Goal: Task Accomplishment & Management: Complete application form

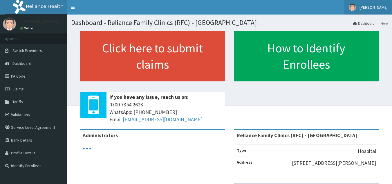
click at [363, 7] on span "[PERSON_NAME]" at bounding box center [374, 7] width 28 height 5
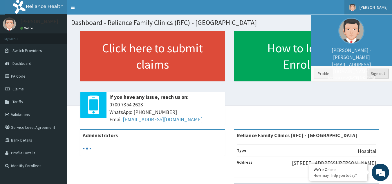
click at [377, 72] on link "Sign out" at bounding box center [378, 74] width 22 height 10
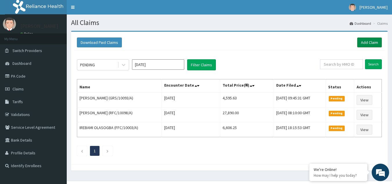
click at [372, 40] on link "Add Claim" at bounding box center [369, 42] width 25 height 10
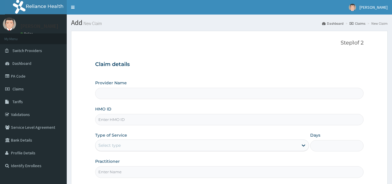
type input "Reliance Family Clinics (RFC) - [GEOGRAPHIC_DATA]"
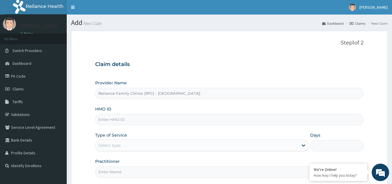
click at [120, 116] on input "HMO ID" at bounding box center [229, 119] width 269 height 11
paste input "ENY/10076/A"
type input "ENY/10076/A"
click at [118, 150] on div "Select type" at bounding box center [197, 145] width 203 height 9
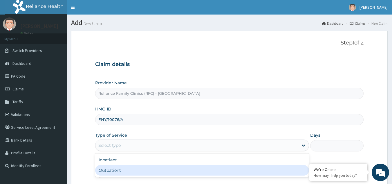
click at [116, 165] on div "Outpatient" at bounding box center [202, 170] width 214 height 10
type input "1"
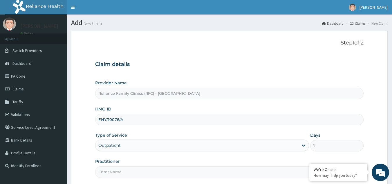
click at [119, 175] on input "Practitioner" at bounding box center [229, 171] width 269 height 11
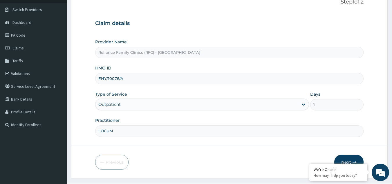
scroll to position [55, 0]
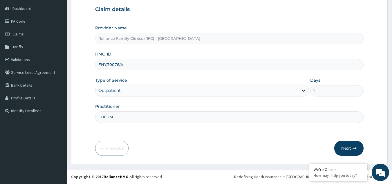
type input "LOCUM"
click at [342, 146] on button "Next" at bounding box center [348, 148] width 29 height 15
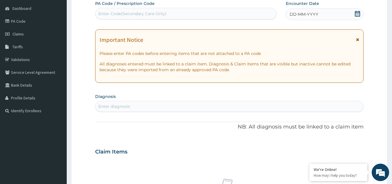
click at [181, 104] on div "Enter diagnosis" at bounding box center [230, 106] width 268 height 9
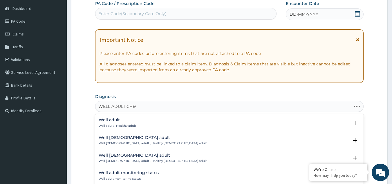
type input "WELL ADULT CHECK"
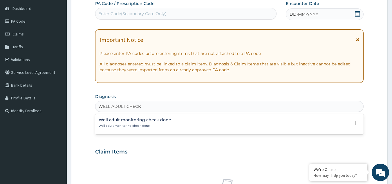
click at [116, 124] on p "Well adult monitoring check done" at bounding box center [135, 126] width 73 height 4
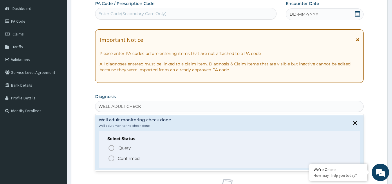
click at [126, 157] on p "Confirmed" at bounding box center [129, 158] width 22 height 6
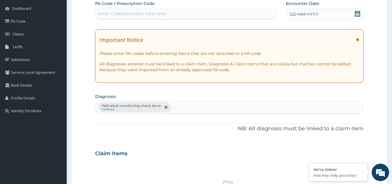
click at [311, 16] on span "DD-MM-YYYY" at bounding box center [304, 14] width 29 height 6
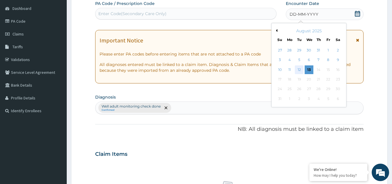
click at [299, 70] on div "12" at bounding box center [299, 69] width 9 height 9
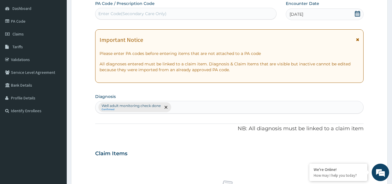
click at [359, 40] on icon at bounding box center [357, 39] width 3 height 4
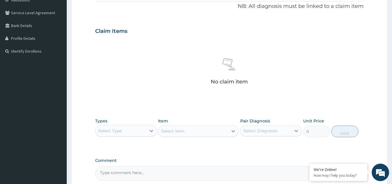
scroll to position [122, 0]
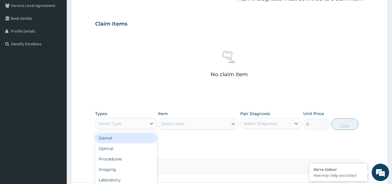
click at [140, 120] on div "Select Type" at bounding box center [121, 123] width 51 height 9
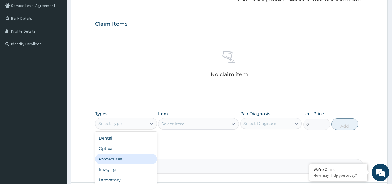
click at [112, 159] on div "Procedures" at bounding box center [126, 159] width 62 height 10
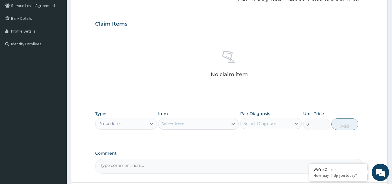
click at [194, 128] on div "Select Item" at bounding box center [194, 123] width 70 height 9
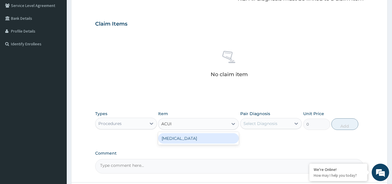
type input "ACUIT"
type input "3000"
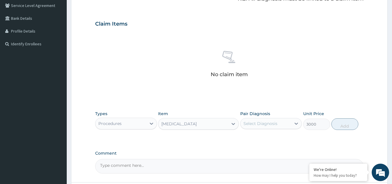
click at [284, 128] on div "Select Diagnosis" at bounding box center [271, 123] width 62 height 11
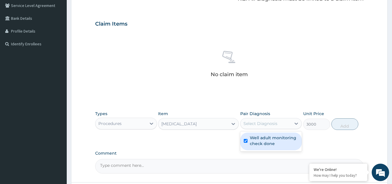
checkbox input "true"
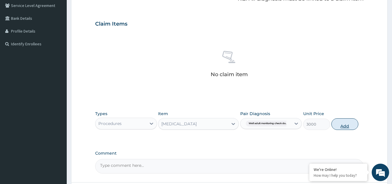
click at [348, 122] on button "Add" at bounding box center [345, 124] width 27 height 12
type input "0"
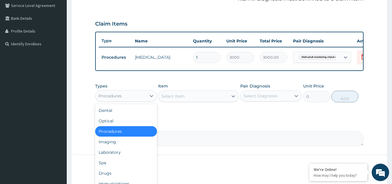
click at [114, 102] on div "Procedures" at bounding box center [126, 96] width 62 height 12
click at [110, 175] on div "Drugs" at bounding box center [126, 173] width 62 height 10
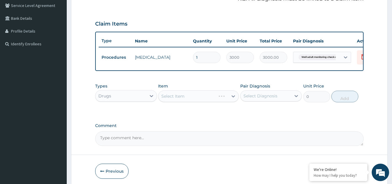
click at [186, 101] on div "Select Item" at bounding box center [198, 96] width 81 height 12
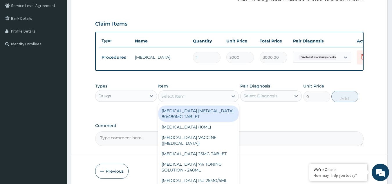
click at [186, 101] on div "Select Item" at bounding box center [194, 95] width 70 height 9
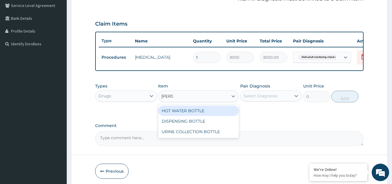
type input "BOTTL"
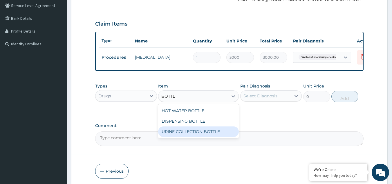
type input "198"
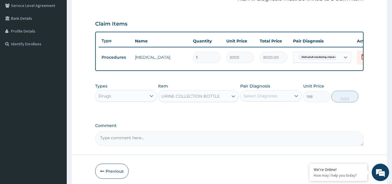
click at [280, 93] on div "Pair Diagnosis Select Diagnosis" at bounding box center [271, 92] width 62 height 19
click at [289, 100] on div "Select Diagnosis" at bounding box center [266, 95] width 51 height 9
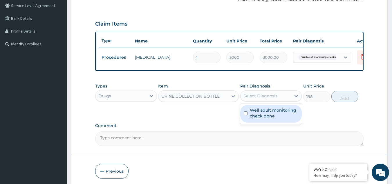
click at [287, 100] on div "Select Diagnosis" at bounding box center [266, 95] width 51 height 9
checkbox input "true"
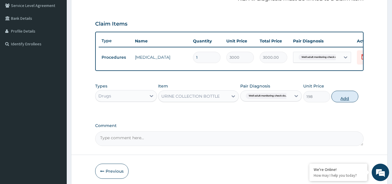
click at [345, 99] on button "Add" at bounding box center [345, 97] width 27 height 12
type input "0"
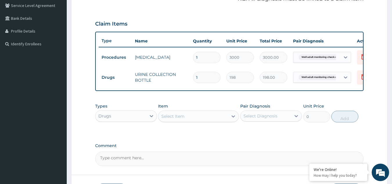
click at [127, 122] on div "Drugs" at bounding box center [126, 116] width 62 height 12
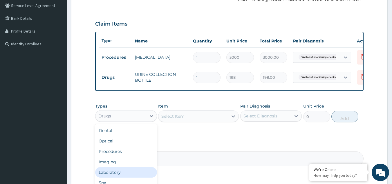
click at [115, 172] on div "Laboratory" at bounding box center [126, 172] width 62 height 10
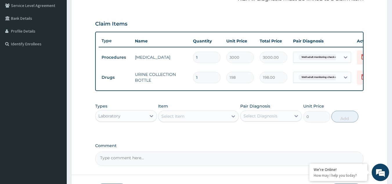
click at [169, 119] on div "Select Item" at bounding box center [172, 116] width 23 height 6
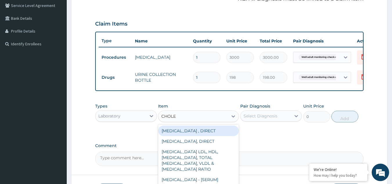
type input "CHOLES"
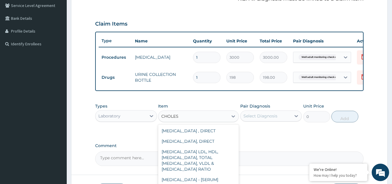
scroll to position [34, 0]
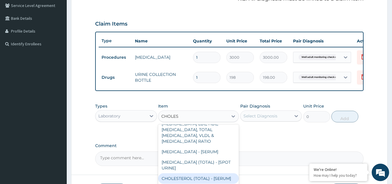
type input "2880"
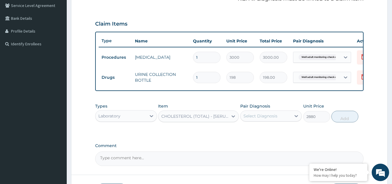
click at [247, 119] on div "Select Diagnosis" at bounding box center [261, 116] width 34 height 6
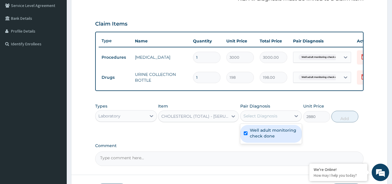
checkbox input "true"
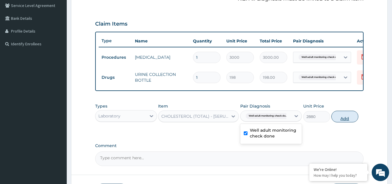
click at [352, 118] on button "Add" at bounding box center [345, 117] width 27 height 12
type input "0"
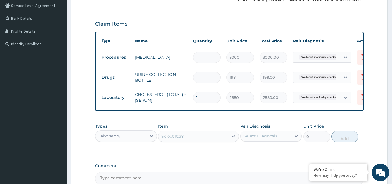
click at [177, 139] on div "Select Item" at bounding box center [172, 136] width 23 height 6
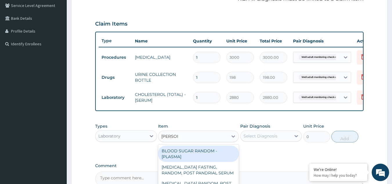
type input "RANDOM"
type input "1800"
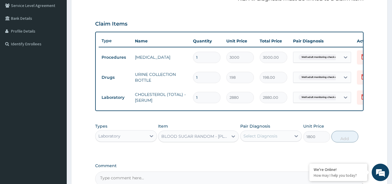
click at [266, 139] on div "Select Diagnosis" at bounding box center [261, 136] width 34 height 6
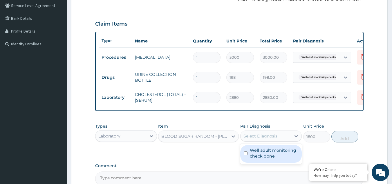
click at [262, 159] on label "Well adult monitoring check done" at bounding box center [274, 153] width 49 height 12
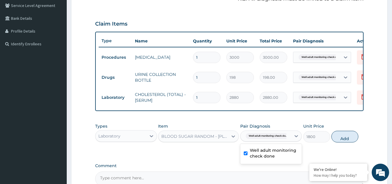
checkbox input "true"
click at [334, 142] on button "Add" at bounding box center [345, 137] width 27 height 12
type input "0"
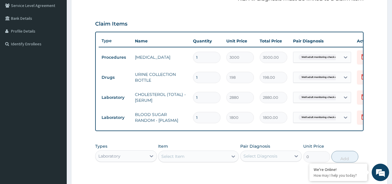
click at [208, 161] on div "Select Item" at bounding box center [194, 156] width 70 height 9
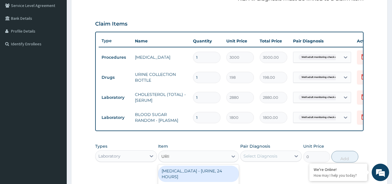
type input "URINA"
type input "1531.875"
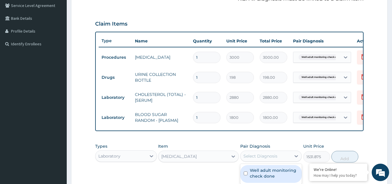
click at [259, 159] on div "Select Diagnosis" at bounding box center [261, 156] width 34 height 6
click at [258, 162] on div "Pair Diagnosis option Well adult monitoring check done, selected. option Well a…" at bounding box center [271, 152] width 62 height 19
click at [260, 161] on div "Select Diagnosis" at bounding box center [266, 155] width 51 height 9
click at [262, 178] on label "Well adult monitoring check done" at bounding box center [274, 173] width 49 height 12
checkbox input "true"
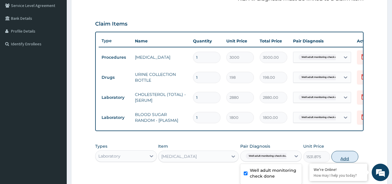
click at [344, 158] on button "Add" at bounding box center [345, 157] width 27 height 12
type input "0"
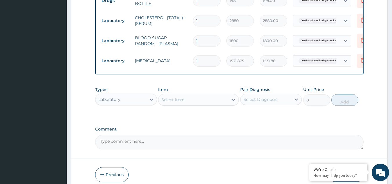
scroll to position [203, 0]
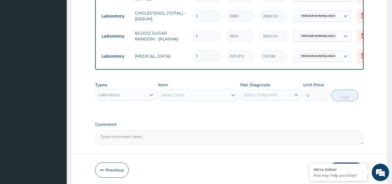
click at [184, 98] on div "Select Item" at bounding box center [172, 95] width 23 height 6
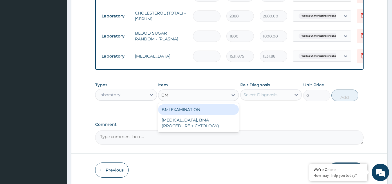
type input "BMI"
type input "1225.5"
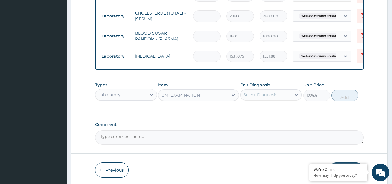
click at [257, 98] on div "Select Diagnosis" at bounding box center [261, 95] width 34 height 6
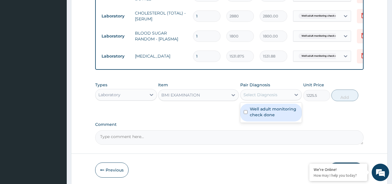
click at [257, 114] on label "Well adult monitoring check done" at bounding box center [274, 112] width 49 height 12
checkbox input "true"
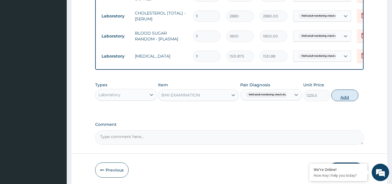
click at [343, 99] on button "Add" at bounding box center [345, 95] width 27 height 12
type input "0"
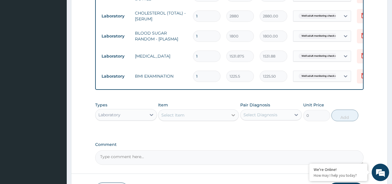
click at [230, 120] on div at bounding box center [233, 115] width 10 height 10
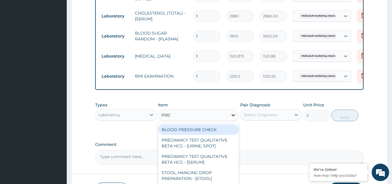
type input "PRESS"
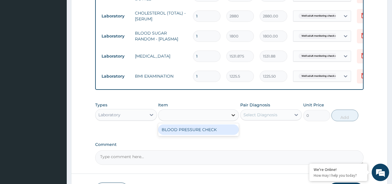
type input "1225.5"
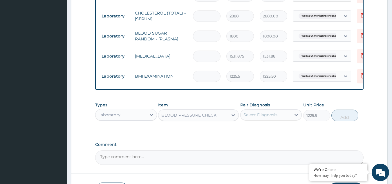
click at [250, 118] on div "Select Diagnosis" at bounding box center [261, 115] width 34 height 6
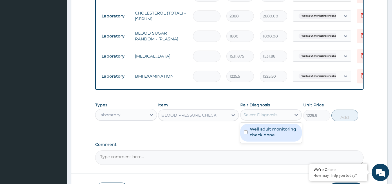
click at [257, 141] on div "Well adult monitoring check done" at bounding box center [271, 133] width 62 height 18
checkbox input "true"
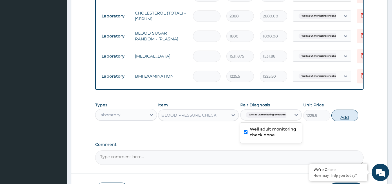
click at [345, 121] on button "Add" at bounding box center [345, 115] width 27 height 12
type input "0"
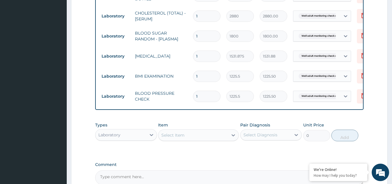
click at [210, 140] on div "Select Item" at bounding box center [194, 134] width 70 height 9
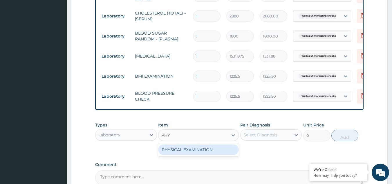
type input "PHYS"
type input "1225.5"
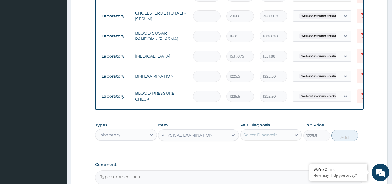
click at [263, 138] on div "Select Diagnosis" at bounding box center [261, 135] width 34 height 6
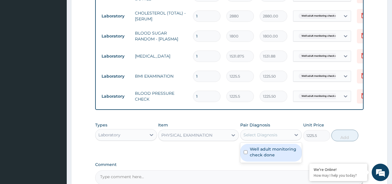
click at [262, 155] on label "Well adult monitoring check done" at bounding box center [274, 152] width 49 height 12
checkbox input "true"
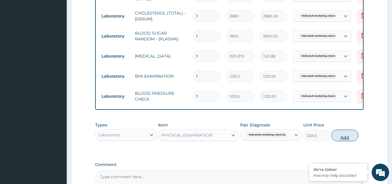
click at [344, 141] on button "Add" at bounding box center [345, 135] width 27 height 12
type input "0"
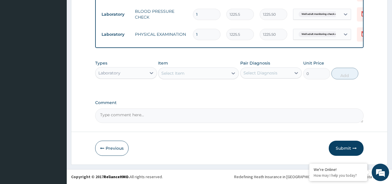
scroll to position [289, 0]
click at [339, 150] on button "Submit" at bounding box center [346, 148] width 35 height 15
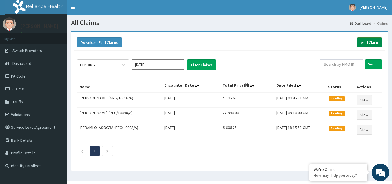
click at [374, 43] on link "Add Claim" at bounding box center [369, 42] width 25 height 10
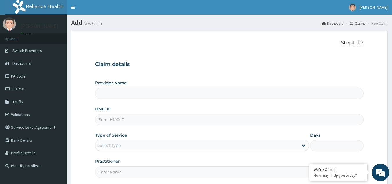
type input "Reliance Family Clinics (RFC) - [GEOGRAPHIC_DATA]"
click at [123, 124] on input "HMO ID" at bounding box center [229, 119] width 269 height 11
paste input "ENY/10078/A"
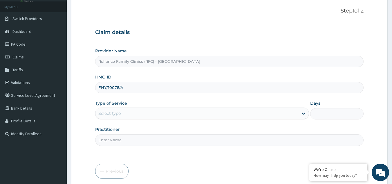
scroll to position [42, 0]
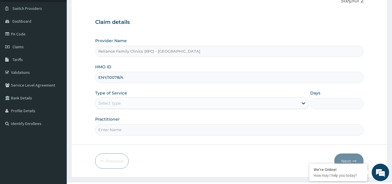
type input "ENY/10078/A"
click at [125, 108] on div "Select type" at bounding box center [202, 103] width 214 height 12
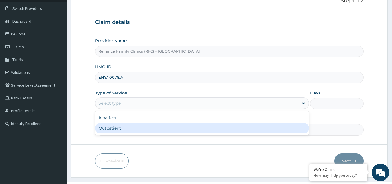
click at [113, 128] on div "Outpatient" at bounding box center [202, 128] width 214 height 10
type input "1"
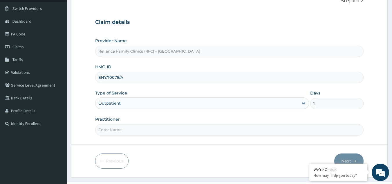
click at [117, 128] on input "Practitioner" at bounding box center [229, 129] width 269 height 11
type input "LOCUM"
click at [347, 157] on button "Next" at bounding box center [348, 160] width 29 height 15
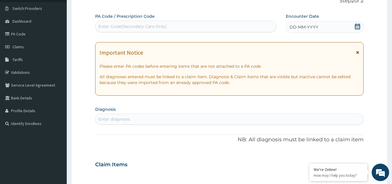
click at [129, 121] on div "Enter diagnosis" at bounding box center [114, 119] width 32 height 6
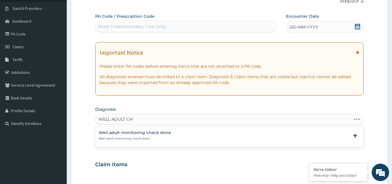
type input "WELL ADULT CHE"
click at [122, 137] on p "Well adult monitoring check done" at bounding box center [135, 138] width 73 height 4
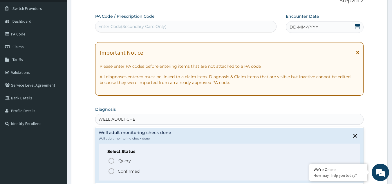
click at [120, 169] on p "Confirmed" at bounding box center [129, 171] width 22 height 6
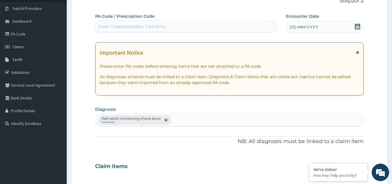
click at [306, 21] on div "DD-MM-YYYY" at bounding box center [325, 27] width 78 height 12
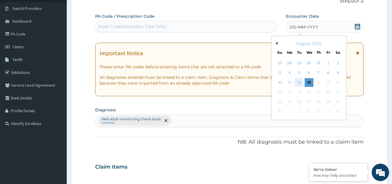
click at [298, 82] on div "12" at bounding box center [299, 82] width 9 height 9
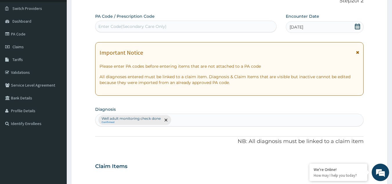
click at [358, 53] on icon at bounding box center [357, 52] width 3 height 4
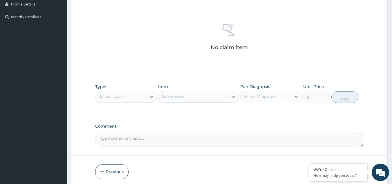
scroll to position [154, 0]
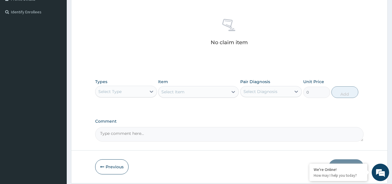
click at [134, 90] on div "Select Type" at bounding box center [121, 91] width 51 height 9
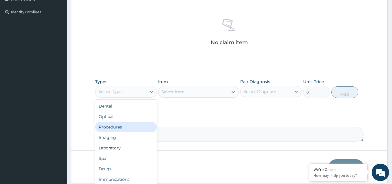
click at [125, 128] on div "Procedures" at bounding box center [126, 127] width 62 height 10
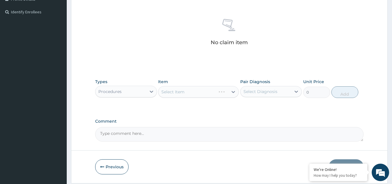
click at [181, 92] on div "Select Item" at bounding box center [198, 92] width 81 height 12
click at [173, 91] on div "Select Item" at bounding box center [172, 92] width 23 height 6
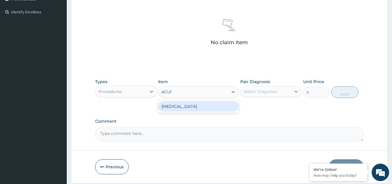
type input "ACUITY"
type input "3000"
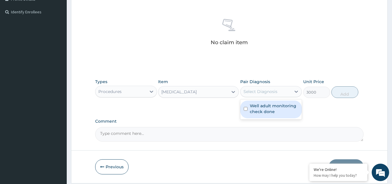
click at [253, 93] on div "Select Diagnosis" at bounding box center [261, 92] width 34 height 6
click at [263, 110] on label "Well adult monitoring check done" at bounding box center [274, 109] width 49 height 12
checkbox input "true"
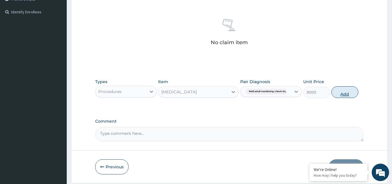
click at [339, 89] on button "Add" at bounding box center [345, 92] width 27 height 12
type input "0"
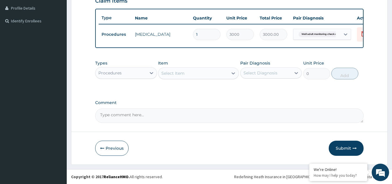
click at [113, 78] on div "Procedures" at bounding box center [126, 73] width 62 height 12
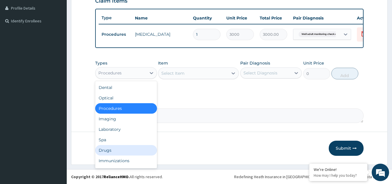
click at [102, 154] on div "Drugs" at bounding box center [126, 150] width 62 height 10
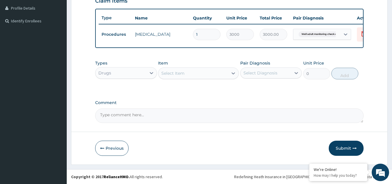
click at [210, 71] on div "Select Item" at bounding box center [194, 73] width 70 height 9
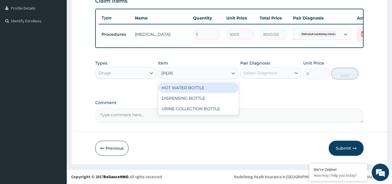
type input "BOTTL"
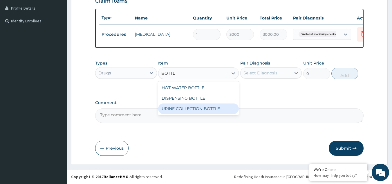
click at [207, 109] on div "URINE COLLECTION BOTTLE" at bounding box center [198, 108] width 81 height 10
type input "198"
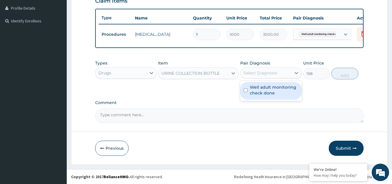
click at [256, 71] on div "Select Diagnosis" at bounding box center [261, 73] width 34 height 6
click at [262, 91] on label "Well adult monitoring check done" at bounding box center [274, 90] width 49 height 12
checkbox input "true"
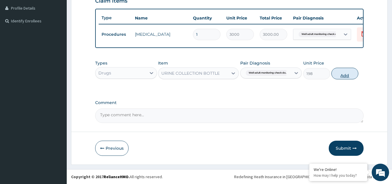
click at [343, 72] on button "Add" at bounding box center [345, 74] width 27 height 12
type input "0"
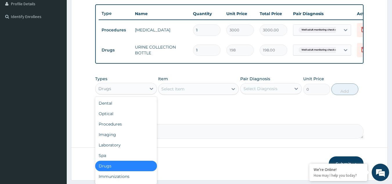
click at [130, 93] on div "Drugs" at bounding box center [121, 88] width 51 height 9
click at [121, 150] on div "Laboratory" at bounding box center [126, 145] width 62 height 10
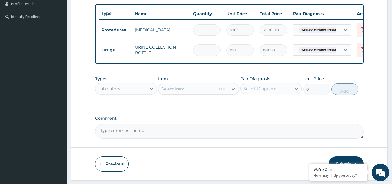
click at [186, 95] on div "Select Item" at bounding box center [198, 89] width 81 height 12
click at [186, 93] on div "Select Item" at bounding box center [194, 88] width 70 height 9
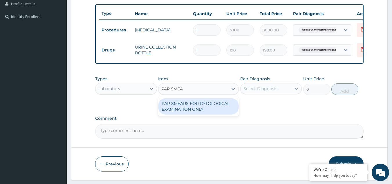
type input "PAP SMEAR"
click at [189, 111] on div "PAP SMEARS FOR CYTOLOGICAL EXAMINATION ONLY" at bounding box center [198, 106] width 81 height 16
type input "18080"
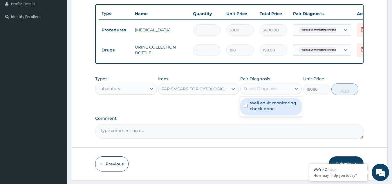
click at [281, 94] on div "Select Diagnosis" at bounding box center [271, 88] width 62 height 11
click at [277, 109] on label "Well adult monitoring check done" at bounding box center [274, 106] width 49 height 12
checkbox input "true"
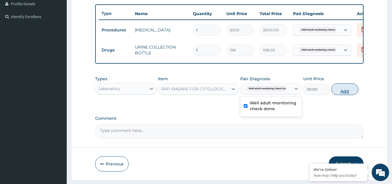
click at [348, 90] on button "Add" at bounding box center [345, 89] width 27 height 12
type input "0"
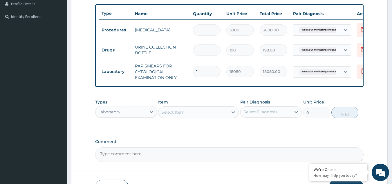
click at [171, 115] on div "Select Item" at bounding box center [172, 112] width 23 height 6
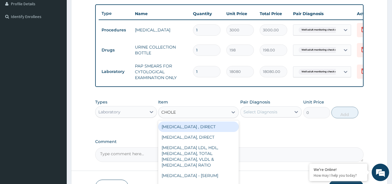
type input "CHOLES"
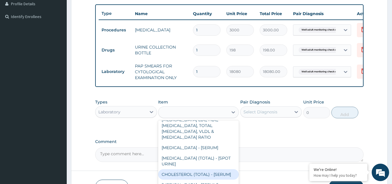
type input "2880"
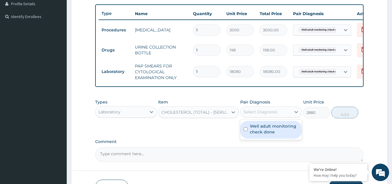
click at [265, 115] on div "Select Diagnosis" at bounding box center [261, 112] width 34 height 6
click at [260, 132] on label "Well adult monitoring check done" at bounding box center [274, 129] width 49 height 12
checkbox input "true"
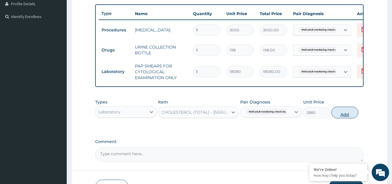
click at [342, 115] on button "Add" at bounding box center [345, 113] width 27 height 12
type input "0"
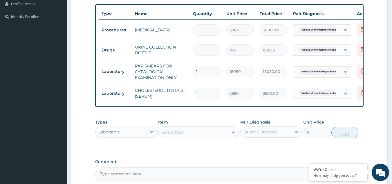
click at [205, 136] on div "Select Item" at bounding box center [194, 131] width 70 height 9
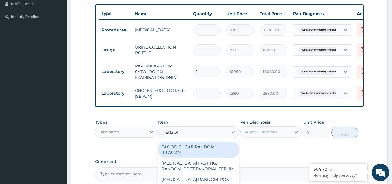
type input "RANDOM"
type input "1800"
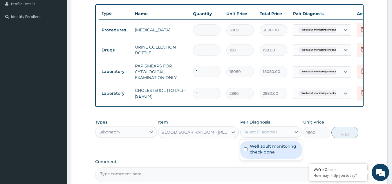
click at [256, 135] on div "Select Diagnosis" at bounding box center [261, 132] width 34 height 6
click at [257, 154] on label "Well adult monitoring check done" at bounding box center [274, 149] width 49 height 12
checkbox input "true"
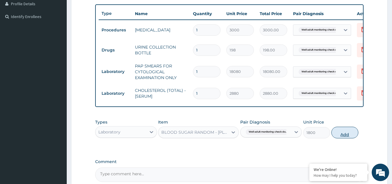
click at [344, 137] on button "Add" at bounding box center [345, 133] width 27 height 12
type input "0"
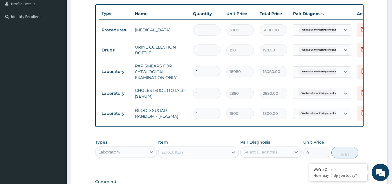
click at [188, 150] on div "Item Select Item" at bounding box center [198, 148] width 81 height 19
click at [189, 157] on div "Select Item" at bounding box center [194, 151] width 70 height 9
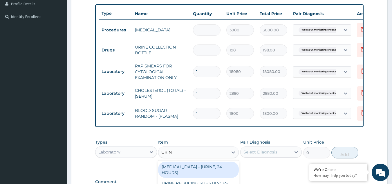
type input "URINA"
type input "1531.875"
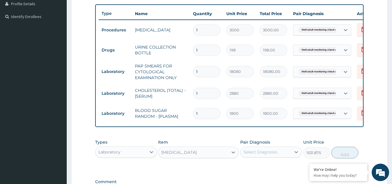
click at [258, 152] on div "Select Diagnosis" at bounding box center [266, 151] width 51 height 9
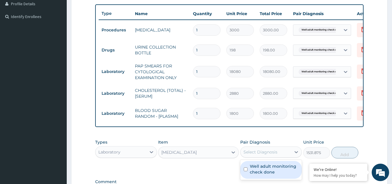
click at [258, 175] on label "Well adult monitoring check done" at bounding box center [274, 169] width 49 height 12
checkbox input "true"
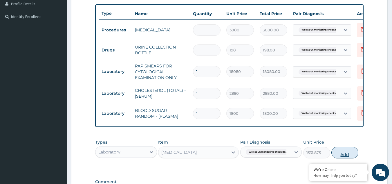
click at [342, 156] on button "Add" at bounding box center [345, 153] width 27 height 12
type input "0"
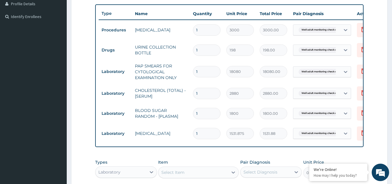
scroll to position [252, 0]
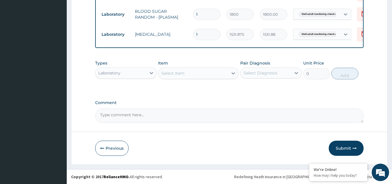
click at [190, 73] on div "Select Item" at bounding box center [194, 73] width 70 height 9
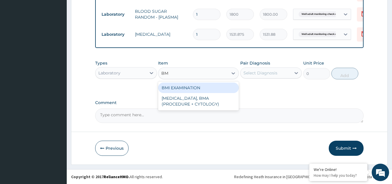
type input "BMI"
type input "1225.5"
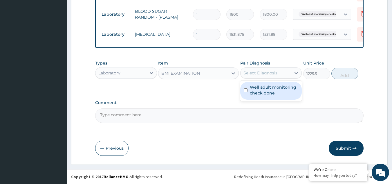
click at [254, 76] on div "Select Diagnosis" at bounding box center [266, 72] width 51 height 9
click at [255, 93] on label "Well adult monitoring check done" at bounding box center [274, 90] width 49 height 12
checkbox input "true"
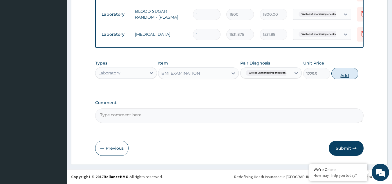
click at [342, 73] on button "Add" at bounding box center [345, 74] width 27 height 12
type input "0"
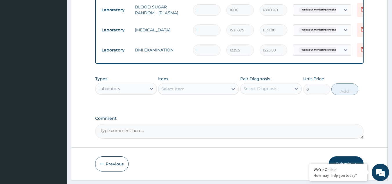
click at [214, 92] on div "Select Item" at bounding box center [194, 88] width 70 height 9
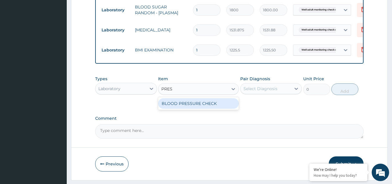
type input "PRESS"
type input "1225.5"
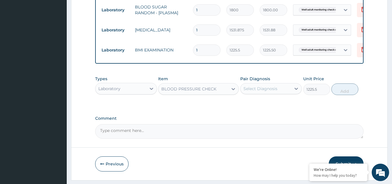
click at [250, 91] on div "Select Diagnosis" at bounding box center [261, 89] width 34 height 6
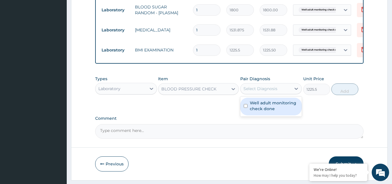
click at [257, 110] on label "Well adult monitoring check done" at bounding box center [274, 106] width 49 height 12
checkbox input "true"
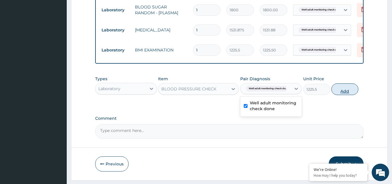
click at [344, 95] on button "Add" at bounding box center [345, 89] width 27 height 12
type input "0"
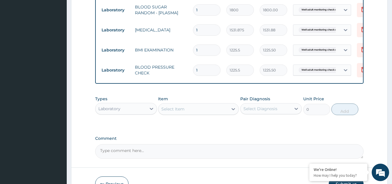
click at [205, 114] on div "Select Item" at bounding box center [194, 108] width 70 height 9
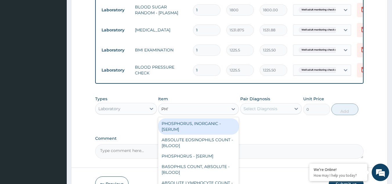
type input "PHYS"
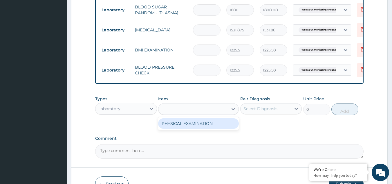
type input "1225.5"
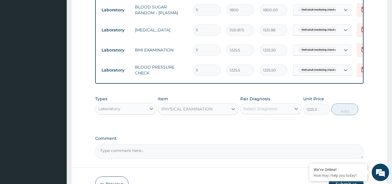
click at [264, 115] on div "Pair Diagnosis Select Diagnosis" at bounding box center [271, 105] width 62 height 19
click at [261, 111] on div "Select Diagnosis" at bounding box center [261, 109] width 34 height 6
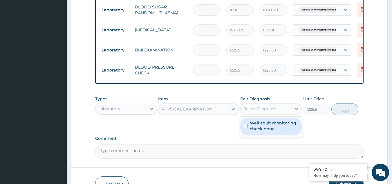
click at [256, 135] on div "Well adult monitoring check done" at bounding box center [271, 127] width 62 height 18
checkbox input "true"
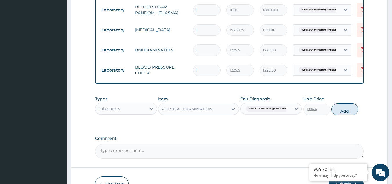
click at [347, 111] on button "Add" at bounding box center [345, 109] width 27 height 12
type input "0"
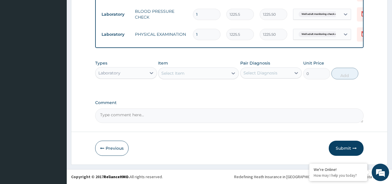
scroll to position [312, 0]
click at [341, 150] on button "Submit" at bounding box center [346, 148] width 35 height 15
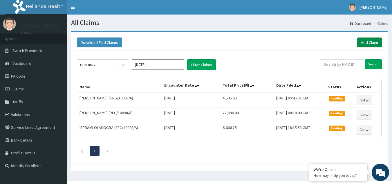
click at [375, 42] on link "Add Claim" at bounding box center [369, 42] width 25 height 10
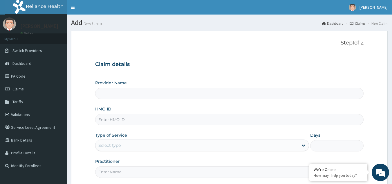
type input "Reliance Family Clinics (RFC) - [GEOGRAPHIC_DATA]"
click at [115, 120] on input "HMO ID" at bounding box center [229, 119] width 269 height 11
paste input "ENY/10084/A"
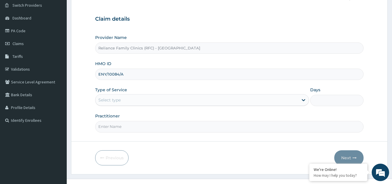
scroll to position [55, 0]
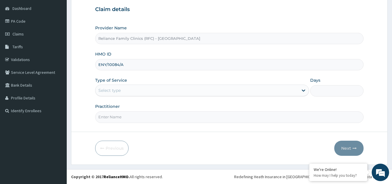
type input "ENY/10084/A"
click at [145, 93] on div "Select type" at bounding box center [197, 90] width 203 height 9
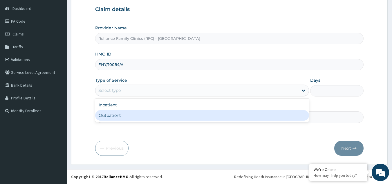
click at [127, 116] on div "Outpatient" at bounding box center [202, 115] width 214 height 10
type input "1"
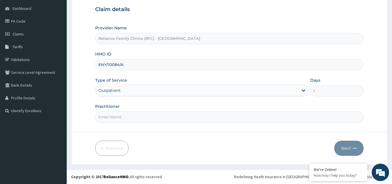
click at [127, 117] on input "Practitioner" at bounding box center [229, 116] width 269 height 11
type input "LOCUM"
click at [353, 143] on button "Next" at bounding box center [348, 148] width 29 height 15
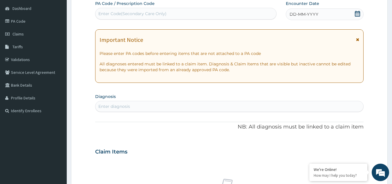
click at [204, 101] on div "Enter diagnosis" at bounding box center [229, 106] width 269 height 11
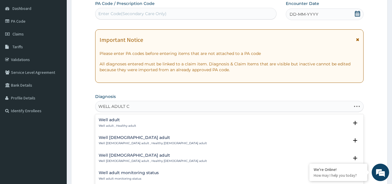
type input "WELL ADULT CHE"
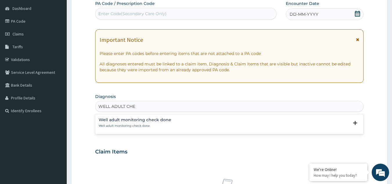
click at [136, 119] on h4 "Well adult monitoring check done" at bounding box center [135, 120] width 73 height 4
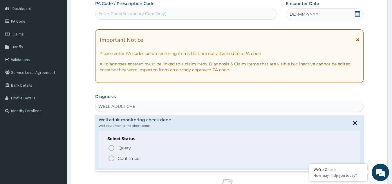
click at [124, 158] on p "Confirmed" at bounding box center [129, 158] width 22 height 6
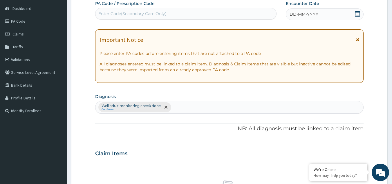
click at [357, 41] on icon at bounding box center [357, 39] width 3 height 4
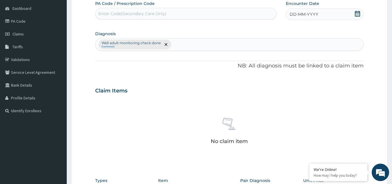
click at [335, 15] on div "DD-MM-YYYY" at bounding box center [325, 14] width 78 height 12
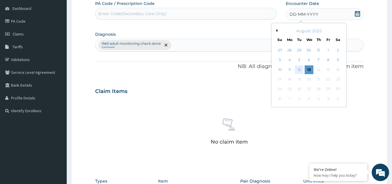
click at [300, 68] on div "12" at bounding box center [299, 69] width 9 height 9
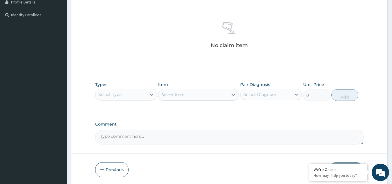
scroll to position [170, 0]
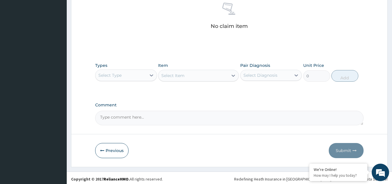
click at [140, 75] on div "Select Type" at bounding box center [121, 75] width 51 height 9
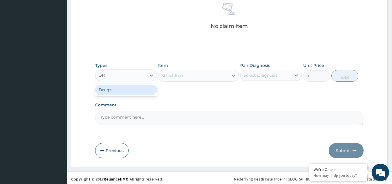
type input "DRU"
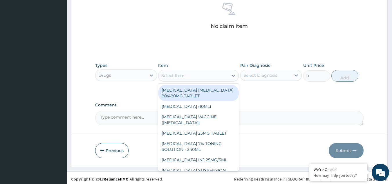
click at [196, 78] on div "Select Item" at bounding box center [194, 75] width 70 height 9
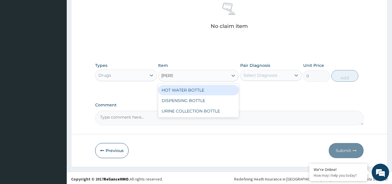
type input "BOTTL"
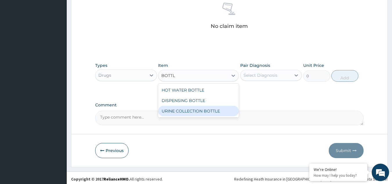
click at [203, 115] on div "URINE COLLECTION BOTTLE" at bounding box center [198, 111] width 81 height 10
type input "198"
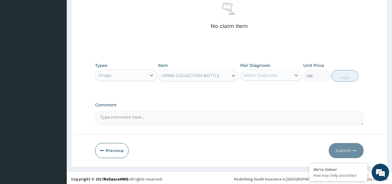
click at [276, 76] on div "Select Diagnosis" at bounding box center [261, 75] width 34 height 6
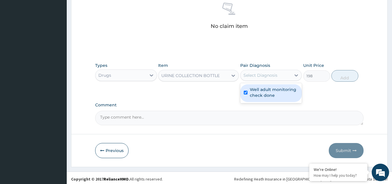
checkbox input "true"
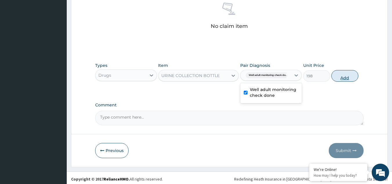
click at [343, 80] on button "Add" at bounding box center [345, 76] width 27 height 12
type input "0"
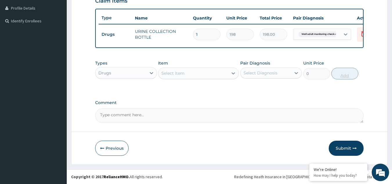
scroll to position [149, 0]
click at [132, 73] on div "Drugs" at bounding box center [121, 72] width 51 height 9
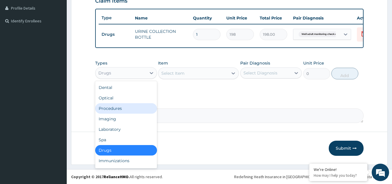
click at [124, 107] on div "Procedures" at bounding box center [126, 108] width 62 height 10
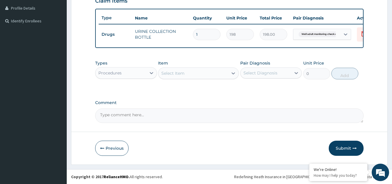
click at [167, 72] on div "Select Item" at bounding box center [172, 73] width 23 height 6
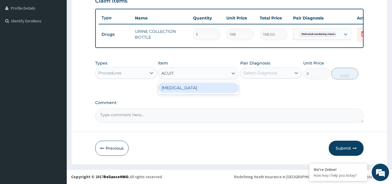
type input "ACUITY"
type input "3000"
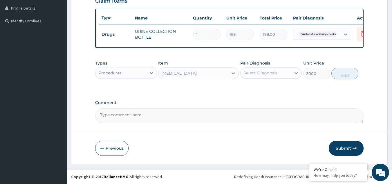
click at [282, 74] on div "Select Diagnosis" at bounding box center [266, 72] width 51 height 9
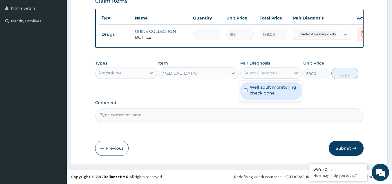
click at [283, 89] on label "Well adult monitoring check done" at bounding box center [274, 90] width 49 height 12
checkbox input "true"
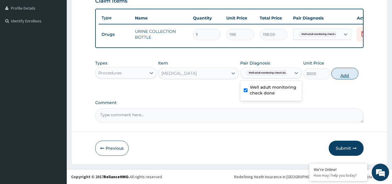
click at [343, 71] on button "Add" at bounding box center [345, 74] width 27 height 12
type input "0"
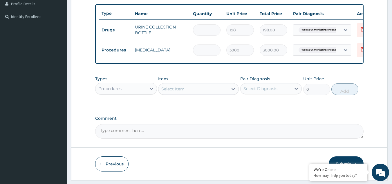
click at [114, 91] on div "Procedures" at bounding box center [109, 89] width 23 height 6
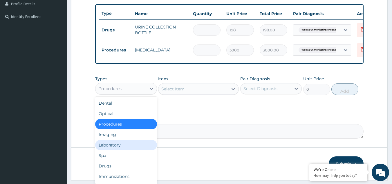
click at [132, 149] on div "Laboratory" at bounding box center [126, 145] width 62 height 10
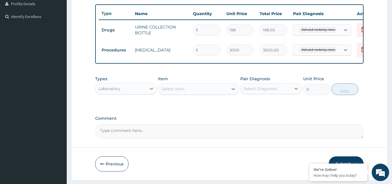
click at [170, 92] on div "Select Item" at bounding box center [172, 89] width 23 height 6
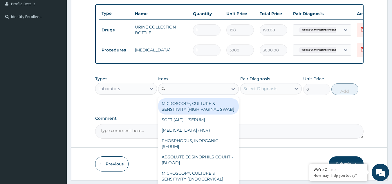
type input "PAP"
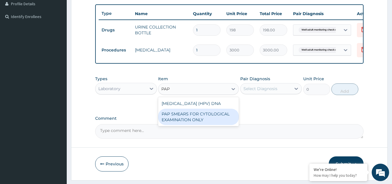
type input "18080"
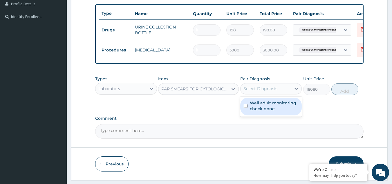
click at [281, 93] on div "Select Diagnosis" at bounding box center [266, 88] width 51 height 9
click at [278, 111] on label "Well adult monitoring check done" at bounding box center [274, 106] width 49 height 12
checkbox input "true"
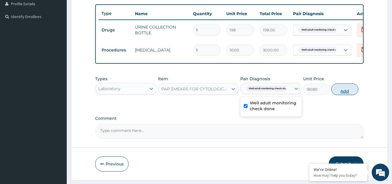
click at [346, 93] on button "Add" at bounding box center [345, 89] width 27 height 12
type input "0"
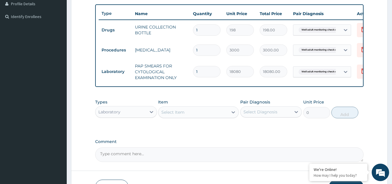
click at [188, 114] on div "Select Item" at bounding box center [194, 111] width 70 height 9
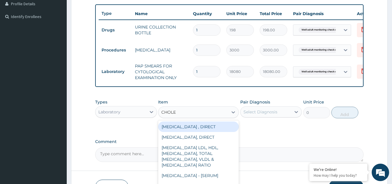
type input "CHOLES"
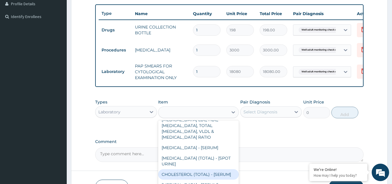
type input "2880"
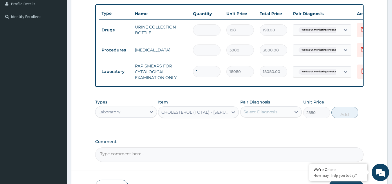
click at [255, 115] on div "Select Diagnosis" at bounding box center [261, 112] width 34 height 6
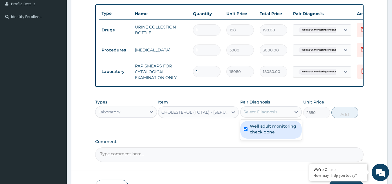
checkbox input "true"
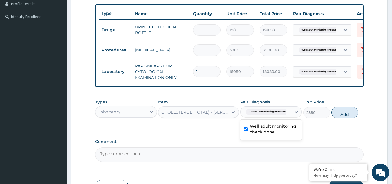
click at [337, 139] on div "Types Laboratory Item CHOLESTEROL (TOTAL) - [SERUM] Pair Diagnosis option Well …" at bounding box center [229, 150] width 269 height 23
click at [339, 121] on div "Types Laboratory Item CHOLESTEROL (TOTAL) - [SERUM] Pair Diagnosis Well adult m…" at bounding box center [229, 108] width 269 height 25
click at [338, 118] on button "Add" at bounding box center [345, 113] width 27 height 12
type input "0"
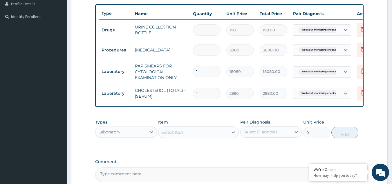
click at [187, 137] on div "Select Item" at bounding box center [194, 131] width 70 height 9
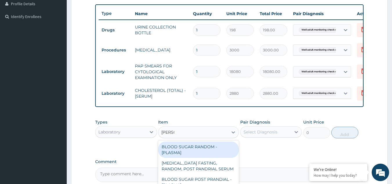
type input "RANDOM"
type input "1800"
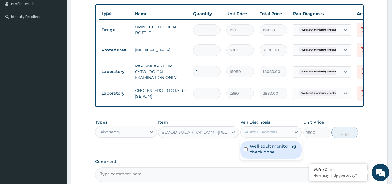
click at [260, 134] on div "Select Diagnosis" at bounding box center [261, 132] width 34 height 6
click at [257, 155] on label "Well adult monitoring check done" at bounding box center [274, 149] width 49 height 12
checkbox input "true"
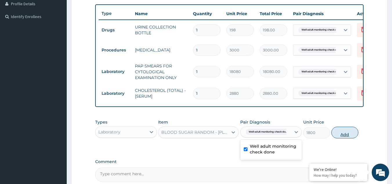
click at [343, 137] on button "Add" at bounding box center [345, 133] width 27 height 12
type input "0"
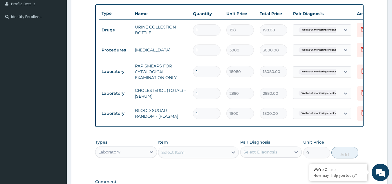
click at [199, 157] on div "Select Item" at bounding box center [194, 151] width 70 height 9
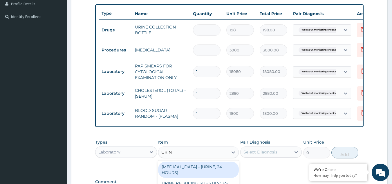
type input "URINA"
type input "1531.875"
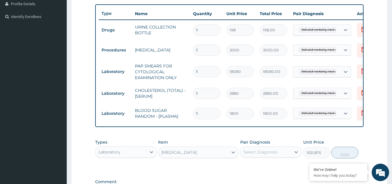
click at [279, 148] on div "Pair Diagnosis Select Diagnosis" at bounding box center [271, 148] width 62 height 19
click at [274, 155] on div "Select Diagnosis" at bounding box center [261, 152] width 34 height 6
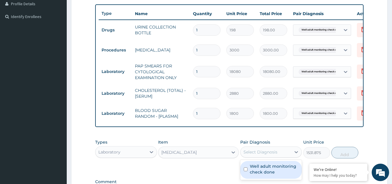
click at [273, 165] on div "Well adult monitoring check done" at bounding box center [271, 170] width 62 height 18
checkbox input "true"
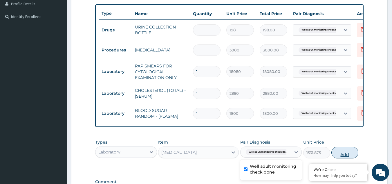
click at [340, 156] on button "Add" at bounding box center [345, 153] width 27 height 12
type input "0"
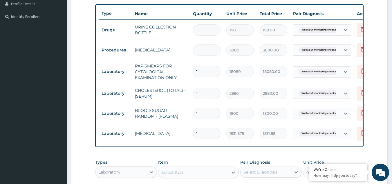
scroll to position [252, 0]
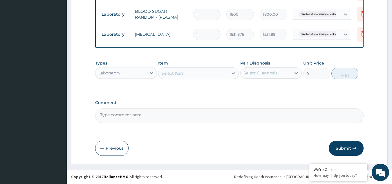
click at [178, 65] on div "Item Select Item" at bounding box center [198, 69] width 81 height 19
click at [175, 76] on div "Select Item" at bounding box center [194, 73] width 70 height 9
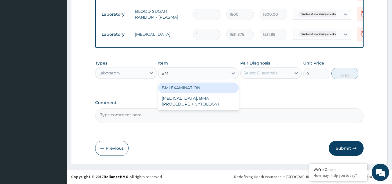
type input "BMI"
type input "1225.5"
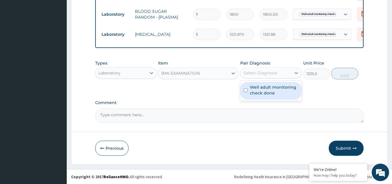
click at [251, 75] on div "Select Diagnosis" at bounding box center [261, 73] width 34 height 6
click at [252, 88] on label "Well adult monitoring check done" at bounding box center [274, 90] width 49 height 12
checkbox input "true"
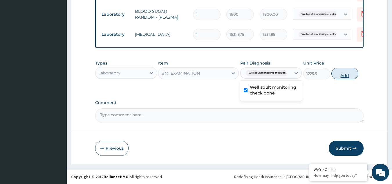
click at [356, 74] on button "Add" at bounding box center [345, 74] width 27 height 12
type input "0"
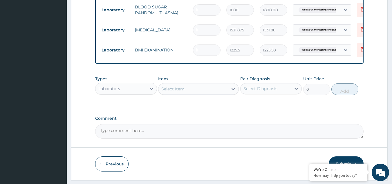
click at [210, 92] on div "Select Item" at bounding box center [194, 88] width 70 height 9
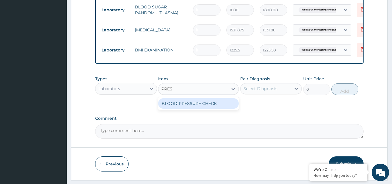
type input "PRESS"
type input "1225.5"
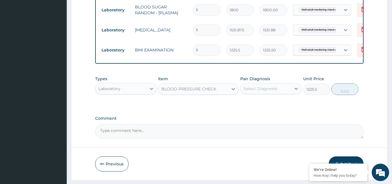
click at [253, 91] on div "Select Diagnosis" at bounding box center [261, 89] width 34 height 6
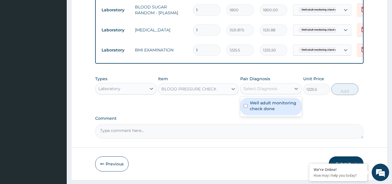
click at [256, 111] on label "Well adult monitoring check done" at bounding box center [274, 106] width 49 height 12
checkbox input "true"
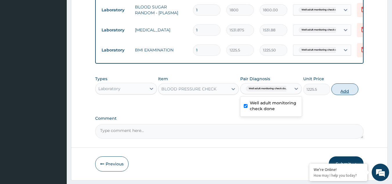
click at [345, 91] on button "Add" at bounding box center [345, 89] width 27 height 12
type input "0"
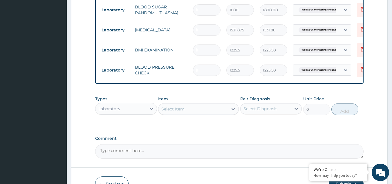
click at [226, 111] on div "Select Item" at bounding box center [194, 108] width 70 height 9
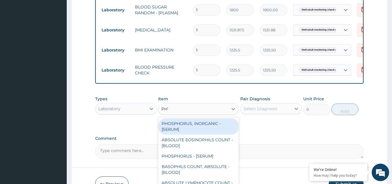
type input "PHYS"
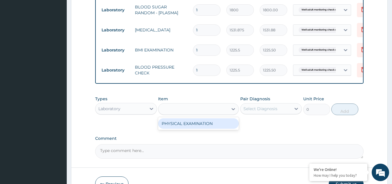
type input "1225.5"
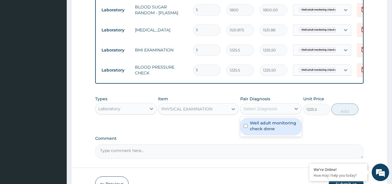
click at [259, 113] on div "Select Diagnosis" at bounding box center [266, 108] width 51 height 9
click at [261, 129] on label "Well adult monitoring check done" at bounding box center [274, 126] width 49 height 12
checkbox input "true"
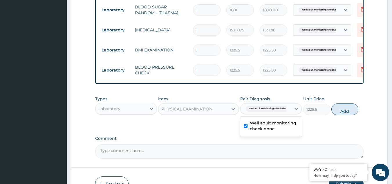
click at [339, 115] on button "Add" at bounding box center [345, 109] width 27 height 12
type input "0"
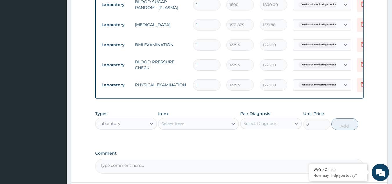
scroll to position [312, 0]
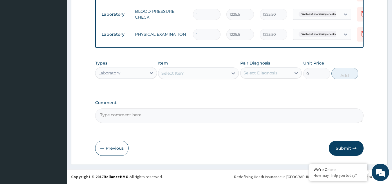
click at [341, 150] on button "Submit" at bounding box center [346, 148] width 35 height 15
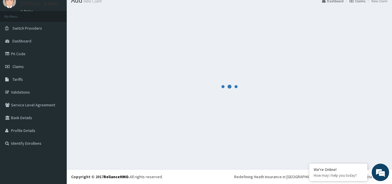
scroll to position [22, 0]
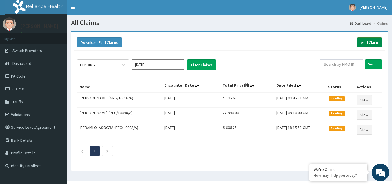
click at [369, 40] on link "Add Claim" at bounding box center [369, 42] width 25 height 10
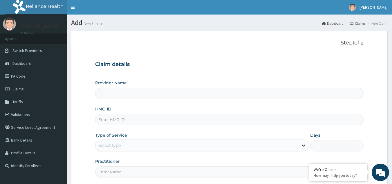
type input "Reliance Family Clinics (RFC) - [GEOGRAPHIC_DATA]"
click at [117, 118] on input "HMO ID" at bounding box center [229, 119] width 269 height 11
paste input "ENY/10089/A"
type input "ENY/10089/A"
click at [166, 143] on div "Select type" at bounding box center [197, 145] width 203 height 9
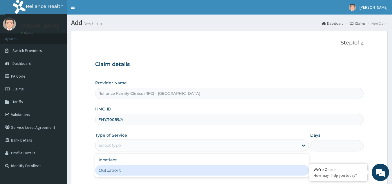
click at [147, 171] on div "Outpatient" at bounding box center [202, 170] width 214 height 10
type input "1"
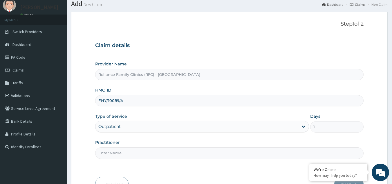
scroll to position [55, 0]
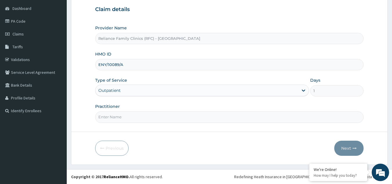
click at [107, 119] on input "Practitioner" at bounding box center [229, 116] width 269 height 11
type input "LOCUM"
click at [349, 147] on button "Next" at bounding box center [348, 148] width 29 height 15
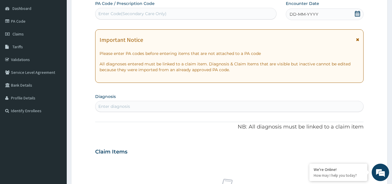
click at [309, 15] on span "DD-MM-YYYY" at bounding box center [304, 14] width 29 height 6
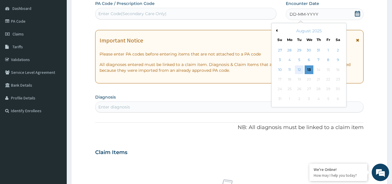
click at [298, 70] on div "12" at bounding box center [299, 69] width 9 height 9
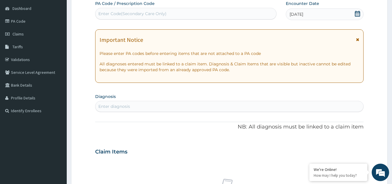
click at [356, 40] on icon at bounding box center [357, 39] width 3 height 4
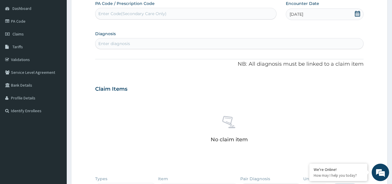
click at [261, 46] on div "Enter diagnosis" at bounding box center [230, 43] width 268 height 9
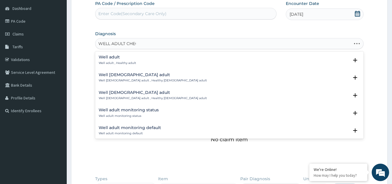
type input "WELL ADULT CHECK"
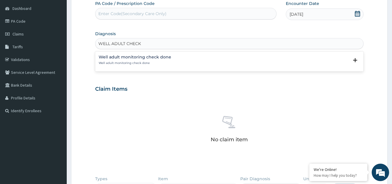
click at [121, 67] on div "Well adult monitoring check done Well adult monitoring check done Select Status…" at bounding box center [230, 61] width 262 height 13
click at [133, 64] on p "Well adult monitoring check done" at bounding box center [135, 63] width 73 height 4
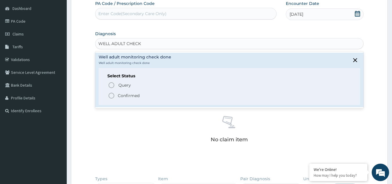
click at [127, 96] on p "Confirmed" at bounding box center [129, 96] width 22 height 6
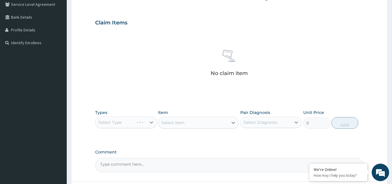
scroll to position [136, 0]
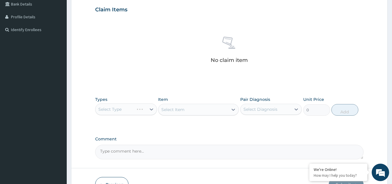
click at [122, 110] on div "Select Type" at bounding box center [126, 109] width 62 height 12
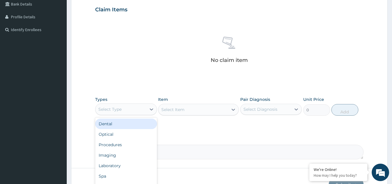
click at [124, 105] on div "Select Type" at bounding box center [121, 109] width 51 height 9
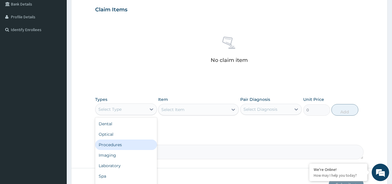
click at [118, 145] on div "Procedures" at bounding box center [126, 144] width 62 height 10
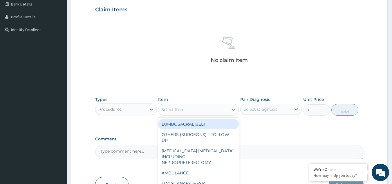
click at [193, 108] on div "Select Item" at bounding box center [194, 109] width 70 height 9
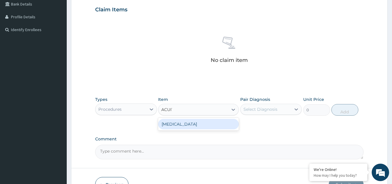
type input "ACUITY"
type input "3000"
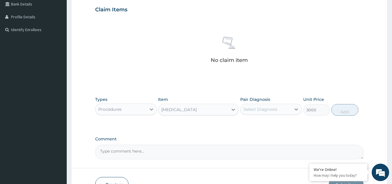
click at [253, 109] on div "Select Diagnosis" at bounding box center [261, 109] width 34 height 6
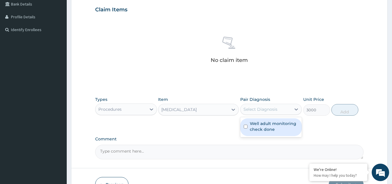
click at [255, 124] on label "Well adult monitoring check done" at bounding box center [274, 126] width 49 height 12
checkbox input "true"
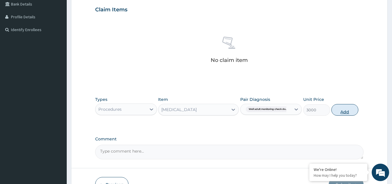
click at [337, 114] on button "Add" at bounding box center [345, 110] width 27 height 12
type input "0"
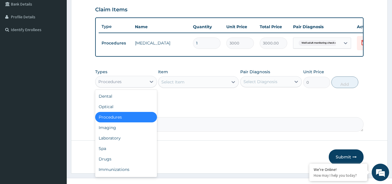
click at [125, 87] on div "Procedures" at bounding box center [126, 82] width 62 height 12
click at [118, 164] on div "Drugs" at bounding box center [126, 159] width 62 height 10
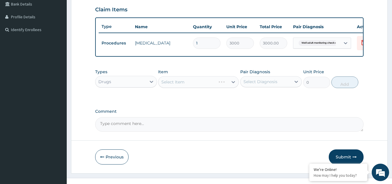
click at [185, 84] on div "Select Item" at bounding box center [198, 82] width 81 height 12
click at [192, 84] on div "Select Item" at bounding box center [194, 81] width 70 height 9
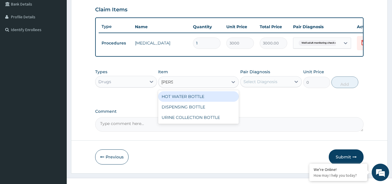
type input "BOTTL"
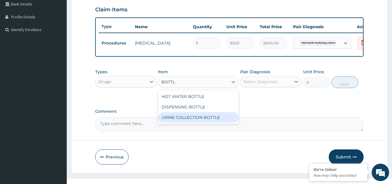
click at [202, 123] on div "URINE COLLECTION BOTTLE" at bounding box center [198, 117] width 81 height 10
type input "198"
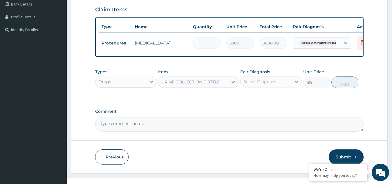
click at [266, 84] on div "Select Diagnosis" at bounding box center [261, 82] width 34 height 6
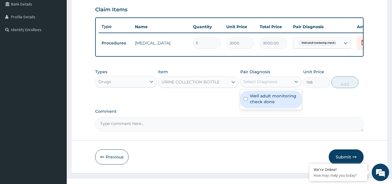
click at [265, 103] on label "Well adult monitoring check done" at bounding box center [274, 99] width 49 height 12
checkbox input "true"
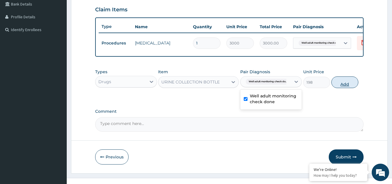
click at [337, 87] on button "Add" at bounding box center [345, 82] width 27 height 12
type input "0"
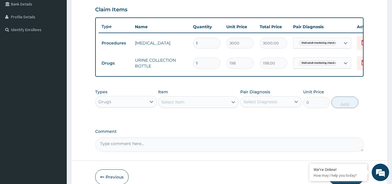
click at [130, 106] on div "Drugs" at bounding box center [121, 101] width 51 height 9
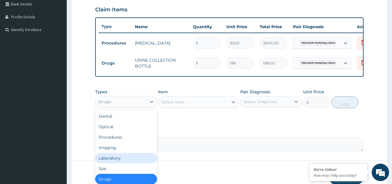
click at [128, 159] on div "Laboratory" at bounding box center [126, 158] width 62 height 10
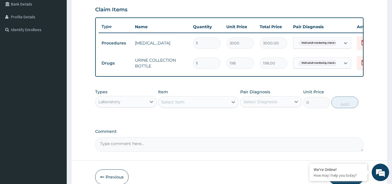
click at [168, 105] on div "Select Item" at bounding box center [172, 102] width 23 height 6
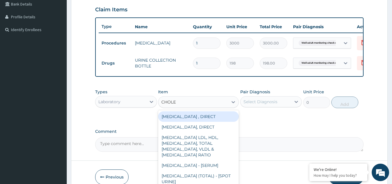
type input "CHOLES"
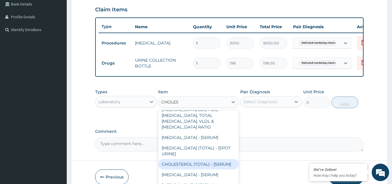
type input "2880"
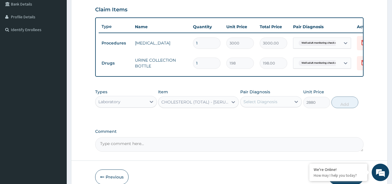
click at [275, 105] on div "Select Diagnosis" at bounding box center [261, 102] width 34 height 6
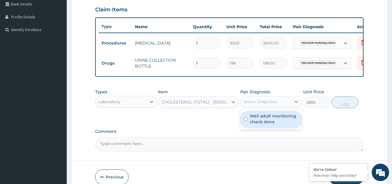
click at [275, 120] on label "Well adult monitoring check done" at bounding box center [274, 119] width 49 height 12
checkbox input "true"
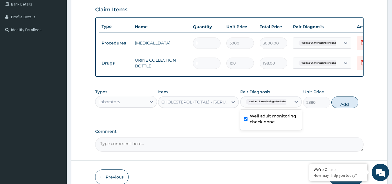
click at [343, 108] on button "Add" at bounding box center [345, 102] width 27 height 12
type input "0"
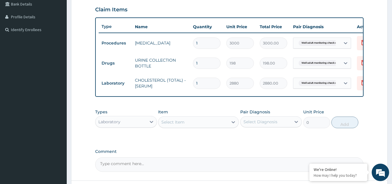
click at [202, 127] on div "Select Item" at bounding box center [194, 121] width 70 height 9
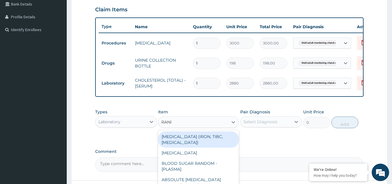
type input "RANDO"
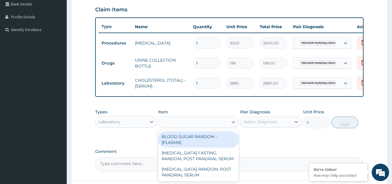
type input "1800"
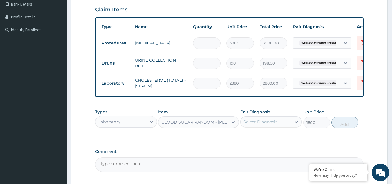
click at [265, 125] on div "Select Diagnosis" at bounding box center [261, 122] width 34 height 6
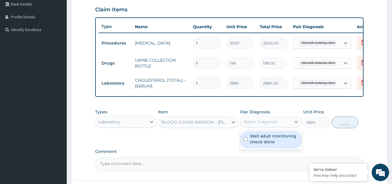
click at [262, 141] on label "Well adult monitoring check done" at bounding box center [274, 139] width 49 height 12
checkbox input "true"
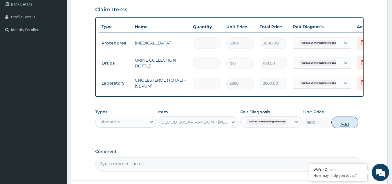
click at [336, 127] on button "Add" at bounding box center [345, 122] width 27 height 12
type input "0"
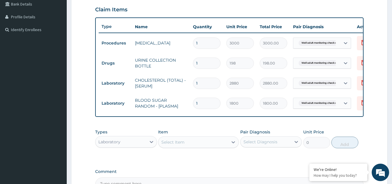
click at [212, 147] on div "Select Item" at bounding box center [194, 141] width 70 height 9
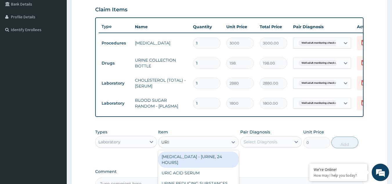
type input "URINA"
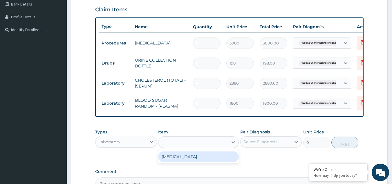
type input "1531.875"
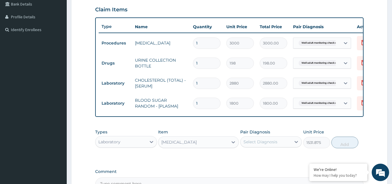
click at [261, 145] on div "Select Diagnosis" at bounding box center [261, 142] width 34 height 6
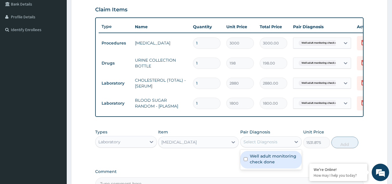
click at [260, 168] on div "Well adult monitoring check done" at bounding box center [271, 160] width 62 height 18
checkbox input "true"
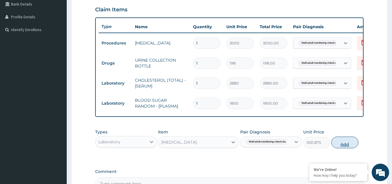
click at [339, 147] on button "Add" at bounding box center [345, 142] width 27 height 12
type input "0"
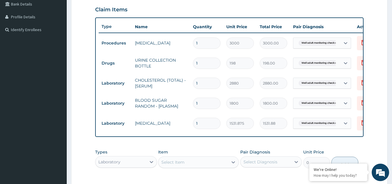
scroll to position [229, 0]
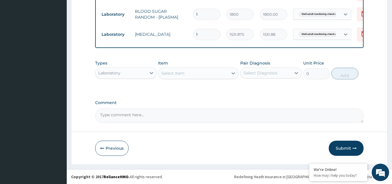
click at [191, 71] on div "Select Item" at bounding box center [194, 73] width 70 height 9
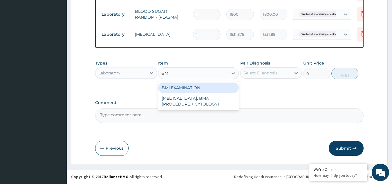
type input "BMI"
type input "1225.5"
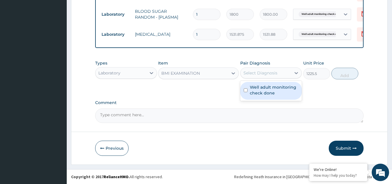
click at [253, 71] on div "Select Diagnosis" at bounding box center [261, 73] width 34 height 6
click at [251, 89] on label "Well adult monitoring check done" at bounding box center [274, 90] width 49 height 12
checkbox input "true"
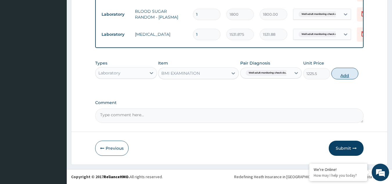
click at [346, 76] on button "Add" at bounding box center [345, 74] width 27 height 12
type input "0"
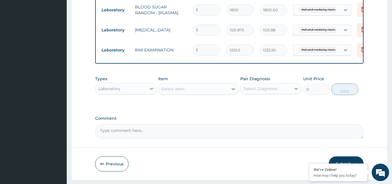
click at [209, 93] on div "Select Item" at bounding box center [194, 88] width 70 height 9
type input "PHYS"
type input "1225.5"
click at [259, 91] on div "Select Diagnosis" at bounding box center [261, 89] width 34 height 6
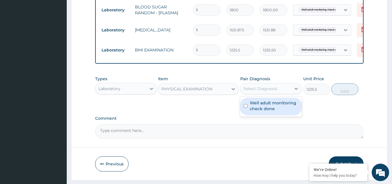
click at [259, 115] on div "Well adult monitoring check done" at bounding box center [271, 107] width 62 height 18
checkbox input "true"
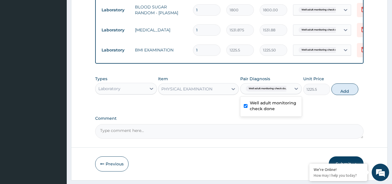
click at [347, 92] on button "Add" at bounding box center [345, 89] width 27 height 12
type input "0"
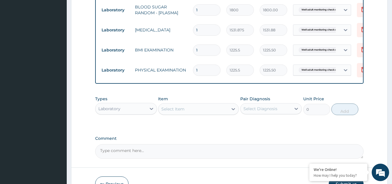
click at [195, 112] on div "Select Item" at bounding box center [194, 108] width 70 height 9
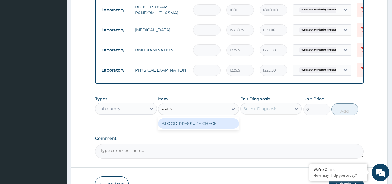
type input "PRESS"
type input "1225.5"
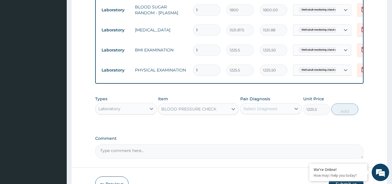
click at [283, 107] on div "Pair Diagnosis Select Diagnosis" at bounding box center [271, 105] width 62 height 19
click at [270, 118] on div "Types Laboratory Item BLOOD PRESSURE CHECK Pair Diagnosis Select Diagnosis Unit…" at bounding box center [229, 105] width 269 height 25
click at [266, 111] on div "Select Diagnosis" at bounding box center [261, 109] width 34 height 6
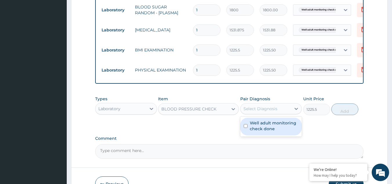
click at [266, 129] on label "Well adult monitoring check done" at bounding box center [274, 126] width 49 height 12
checkbox input "true"
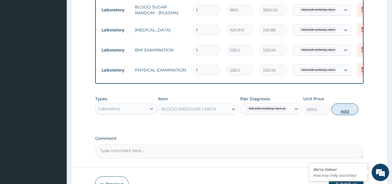
click at [339, 115] on button "Add" at bounding box center [345, 109] width 27 height 12
type input "0"
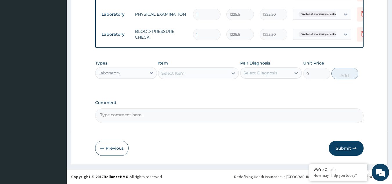
click at [348, 141] on button "Submit" at bounding box center [346, 148] width 35 height 15
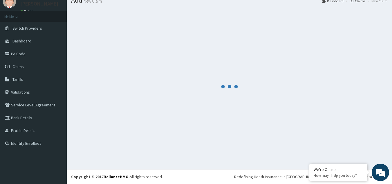
scroll to position [22, 0]
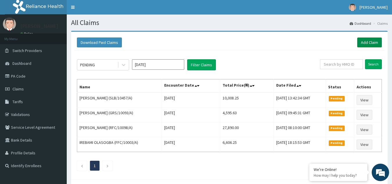
click at [363, 42] on link "Add Claim" at bounding box center [369, 42] width 25 height 10
click at [365, 42] on link "Add Claim" at bounding box center [369, 42] width 25 height 10
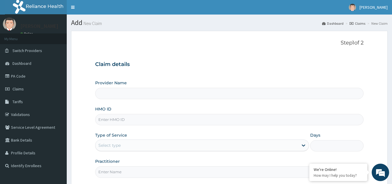
type input "Reliance Family Clinics (RFC) - [GEOGRAPHIC_DATA]"
click at [178, 118] on input "HMO ID" at bounding box center [229, 119] width 269 height 11
paste input "ENY/10092/A"
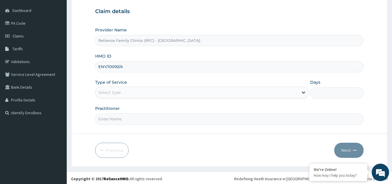
type input "ENY/10092/A"
click at [117, 96] on div "Select type" at bounding box center [197, 92] width 203 height 9
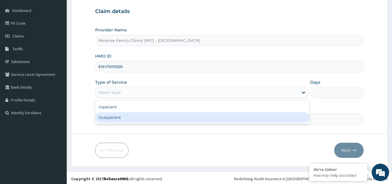
click at [112, 122] on div "Outpatient" at bounding box center [202, 117] width 214 height 10
type input "1"
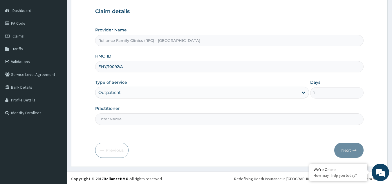
click at [112, 124] on input "Practitioner" at bounding box center [229, 118] width 269 height 11
type input "LOCUM"
click at [340, 150] on button "Next" at bounding box center [348, 150] width 29 height 15
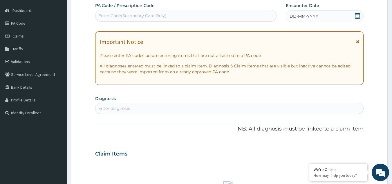
click at [132, 108] on div "Enter diagnosis" at bounding box center [230, 108] width 268 height 9
type input "WELL ADULT CHEDCK"
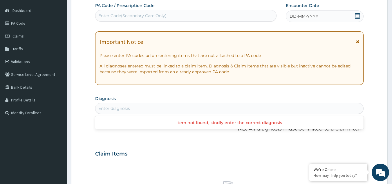
click at [132, 108] on div "Enter diagnosis" at bounding box center [230, 108] width 268 height 9
type input "WELL ADULT CHECK"
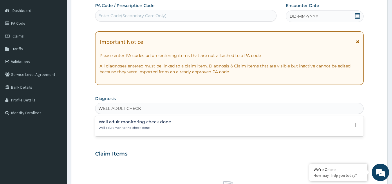
click at [113, 123] on h4 "Well adult monitoring check done" at bounding box center [135, 122] width 73 height 4
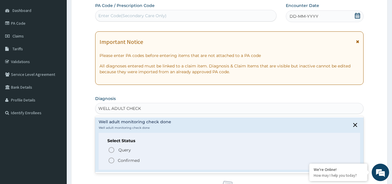
click at [118, 159] on p "Confirmed" at bounding box center [129, 160] width 22 height 6
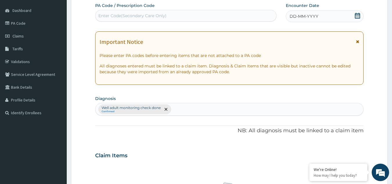
click at [357, 42] on icon at bounding box center [357, 41] width 3 height 4
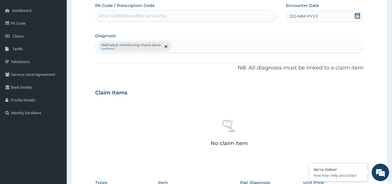
click at [331, 24] on div "PA Code / Prescription Code Enter Code(Secondary Care Only) Encounter Date DD-M…" at bounding box center [229, 122] width 269 height 239
click at [328, 21] on div "DD-MM-YYYY" at bounding box center [325, 16] width 78 height 12
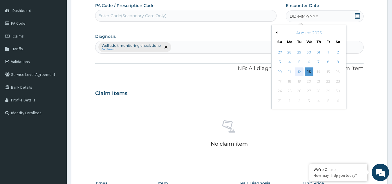
click at [298, 73] on div "12" at bounding box center [299, 71] width 9 height 9
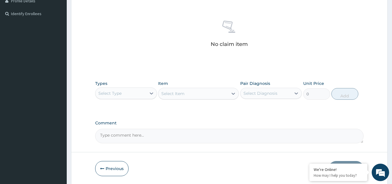
scroll to position [172, 0]
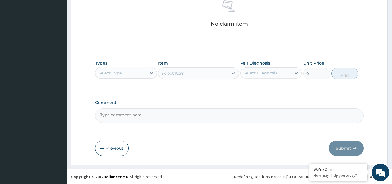
click at [144, 74] on div "Select Type" at bounding box center [121, 72] width 51 height 9
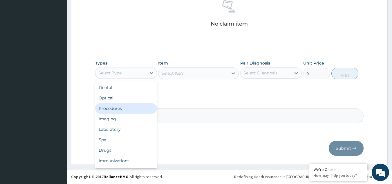
click at [137, 104] on div "Procedures" at bounding box center [126, 108] width 62 height 10
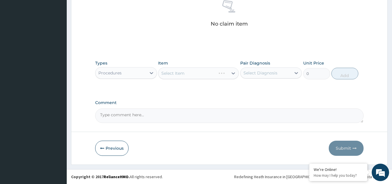
click at [190, 71] on div "Select Item" at bounding box center [198, 73] width 81 height 12
click at [190, 72] on div "Select Item" at bounding box center [194, 73] width 70 height 9
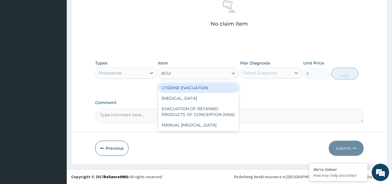
type input "ACUITY"
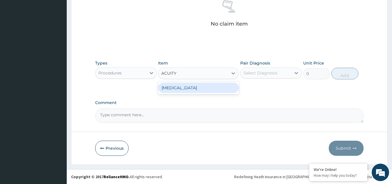
type input "3000"
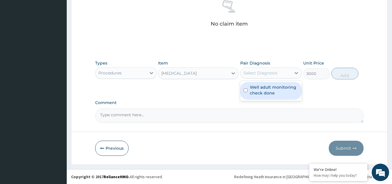
click at [253, 73] on div "Select Diagnosis" at bounding box center [261, 73] width 34 height 6
click at [257, 91] on label "Well adult monitoring check done" at bounding box center [274, 90] width 49 height 12
checkbox input "true"
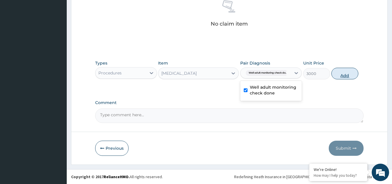
click at [345, 78] on button "Add" at bounding box center [345, 74] width 27 height 12
type input "0"
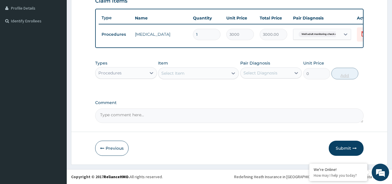
scroll to position [149, 0]
click at [127, 76] on div "Procedures" at bounding box center [121, 72] width 51 height 9
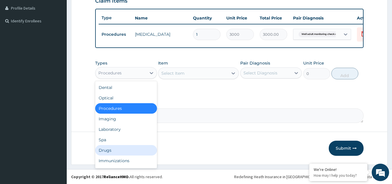
click at [119, 149] on div "Drugs" at bounding box center [126, 150] width 62 height 10
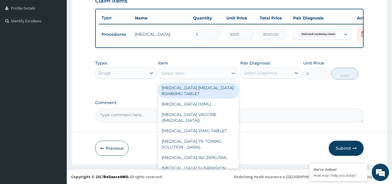
click at [202, 75] on div "Select Item" at bounding box center [194, 73] width 70 height 9
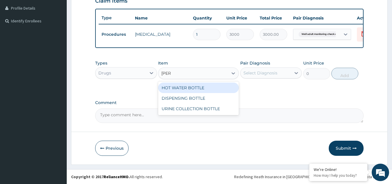
type input "BOTTL"
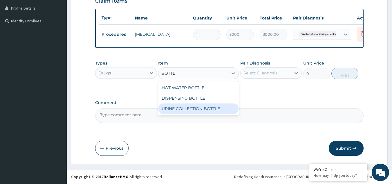
click at [206, 106] on div "URINE COLLECTION BOTTLE" at bounding box center [198, 108] width 81 height 10
type input "198"
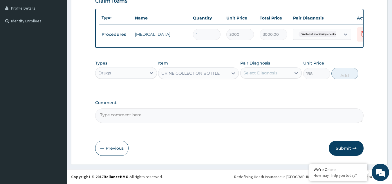
click at [254, 74] on div "Select Diagnosis" at bounding box center [261, 73] width 34 height 6
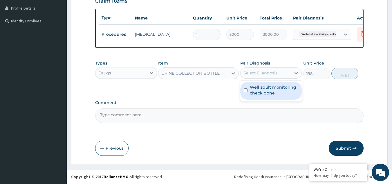
click at [258, 97] on div "Well adult monitoring check done" at bounding box center [271, 91] width 62 height 18
checkbox input "true"
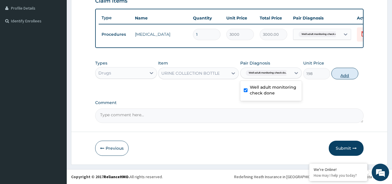
click at [335, 74] on button "Add" at bounding box center [345, 74] width 27 height 12
type input "0"
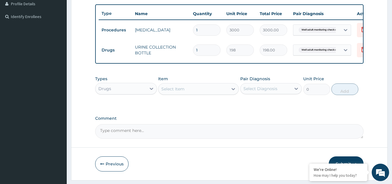
click at [127, 93] on div "Drugs" at bounding box center [121, 88] width 51 height 9
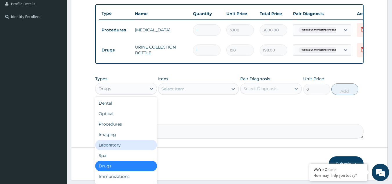
click at [120, 148] on div "Laboratory" at bounding box center [126, 145] width 62 height 10
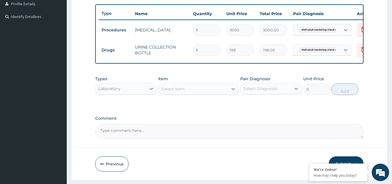
click at [170, 90] on div "Select Item" at bounding box center [172, 89] width 23 height 6
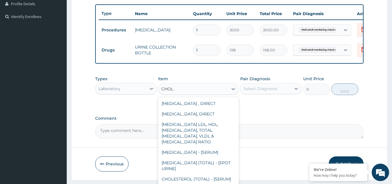
scroll to position [72, 0]
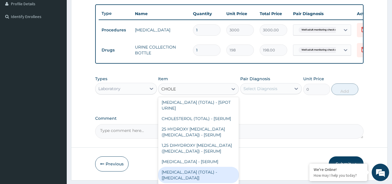
type input "CHOLES"
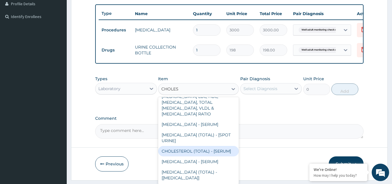
type input "2880"
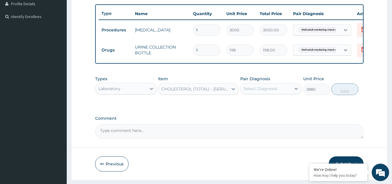
click at [255, 91] on div "Select Diagnosis" at bounding box center [261, 89] width 34 height 6
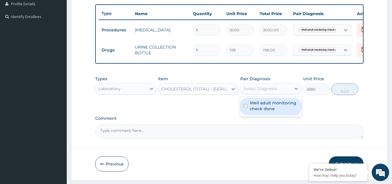
click at [257, 103] on div "Well adult monitoring check done" at bounding box center [271, 107] width 62 height 18
checkbox input "true"
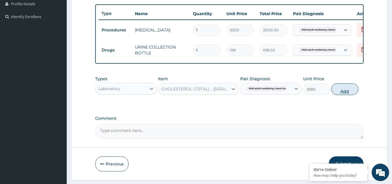
click at [337, 95] on button "Add" at bounding box center [345, 89] width 27 height 12
type input "0"
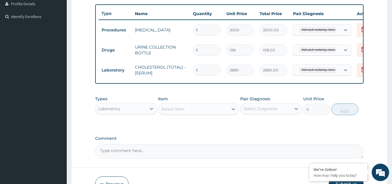
click at [187, 114] on div "Select Item" at bounding box center [194, 108] width 70 height 9
type input "random"
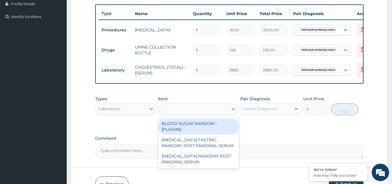
type input "1800"
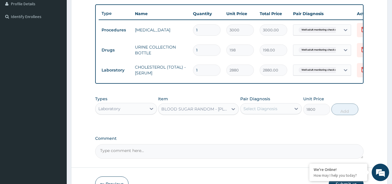
click at [253, 111] on div "Select Diagnosis" at bounding box center [261, 109] width 34 height 6
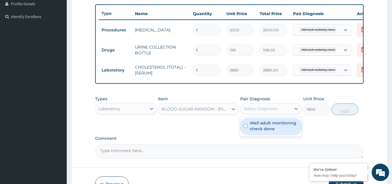
click at [255, 123] on div "Well adult monitoring check done" at bounding box center [271, 127] width 62 height 18
checkbox input "true"
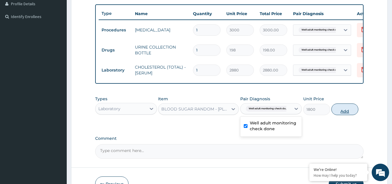
click at [341, 113] on button "Add" at bounding box center [345, 109] width 27 height 12
type input "0"
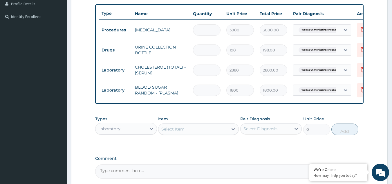
click at [165, 132] on div "Select Item" at bounding box center [172, 129] width 23 height 6
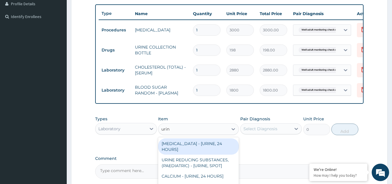
type input "urina"
type input "1531.875"
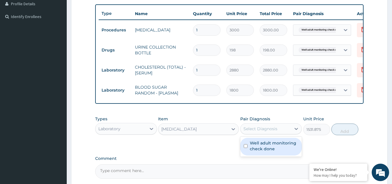
click at [262, 132] on div "Select Diagnosis" at bounding box center [261, 129] width 34 height 6
click at [256, 155] on div "Well adult monitoring check done" at bounding box center [271, 147] width 62 height 18
checkbox input "true"
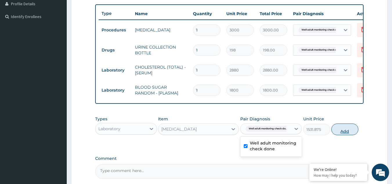
click at [338, 135] on button "Add" at bounding box center [345, 129] width 27 height 12
type input "0"
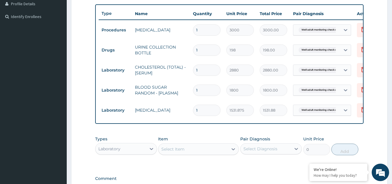
click at [194, 153] on div "Select Item" at bounding box center [194, 148] width 70 height 9
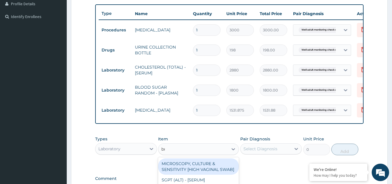
type input "bmi"
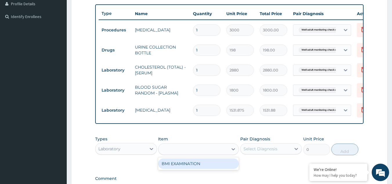
type input "1225.5"
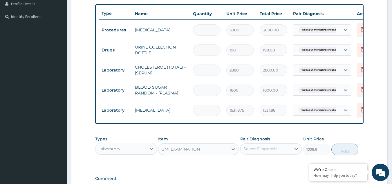
click at [262, 152] on div "Select Diagnosis" at bounding box center [261, 149] width 34 height 6
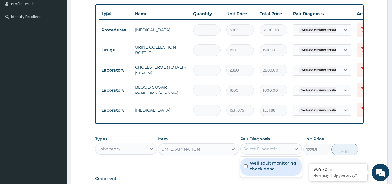
click at [262, 168] on label "Well adult monitoring check done" at bounding box center [274, 166] width 49 height 12
checkbox input "true"
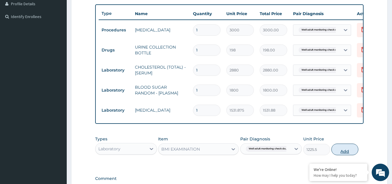
click at [340, 154] on button "Add" at bounding box center [345, 149] width 27 height 12
type input "0"
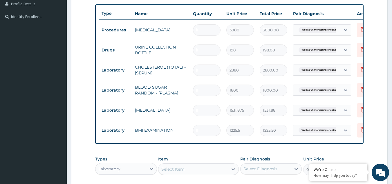
click at [206, 173] on div "Select Item" at bounding box center [194, 168] width 70 height 9
type input "press"
type input "1225.5"
click at [261, 172] on div "Select Diagnosis" at bounding box center [261, 169] width 34 height 6
checkbox input "true"
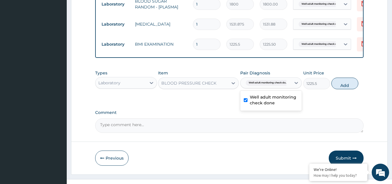
scroll to position [249, 0]
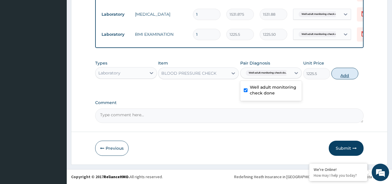
click at [341, 75] on button "Add" at bounding box center [345, 74] width 27 height 12
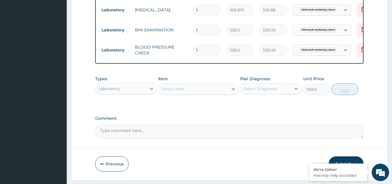
type input "0"
click at [200, 93] on div "Select Item" at bounding box center [194, 88] width 70 height 9
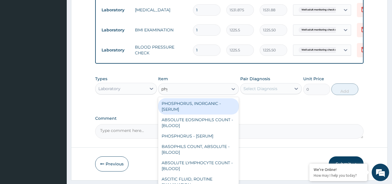
type input "phys"
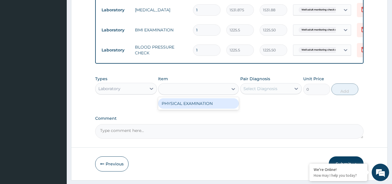
type input "1225.5"
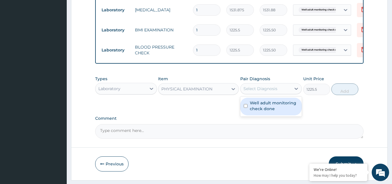
click at [271, 88] on div "Select Diagnosis" at bounding box center [266, 88] width 51 height 9
click at [267, 105] on label "Well adult monitoring check done" at bounding box center [274, 106] width 49 height 12
checkbox input "true"
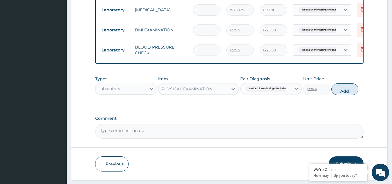
click at [336, 95] on button "Add" at bounding box center [345, 89] width 27 height 12
type input "0"
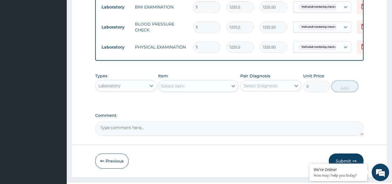
scroll to position [289, 0]
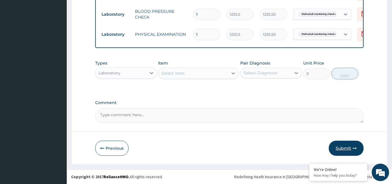
click at [339, 148] on button "Submit" at bounding box center [346, 148] width 35 height 15
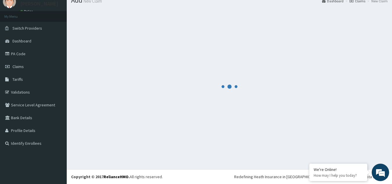
scroll to position [22, 0]
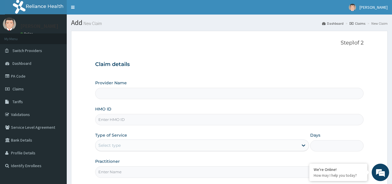
type input "Reliance Family Clinics (RFC) - [GEOGRAPHIC_DATA]"
click at [164, 119] on input "HMO ID" at bounding box center [229, 119] width 269 height 11
paste input "ENY/10094/A"
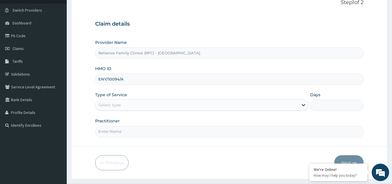
scroll to position [55, 0]
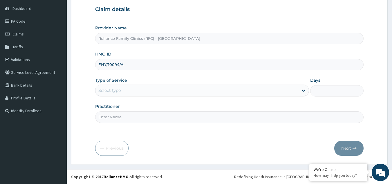
type input "ENY/10094/A"
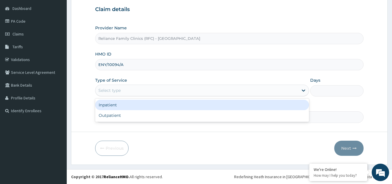
click at [183, 88] on div "Select type" at bounding box center [197, 90] width 203 height 9
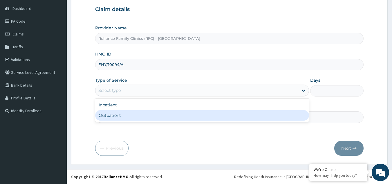
click at [165, 116] on div "Outpatient" at bounding box center [202, 115] width 214 height 10
type input "1"
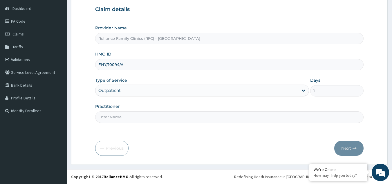
click at [165, 116] on input "Practitioner" at bounding box center [229, 116] width 269 height 11
type input "LOCUM"
click at [353, 145] on button "Next" at bounding box center [348, 148] width 29 height 15
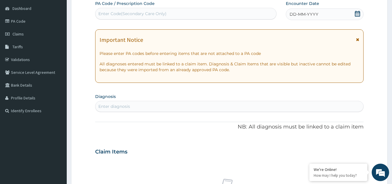
click at [334, 15] on div "DD-MM-YYYY" at bounding box center [325, 14] width 78 height 12
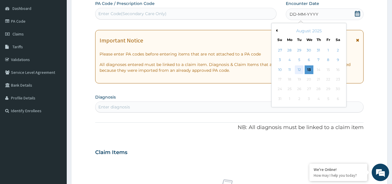
click at [298, 71] on div "12" at bounding box center [299, 69] width 9 height 9
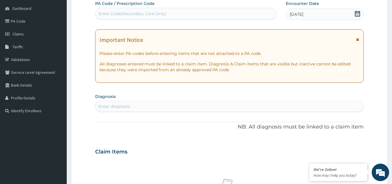
click at [357, 40] on icon at bounding box center [357, 39] width 3 height 4
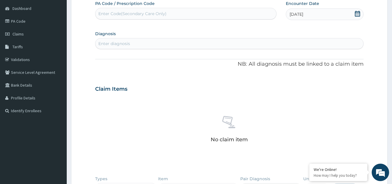
click at [334, 43] on div "Enter diagnosis" at bounding box center [230, 43] width 268 height 9
type input "WELL ADULT CH"
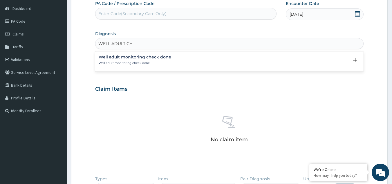
click at [152, 55] on h4 "Well adult monitoring check done" at bounding box center [135, 57] width 73 height 4
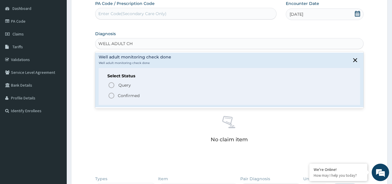
click at [133, 95] on p "Confirmed" at bounding box center [129, 96] width 22 height 6
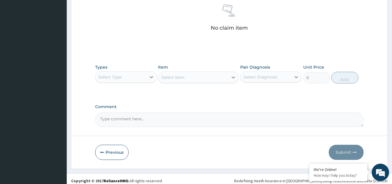
scroll to position [170, 0]
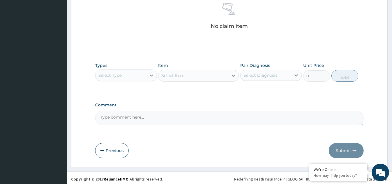
click at [134, 78] on div "Select Type" at bounding box center [121, 75] width 51 height 9
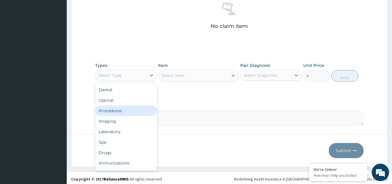
click at [129, 108] on div "Procedures" at bounding box center [126, 110] width 62 height 10
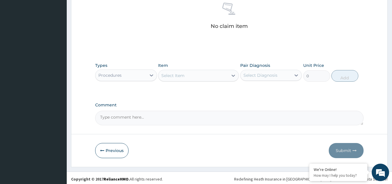
click at [191, 75] on div "Select Item" at bounding box center [194, 75] width 70 height 9
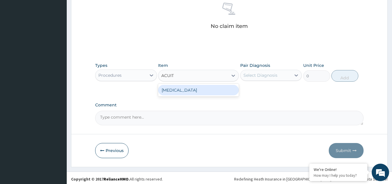
type input "ACUITY"
type input "3000"
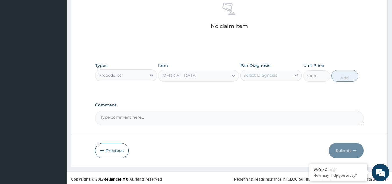
click at [274, 76] on div "Select Diagnosis" at bounding box center [261, 75] width 34 height 6
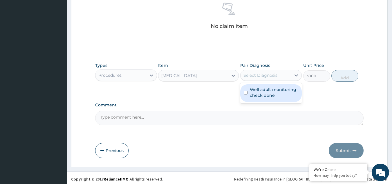
click at [273, 92] on label "Well adult monitoring check done" at bounding box center [274, 93] width 49 height 12
checkbox input "true"
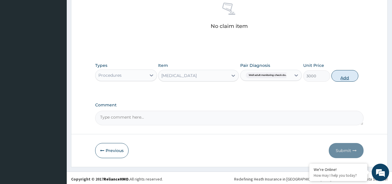
click at [344, 70] on button "Add" at bounding box center [345, 76] width 27 height 12
type input "0"
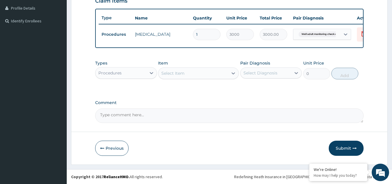
click at [122, 71] on div "Procedures" at bounding box center [121, 72] width 51 height 9
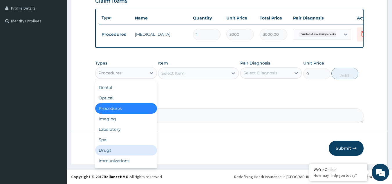
click at [114, 150] on div "Drugs" at bounding box center [126, 150] width 62 height 10
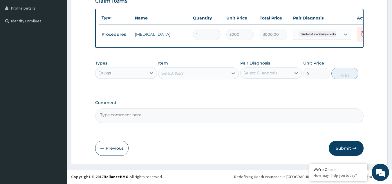
click at [195, 73] on div "Select Item" at bounding box center [194, 73] width 70 height 9
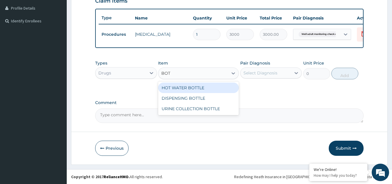
type input "[PERSON_NAME]"
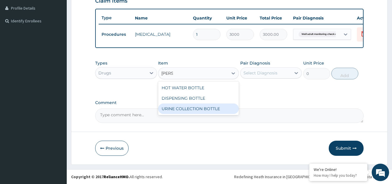
click at [207, 108] on div "URINE COLLECTION BOTTLE" at bounding box center [198, 108] width 81 height 10
type input "198"
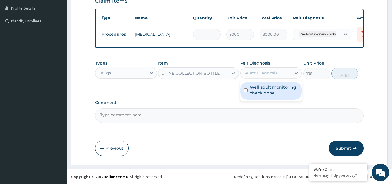
click at [268, 71] on div "Select Diagnosis" at bounding box center [261, 73] width 34 height 6
click at [268, 86] on label "Well adult monitoring check done" at bounding box center [274, 90] width 49 height 12
checkbox input "true"
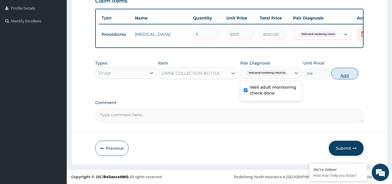
click at [338, 73] on button "Add" at bounding box center [345, 74] width 27 height 12
type input "0"
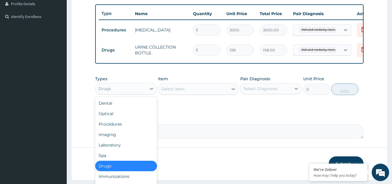
click at [109, 94] on div "Drugs" at bounding box center [126, 89] width 62 height 12
click at [126, 150] on div "Laboratory" at bounding box center [126, 145] width 62 height 10
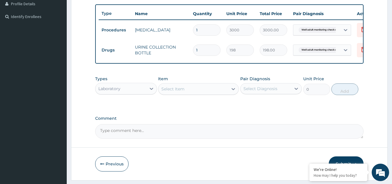
click at [178, 95] on div "Item Select Item" at bounding box center [198, 85] width 81 height 19
click at [178, 92] on div "Select Item" at bounding box center [172, 89] width 23 height 6
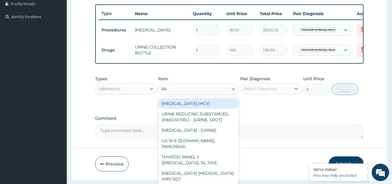
type input "PAP"
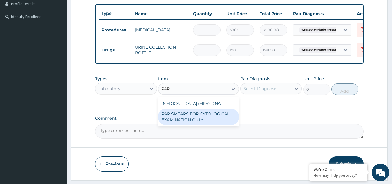
click at [196, 125] on div "PAP SMEARS FOR CYTOLOGICAL EXAMINATION ONLY" at bounding box center [198, 117] width 81 height 16
type input "18080"
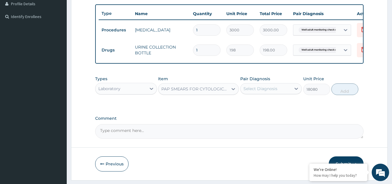
click at [254, 91] on div "Select Diagnosis" at bounding box center [261, 89] width 34 height 6
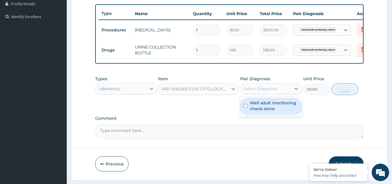
click at [258, 111] on label "Well adult monitoring check done" at bounding box center [274, 106] width 49 height 12
checkbox input "true"
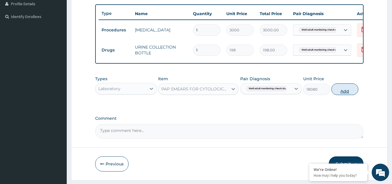
click at [350, 93] on button "Add" at bounding box center [345, 89] width 27 height 12
type input "0"
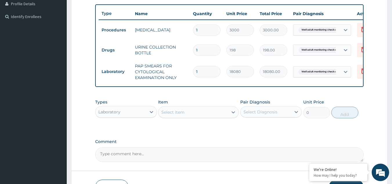
click at [176, 112] on div "Select Item" at bounding box center [194, 111] width 70 height 9
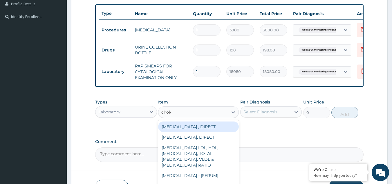
type input "choles"
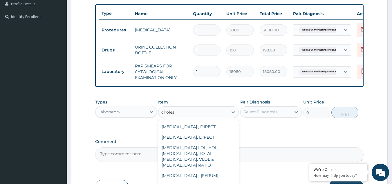
scroll to position [34, 0]
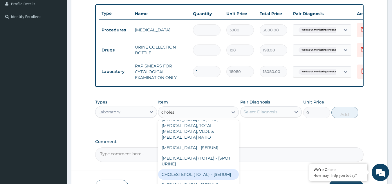
type input "2880"
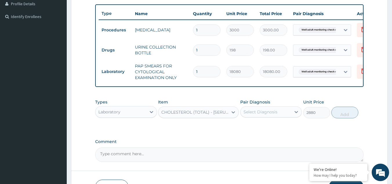
click at [262, 112] on div "Select Diagnosis" at bounding box center [266, 111] width 51 height 9
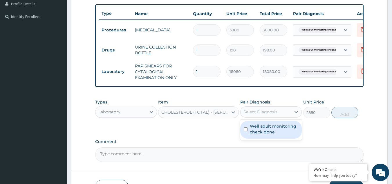
click at [251, 135] on label "Well adult monitoring check done" at bounding box center [274, 129] width 49 height 12
checkbox input "true"
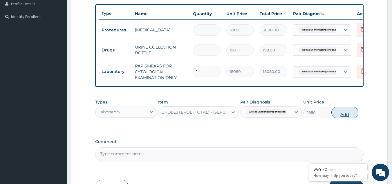
click at [342, 114] on button "Add" at bounding box center [345, 113] width 27 height 12
type input "0"
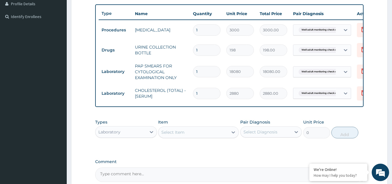
click at [191, 137] on div "Select Item" at bounding box center [194, 131] width 70 height 9
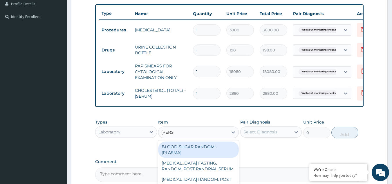
type input "random"
type input "1800"
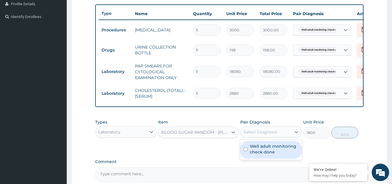
click at [276, 135] on div "Select Diagnosis" at bounding box center [261, 132] width 34 height 6
click at [271, 151] on label "Well adult monitoring check done" at bounding box center [274, 149] width 49 height 12
checkbox input "true"
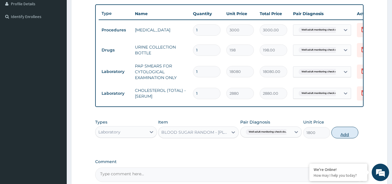
click at [346, 138] on button "Add" at bounding box center [345, 133] width 27 height 12
type input "0"
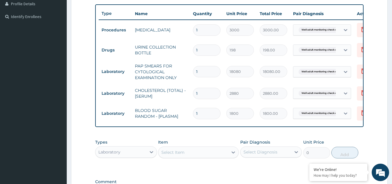
click at [222, 156] on div "Select Item" at bounding box center [194, 151] width 70 height 9
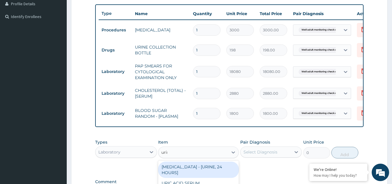
type input "urina"
type input "1531.875"
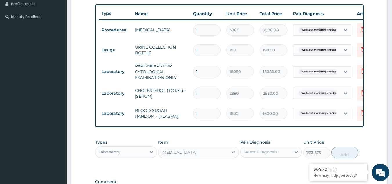
click at [252, 156] on div "Select Diagnosis" at bounding box center [266, 151] width 51 height 9
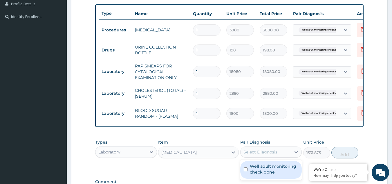
click at [253, 174] on label "Well adult monitoring check done" at bounding box center [274, 169] width 49 height 12
checkbox input "true"
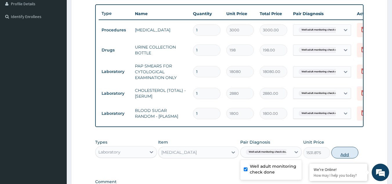
click at [337, 156] on button "Add" at bounding box center [345, 153] width 27 height 12
type input "0"
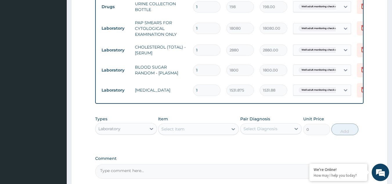
scroll to position [252, 0]
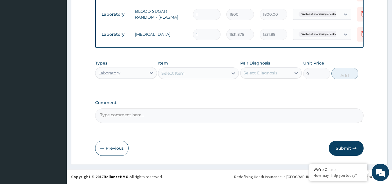
click at [179, 74] on div "Select Item" at bounding box center [172, 73] width 23 height 6
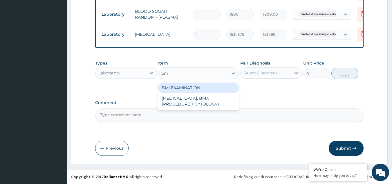
type input "bmi"
type input "1225.5"
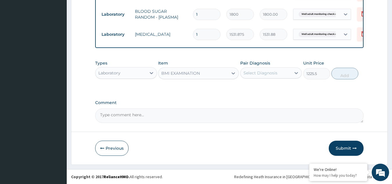
click at [256, 74] on div "Select Diagnosis" at bounding box center [261, 73] width 34 height 6
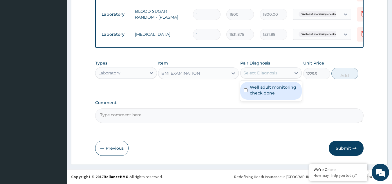
click at [255, 98] on div "Well adult monitoring check done" at bounding box center [271, 91] width 62 height 18
checkbox input "true"
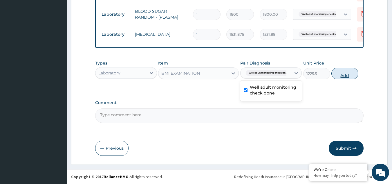
click at [345, 77] on button "Add" at bounding box center [345, 74] width 27 height 12
type input "0"
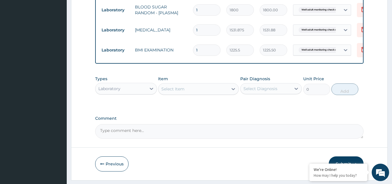
click at [201, 93] on div "Select Item" at bounding box center [194, 88] width 70 height 9
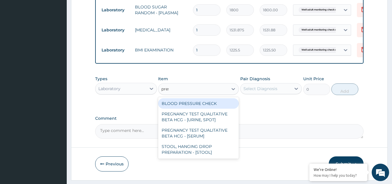
type input "press"
type input "1225.5"
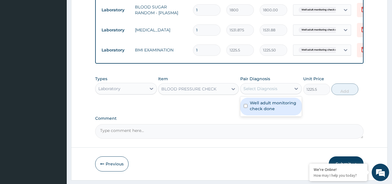
click at [272, 91] on div "Select Diagnosis" at bounding box center [261, 89] width 34 height 6
click at [266, 106] on label "Well adult monitoring check done" at bounding box center [274, 106] width 49 height 12
checkbox input "true"
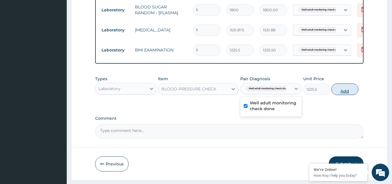
click at [338, 95] on button "Add" at bounding box center [345, 89] width 27 height 12
type input "0"
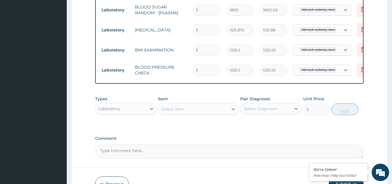
click at [190, 112] on div "Select Item" at bounding box center [194, 108] width 70 height 9
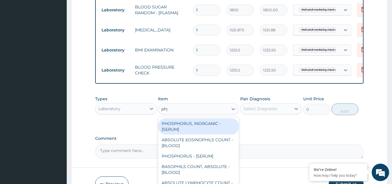
type input "phys"
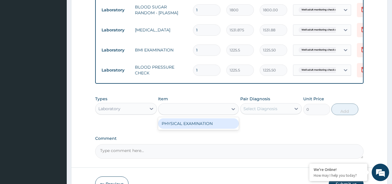
type input "1225.5"
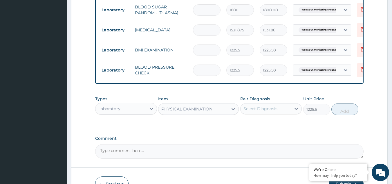
click at [252, 111] on div "Select Diagnosis" at bounding box center [261, 109] width 34 height 6
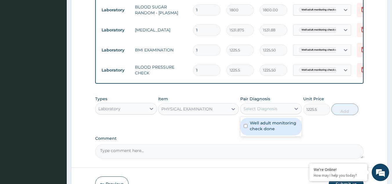
click at [253, 129] on label "Well adult monitoring check done" at bounding box center [274, 126] width 49 height 12
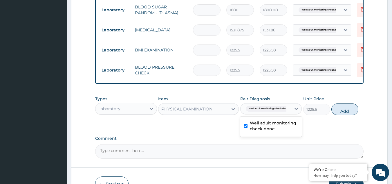
checkbox input "true"
click at [357, 112] on button "Add" at bounding box center [345, 109] width 27 height 12
type input "0"
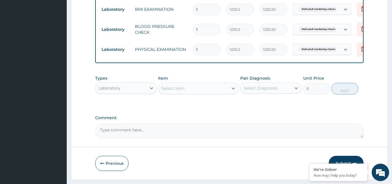
scroll to position [309, 0]
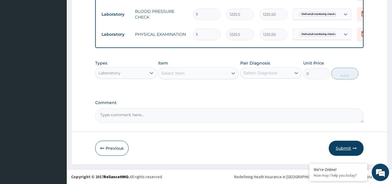
click at [338, 149] on button "Submit" at bounding box center [346, 148] width 35 height 15
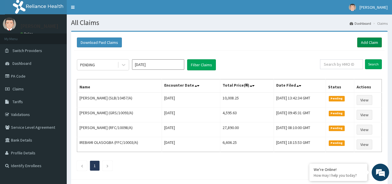
click at [375, 45] on link "Add Claim" at bounding box center [369, 42] width 25 height 10
click at [97, 65] on div "PENDING" at bounding box center [97, 64] width 40 height 9
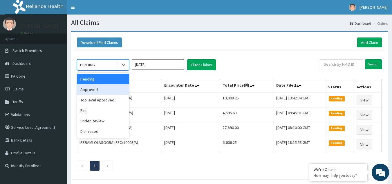
click at [98, 91] on div "Approved" at bounding box center [103, 89] width 52 height 10
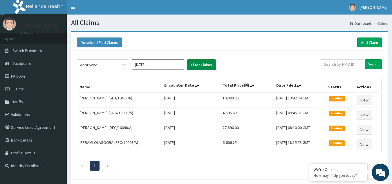
click at [204, 63] on button "Filter Claims" at bounding box center [201, 64] width 29 height 11
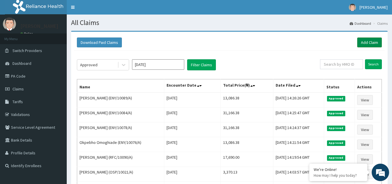
click at [374, 43] on link "Add Claim" at bounding box center [369, 42] width 25 height 10
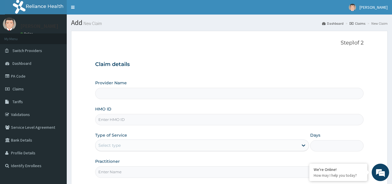
type input "Reliance Family Clinics (RFC) - [GEOGRAPHIC_DATA]"
click at [123, 114] on input "HMO ID" at bounding box center [229, 119] width 269 height 11
paste input "ENY/10103/A"
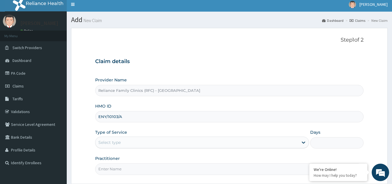
scroll to position [55, 0]
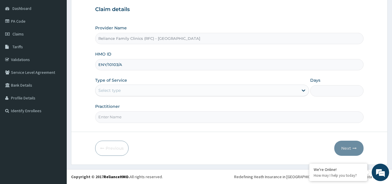
type input "ENY/10103/A"
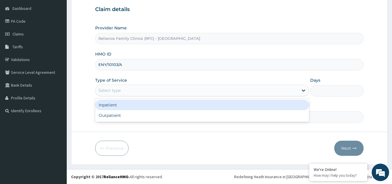
click at [149, 90] on div "Select type" at bounding box center [197, 90] width 203 height 9
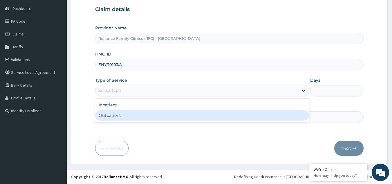
click at [142, 111] on div "Outpatient" at bounding box center [202, 115] width 214 height 10
type input "1"
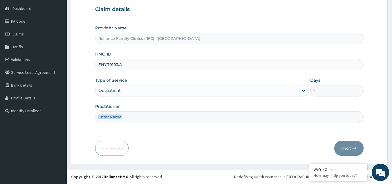
click at [142, 111] on div "Practitioner" at bounding box center [229, 112] width 269 height 19
click at [142, 116] on input "Practitioner" at bounding box center [229, 116] width 269 height 11
type input "LOCUM"
click at [352, 148] on button "Next" at bounding box center [348, 148] width 29 height 15
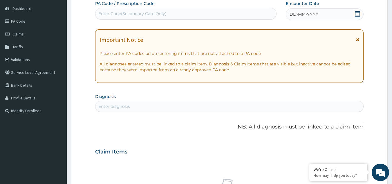
click at [287, 107] on div "Enter diagnosis" at bounding box center [230, 106] width 268 height 9
type input "WELL ADULT CHECK"
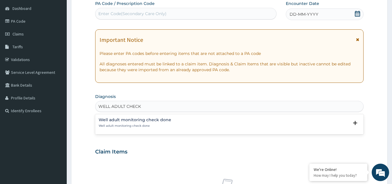
click at [141, 123] on div "Well adult monitoring check done Well adult monitoring check done" at bounding box center [135, 123] width 73 height 10
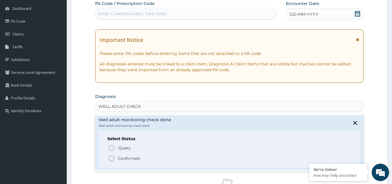
click at [129, 159] on p "Confirmed" at bounding box center [129, 158] width 22 height 6
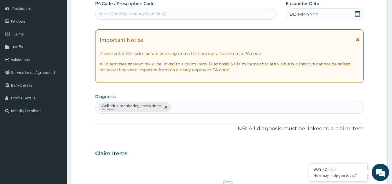
click at [358, 40] on icon at bounding box center [357, 39] width 3 height 4
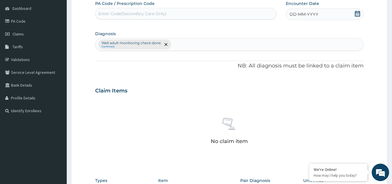
click at [341, 19] on div "DD-MM-YYYY" at bounding box center [325, 14] width 78 height 12
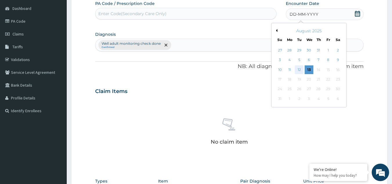
click at [300, 71] on div "12" at bounding box center [299, 69] width 9 height 9
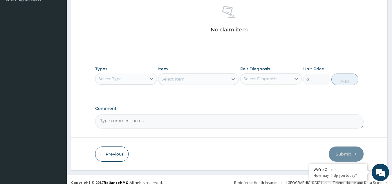
scroll to position [171, 0]
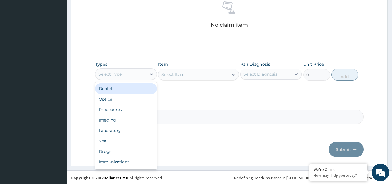
click at [141, 75] on div "Select Type" at bounding box center [121, 73] width 51 height 9
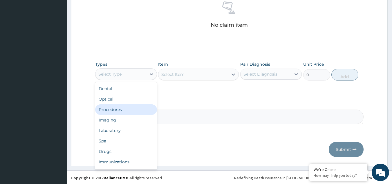
click at [135, 107] on div "Procedures" at bounding box center [126, 109] width 62 height 10
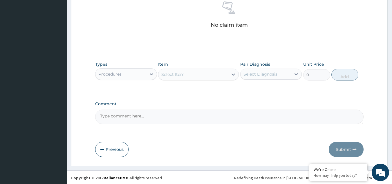
click at [198, 74] on div "Select Item" at bounding box center [194, 74] width 70 height 9
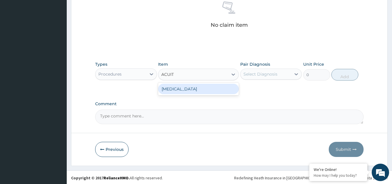
type input "ACUITY"
type input "3000"
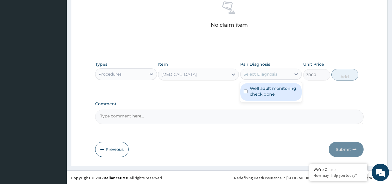
click at [265, 75] on div "Select Diagnosis" at bounding box center [261, 74] width 34 height 6
click at [265, 93] on label "Well adult monitoring check done" at bounding box center [274, 91] width 49 height 12
checkbox input "true"
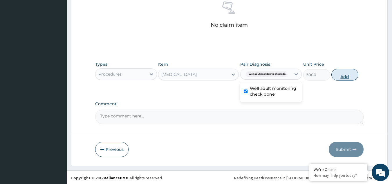
click at [345, 74] on button "Add" at bounding box center [345, 75] width 27 height 12
type input "0"
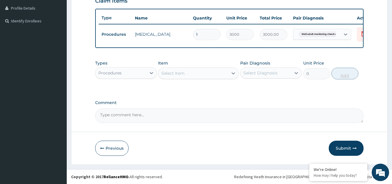
scroll to position [149, 0]
click at [135, 72] on div "Procedures" at bounding box center [121, 72] width 51 height 9
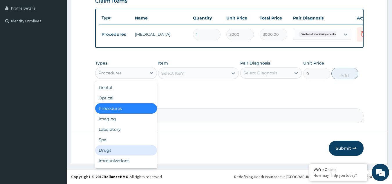
click at [117, 152] on div "Drugs" at bounding box center [126, 150] width 62 height 10
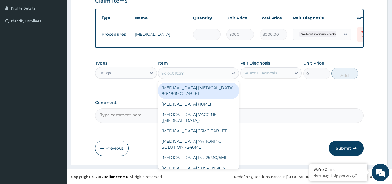
click at [226, 69] on div "Select Item" at bounding box center [194, 73] width 70 height 9
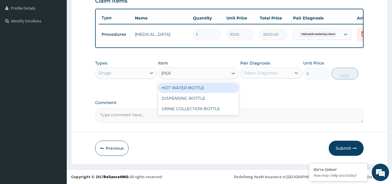
type input "BOTTL"
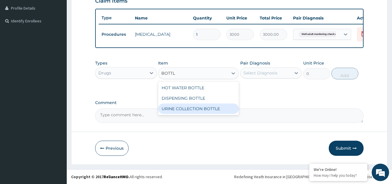
click at [225, 104] on div "URINE COLLECTION BOTTLE" at bounding box center [198, 108] width 81 height 10
type input "198"
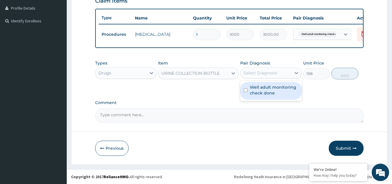
click at [276, 77] on div "Select Diagnosis" at bounding box center [266, 72] width 51 height 9
click at [273, 86] on label "Well adult monitoring check done" at bounding box center [274, 90] width 49 height 12
checkbox input "true"
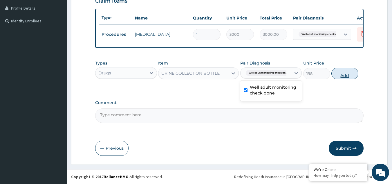
click at [340, 72] on button "Add" at bounding box center [345, 74] width 27 height 12
type input "0"
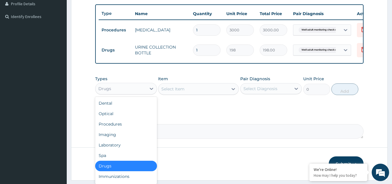
click at [133, 92] on div "Drugs" at bounding box center [121, 88] width 51 height 9
click at [132, 146] on div "Laboratory" at bounding box center [126, 145] width 62 height 10
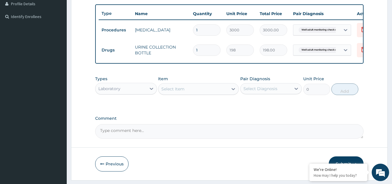
click at [182, 92] on div "Select Item" at bounding box center [172, 89] width 23 height 6
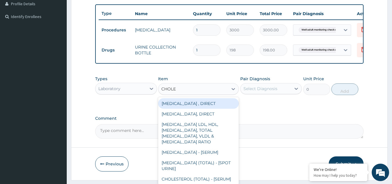
type input "CHOLES"
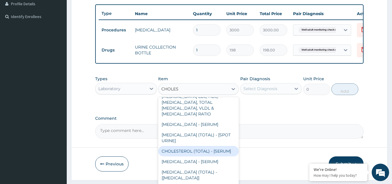
type input "2880"
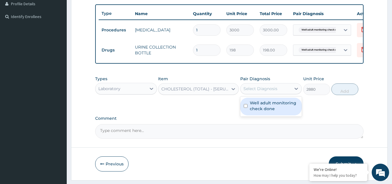
click at [251, 91] on div "Select Diagnosis" at bounding box center [261, 89] width 34 height 6
checkbox input "true"
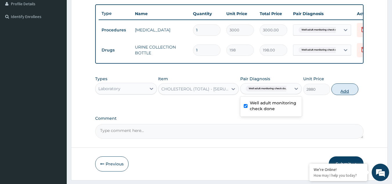
click at [345, 95] on button "Add" at bounding box center [345, 89] width 27 height 12
type input "0"
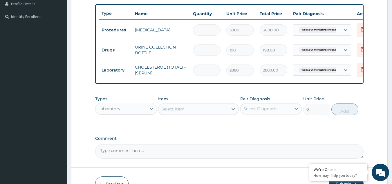
click at [174, 114] on div "Select Item" at bounding box center [194, 108] width 70 height 9
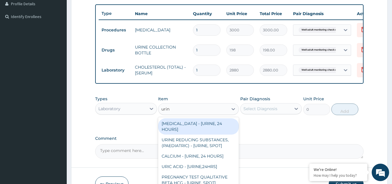
type input "urina"
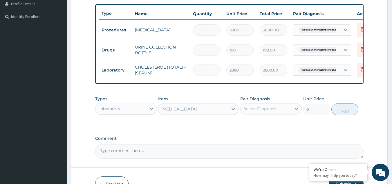
type input "1531.875"
click at [264, 114] on div "Select Diagnosis" at bounding box center [271, 108] width 62 height 11
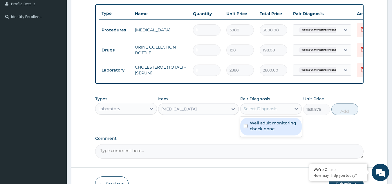
click at [259, 131] on label "Well adult monitoring check done" at bounding box center [274, 126] width 49 height 12
checkbox input "true"
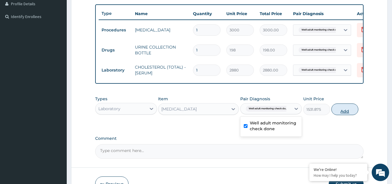
click at [340, 111] on button "Add" at bounding box center [345, 109] width 27 height 12
type input "0"
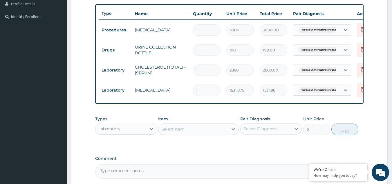
click at [185, 134] on div "Select Item" at bounding box center [194, 128] width 70 height 9
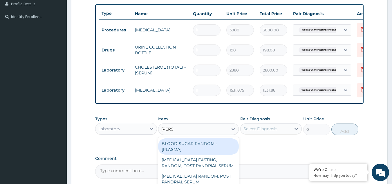
type input "random"
type input "1800"
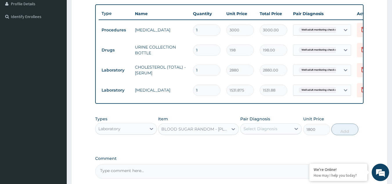
click at [273, 132] on div "Select Diagnosis" at bounding box center [261, 129] width 34 height 6
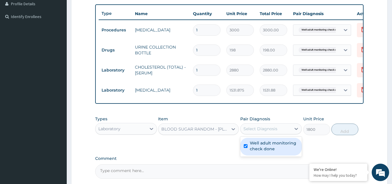
checkbox input "true"
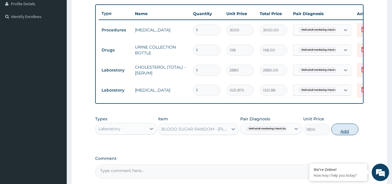
click at [351, 129] on button "Add" at bounding box center [345, 129] width 27 height 12
type input "0"
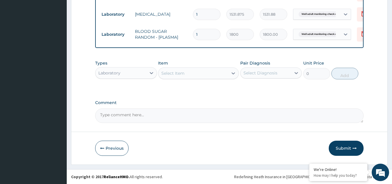
scroll to position [227, 0]
click at [218, 78] on div "Select Item" at bounding box center [194, 73] width 70 height 9
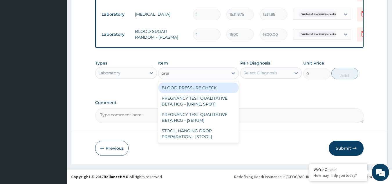
type input "press"
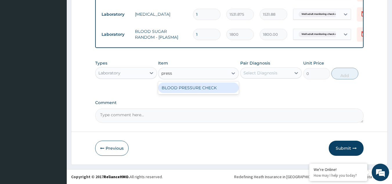
type input "1225.5"
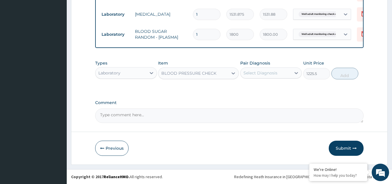
click at [273, 65] on div "Pair Diagnosis Select Diagnosis" at bounding box center [271, 69] width 62 height 19
click at [271, 72] on div "Select Diagnosis" at bounding box center [261, 73] width 34 height 6
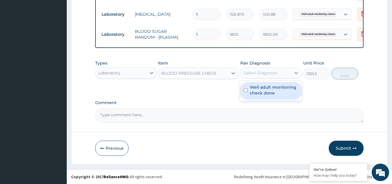
click at [271, 89] on label "Well adult monitoring check done" at bounding box center [274, 90] width 49 height 12
checkbox input "true"
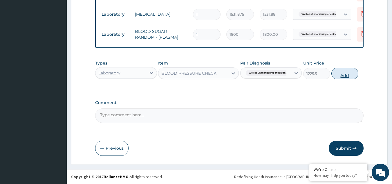
click at [338, 79] on button "Add" at bounding box center [345, 74] width 27 height 12
type input "0"
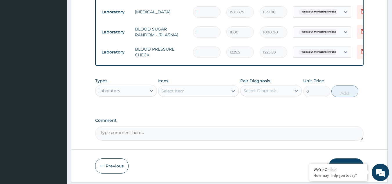
click at [193, 95] on div "Select Item" at bounding box center [194, 90] width 70 height 9
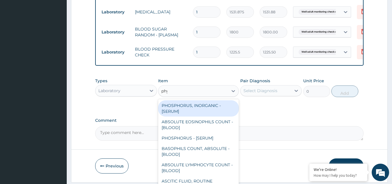
type input "phys"
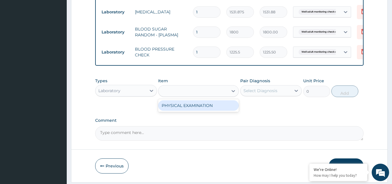
type input "1225.5"
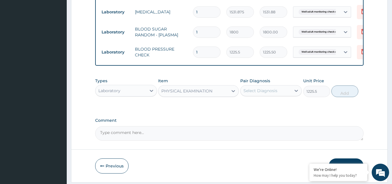
click at [287, 95] on div "Select Diagnosis" at bounding box center [266, 90] width 51 height 9
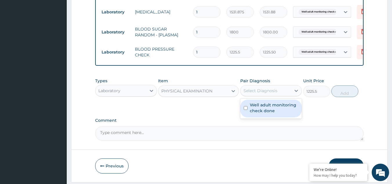
click at [275, 114] on label "Well adult monitoring check done" at bounding box center [274, 108] width 49 height 12
checkbox input "true"
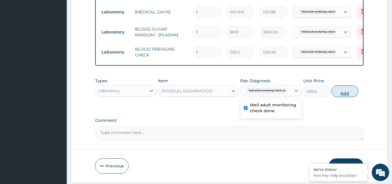
click at [343, 97] on button "Add" at bounding box center [345, 91] width 27 height 12
type input "0"
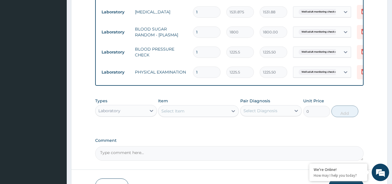
click at [206, 116] on div "Select Item" at bounding box center [194, 110] width 70 height 9
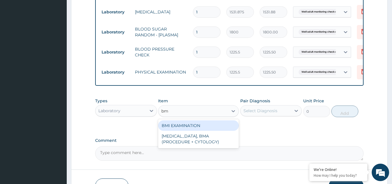
type input "bmi"
type input "1225.5"
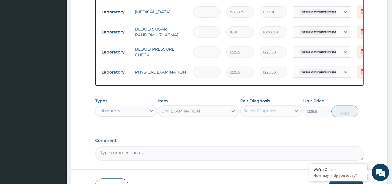
click at [254, 114] on div "Select Diagnosis" at bounding box center [261, 111] width 34 height 6
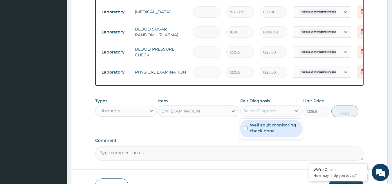
click at [253, 133] on label "Well adult monitoring check done" at bounding box center [274, 128] width 49 height 12
checkbox input "true"
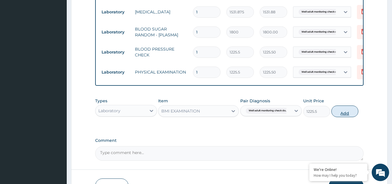
click at [350, 117] on button "Add" at bounding box center [345, 111] width 27 height 12
type input "0"
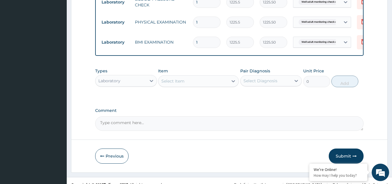
scroll to position [289, 0]
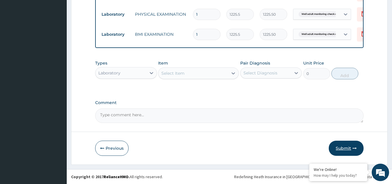
click at [341, 149] on button "Submit" at bounding box center [346, 148] width 35 height 15
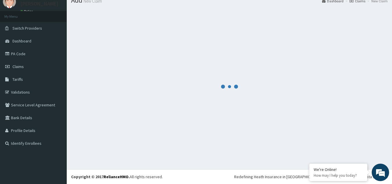
scroll to position [22, 0]
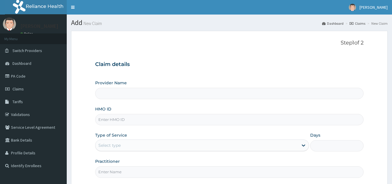
type input "Reliance Family Clinics (RFC) - [GEOGRAPHIC_DATA]"
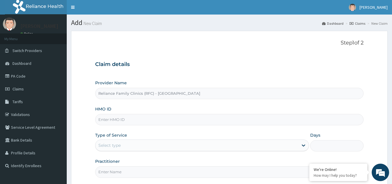
click at [146, 120] on input "HMO ID" at bounding box center [229, 119] width 269 height 11
paste input "ENY/10104/A"
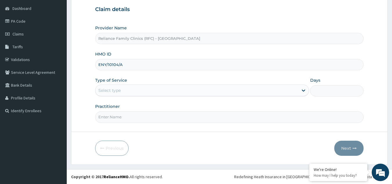
type input "ENY/10104/A"
click at [150, 93] on div "Select type" at bounding box center [197, 90] width 203 height 9
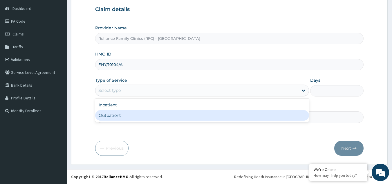
click at [147, 117] on div "Outpatient" at bounding box center [202, 115] width 214 height 10
type input "1"
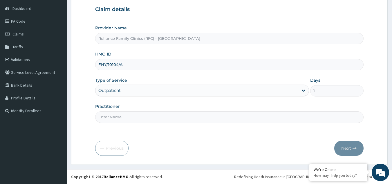
click at [147, 117] on input "Practitioner" at bounding box center [229, 116] width 269 height 11
type input "LOCUM"
click at [355, 145] on button "Next" at bounding box center [348, 148] width 29 height 15
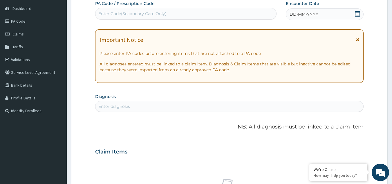
click at [165, 107] on div "Enter diagnosis" at bounding box center [230, 106] width 268 height 9
type input "WELL ADULT CHECK"
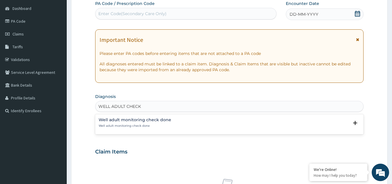
click at [124, 125] on p "Well adult monitoring check done" at bounding box center [135, 126] width 73 height 4
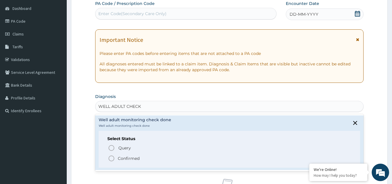
click at [124, 159] on p "Confirmed" at bounding box center [129, 158] width 22 height 6
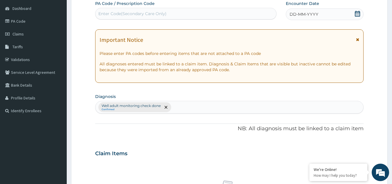
click at [338, 15] on div "DD-MM-YYYY" at bounding box center [325, 14] width 78 height 12
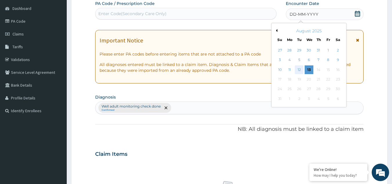
click at [298, 70] on div "12" at bounding box center [299, 69] width 9 height 9
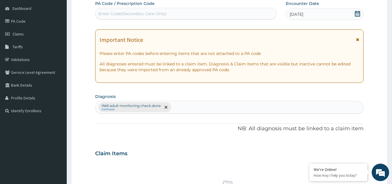
click at [357, 40] on icon at bounding box center [357, 39] width 3 height 4
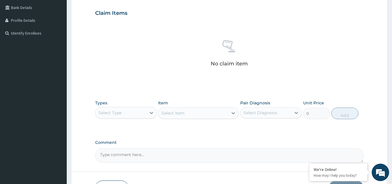
scroll to position [168, 0]
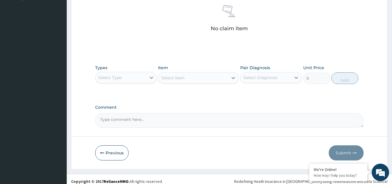
click at [125, 105] on div "Types Select Type Item Select Item Pair Diagnosis Select Diagnosis Unit Price 0…" at bounding box center [229, 116] width 269 height 23
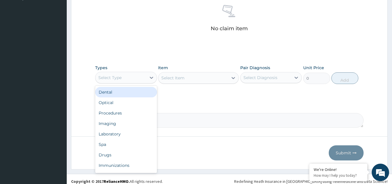
click at [123, 75] on div "Select Type" at bounding box center [121, 77] width 51 height 9
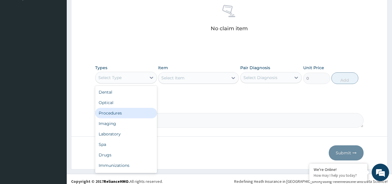
click at [118, 112] on div "Procedures" at bounding box center [126, 113] width 62 height 10
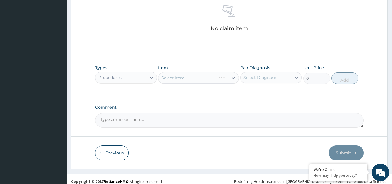
click at [197, 78] on div "Select Item" at bounding box center [198, 78] width 81 height 12
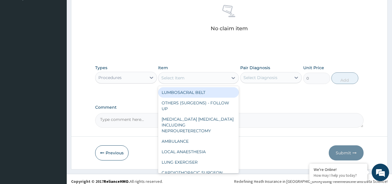
click at [197, 78] on div "Select Item" at bounding box center [194, 77] width 70 height 9
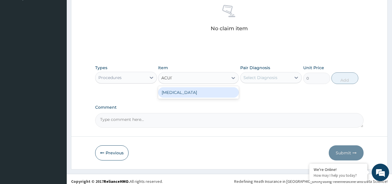
type input "ACUITY"
type input "3000"
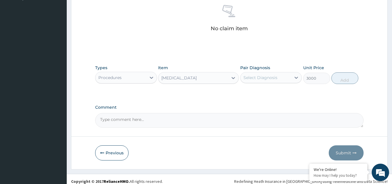
click at [258, 76] on div "Select Diagnosis" at bounding box center [261, 78] width 34 height 6
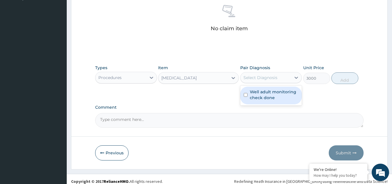
click at [258, 92] on label "Well adult monitoring check done" at bounding box center [274, 95] width 49 height 12
checkbox input "true"
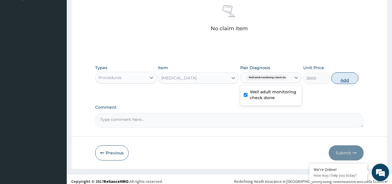
click at [341, 79] on button "Add" at bounding box center [345, 78] width 27 height 12
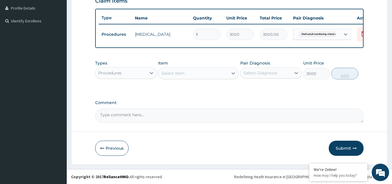
type input "0"
click at [120, 75] on div "Procedures" at bounding box center [109, 73] width 23 height 6
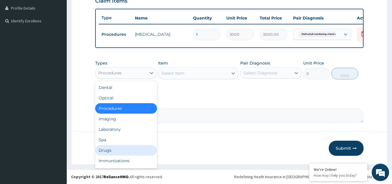
click at [121, 151] on div "Drugs" at bounding box center [126, 150] width 62 height 10
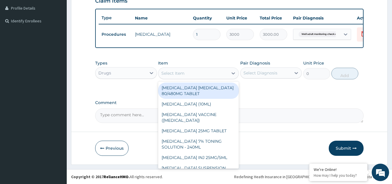
click at [203, 73] on div "Select Item" at bounding box center [194, 73] width 70 height 9
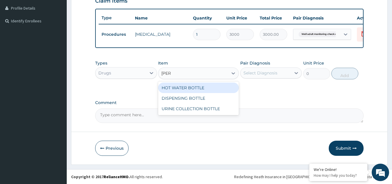
type input "BOTTL"
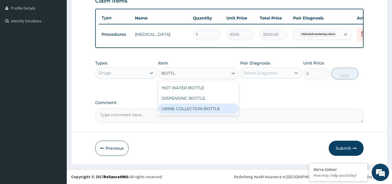
click at [217, 109] on div "URINE COLLECTION BOTTLE" at bounding box center [198, 108] width 81 height 10
type input "198"
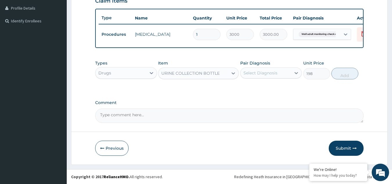
click at [262, 77] on div "Select Diagnosis" at bounding box center [266, 72] width 51 height 9
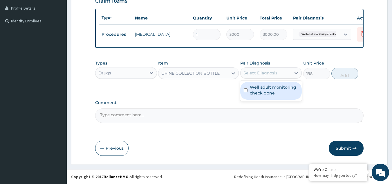
click at [263, 96] on div "Well adult monitoring check done" at bounding box center [271, 91] width 62 height 18
checkbox input "true"
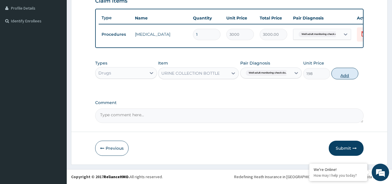
click at [353, 75] on button "Add" at bounding box center [345, 74] width 27 height 12
type input "0"
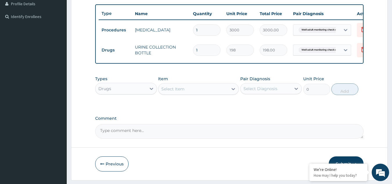
click at [136, 91] on div "Drugs" at bounding box center [121, 88] width 51 height 9
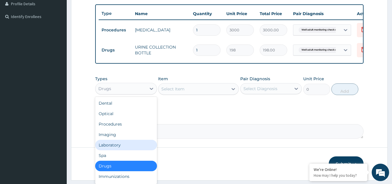
click at [118, 149] on div "Laboratory" at bounding box center [126, 145] width 62 height 10
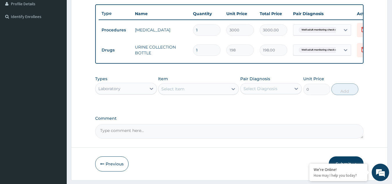
click at [194, 93] on div "Select Item" at bounding box center [194, 88] width 70 height 9
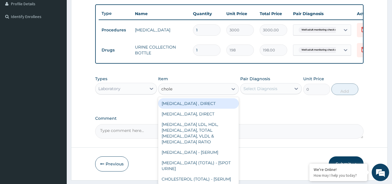
type input "choles"
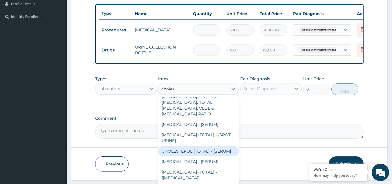
type input "2880"
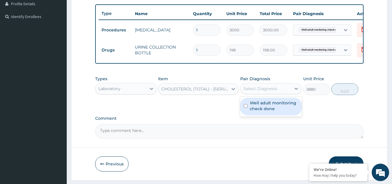
click at [260, 91] on div "Select Diagnosis" at bounding box center [261, 89] width 34 height 6
click at [260, 111] on label "Well adult monitoring check done" at bounding box center [274, 106] width 49 height 12
checkbox input "true"
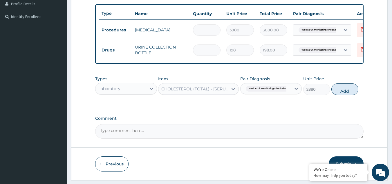
click at [336, 98] on div "Types Laboratory Item CHOLESTEROL (TOTAL) - [SERUM] Pair Diagnosis Well adult m…" at bounding box center [229, 85] width 269 height 25
click at [345, 95] on button "Add" at bounding box center [345, 89] width 27 height 12
type input "0"
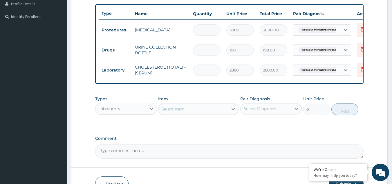
click at [172, 114] on div "Select Item" at bounding box center [194, 108] width 70 height 9
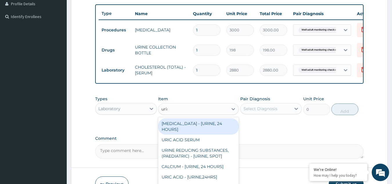
type input "urina"
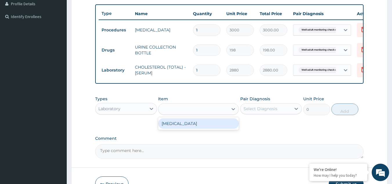
type input "1531.875"
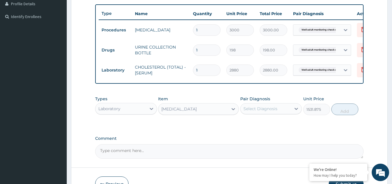
click at [269, 111] on div "Select Diagnosis" at bounding box center [261, 109] width 34 height 6
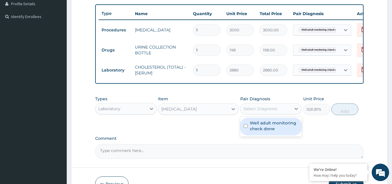
click at [261, 130] on label "Well adult monitoring check done" at bounding box center [274, 126] width 49 height 12
checkbox input "true"
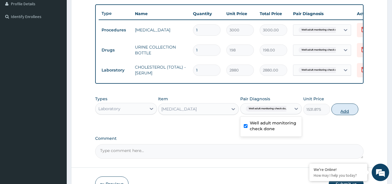
click at [343, 115] on button "Add" at bounding box center [345, 109] width 27 height 12
type input "0"
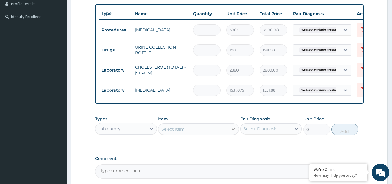
click at [234, 130] on icon at bounding box center [233, 129] width 3 height 2
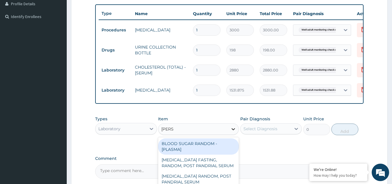
type input "random"
type input "1800"
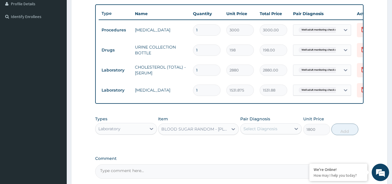
click at [244, 132] on div "Select Diagnosis" at bounding box center [261, 129] width 34 height 6
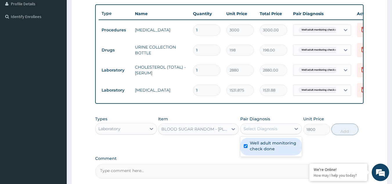
checkbox input "true"
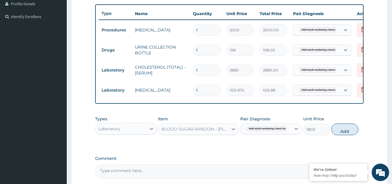
click at [358, 129] on div "Types Laboratory Item BLOOD SUGAR RANDOM - [PLASMA] Pair Diagnosis Well adult m…" at bounding box center [229, 125] width 269 height 25
click at [348, 131] on button "Add" at bounding box center [345, 129] width 27 height 12
type input "0"
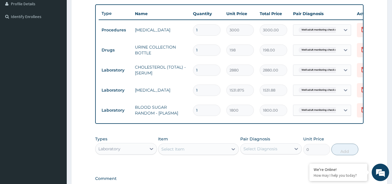
click at [217, 152] on div "Select Item" at bounding box center [194, 148] width 70 height 9
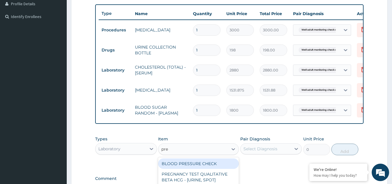
type input "pres"
type input "1225.5"
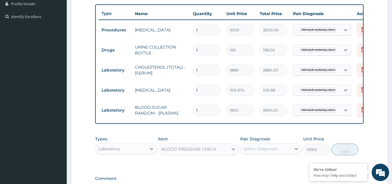
click at [259, 152] on div "Select Diagnosis" at bounding box center [261, 149] width 34 height 6
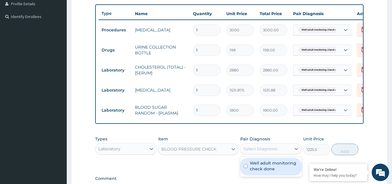
click at [256, 172] on label "Well adult monitoring check done" at bounding box center [274, 166] width 49 height 12
checkbox input "true"
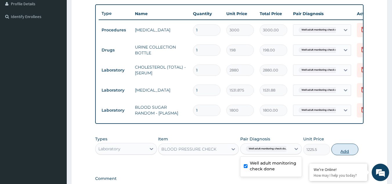
click at [332, 151] on button "Add" at bounding box center [345, 149] width 27 height 12
type input "0"
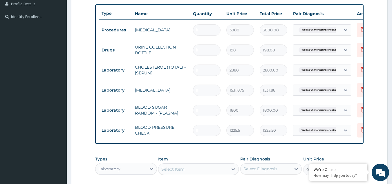
click at [172, 171] on div "Select Item" at bounding box center [172, 169] width 23 height 6
type input "phys"
type input "1225.5"
click at [255, 172] on div "Select Diagnosis" at bounding box center [261, 169] width 34 height 6
checkbox input "true"
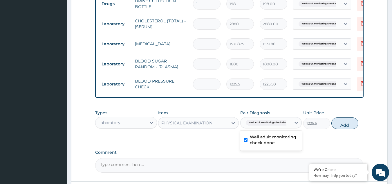
scroll to position [195, 0]
click at [347, 129] on button "Add" at bounding box center [345, 123] width 27 height 12
type input "0"
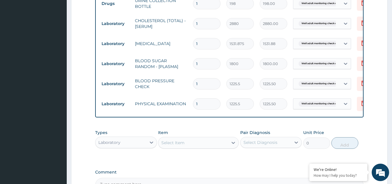
click at [218, 146] on div "Select Item" at bounding box center [194, 142] width 70 height 9
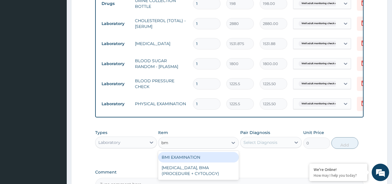
type input "bmi"
type input "1225.5"
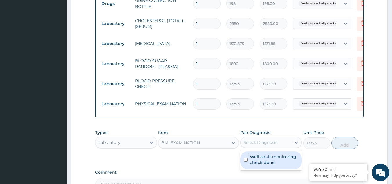
click at [254, 145] on div "Select Diagnosis" at bounding box center [261, 142] width 34 height 6
click at [254, 159] on label "Well adult monitoring check done" at bounding box center [274, 160] width 49 height 12
checkbox input "true"
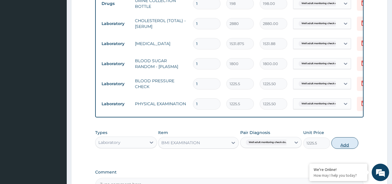
click at [340, 149] on button "Add" at bounding box center [345, 143] width 27 height 12
type input "0"
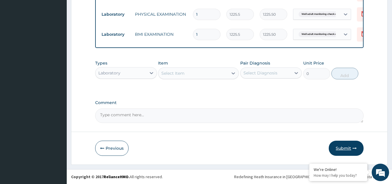
click at [341, 146] on button "Submit" at bounding box center [346, 148] width 35 height 15
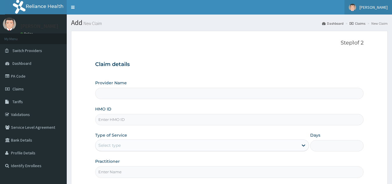
click at [374, 7] on span "[PERSON_NAME]" at bounding box center [374, 7] width 28 height 5
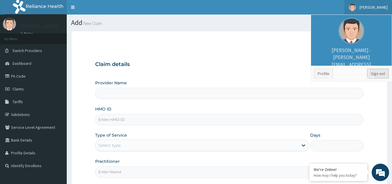
click at [375, 74] on link "Sign out" at bounding box center [378, 74] width 22 height 10
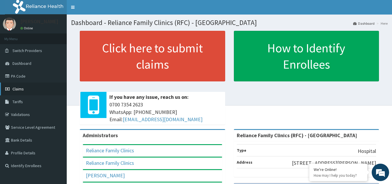
click at [19, 90] on span "Claims" at bounding box center [17, 88] width 11 height 5
click at [20, 88] on span "Claims" at bounding box center [17, 88] width 11 height 5
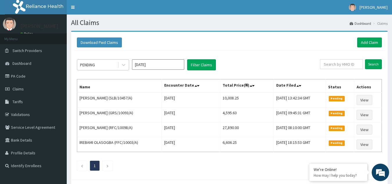
click at [112, 64] on div "PENDING" at bounding box center [97, 64] width 40 height 9
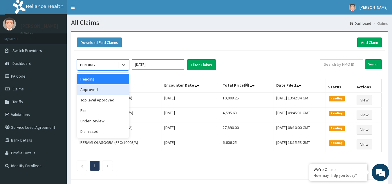
click at [102, 91] on div "Approved" at bounding box center [103, 89] width 52 height 10
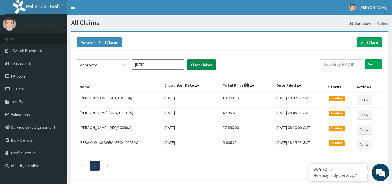
click at [204, 63] on button "Filter Claims" at bounding box center [201, 64] width 29 height 11
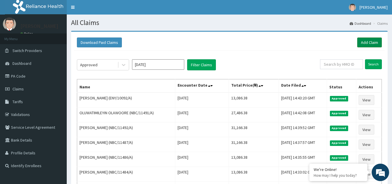
click at [366, 43] on link "Add Claim" at bounding box center [369, 42] width 25 height 10
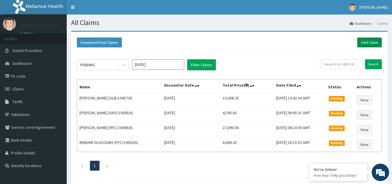
click at [361, 41] on link "Add Claim" at bounding box center [369, 42] width 25 height 10
click at [372, 42] on link "Add Claim" at bounding box center [369, 42] width 25 height 10
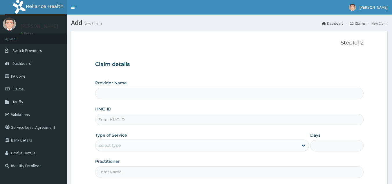
type input "Reliance Family Clinics (RFC) - [GEOGRAPHIC_DATA]"
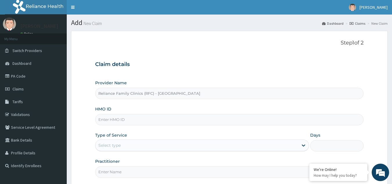
click at [130, 117] on input "HMO ID" at bounding box center [229, 119] width 269 height 11
paste input "ENY/10105/A"
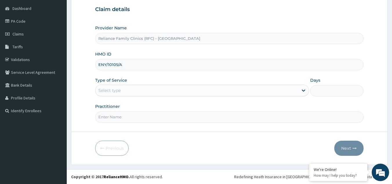
type input "ENY/10105/A"
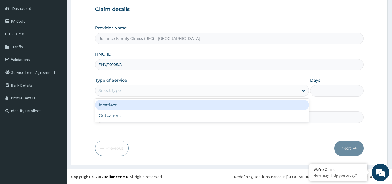
click at [157, 91] on div "Select type" at bounding box center [197, 90] width 203 height 9
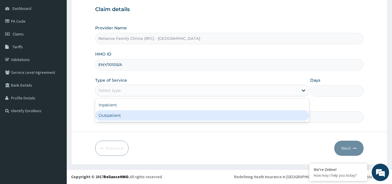
click at [145, 116] on div "Outpatient" at bounding box center [202, 115] width 214 height 10
type input "1"
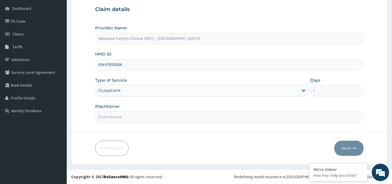
click at [164, 119] on input "Practitioner" at bounding box center [229, 116] width 269 height 11
type input "LOCUM"
click at [351, 147] on button "Next" at bounding box center [348, 148] width 29 height 15
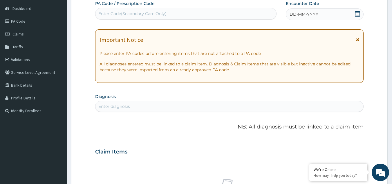
click at [177, 105] on div "Enter diagnosis" at bounding box center [230, 106] width 268 height 9
type input "WELL ADULT CHEC"
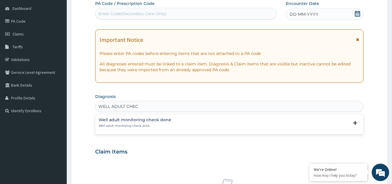
click at [148, 122] on div "Well adult monitoring check done Well adult monitoring check done" at bounding box center [135, 123] width 73 height 10
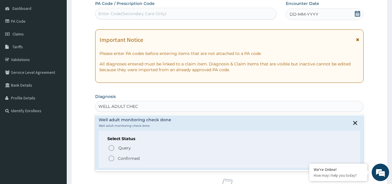
click at [116, 159] on span "Confirmed" at bounding box center [230, 158] width 244 height 7
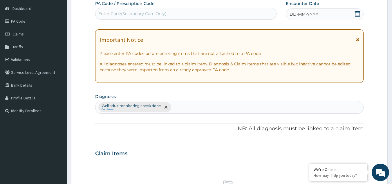
click at [310, 14] on span "DD-MM-YYYY" at bounding box center [304, 14] width 29 height 6
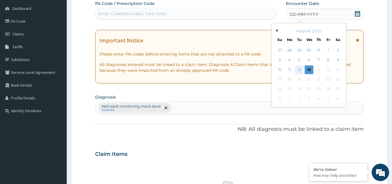
click at [298, 67] on div "12" at bounding box center [299, 69] width 9 height 9
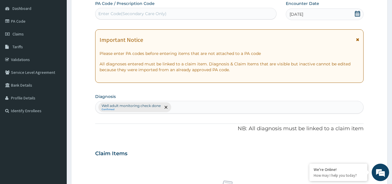
click at [357, 41] on icon at bounding box center [357, 39] width 3 height 4
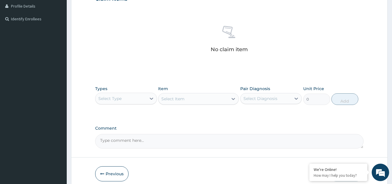
scroll to position [172, 0]
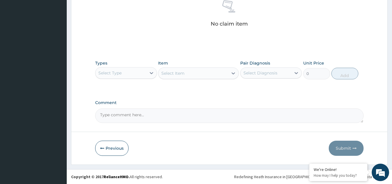
click at [112, 71] on div "Select Type" at bounding box center [109, 73] width 23 height 6
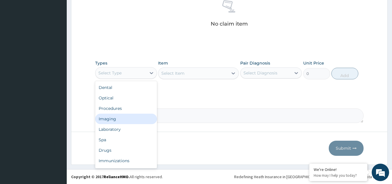
click at [119, 115] on div "Imaging" at bounding box center [126, 119] width 62 height 10
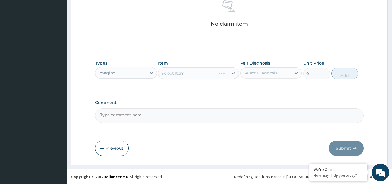
click at [119, 115] on textarea "Comment" at bounding box center [229, 115] width 269 height 15
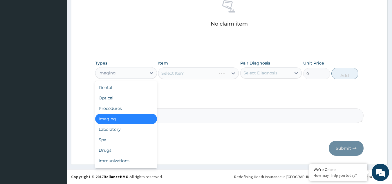
click at [119, 74] on div "Imaging" at bounding box center [121, 72] width 51 height 9
click at [115, 108] on div "Procedures" at bounding box center [126, 108] width 62 height 10
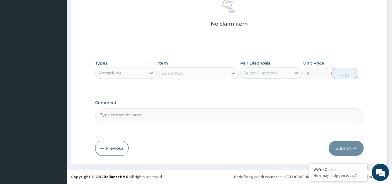
click at [188, 75] on div "Select Item" at bounding box center [194, 73] width 70 height 9
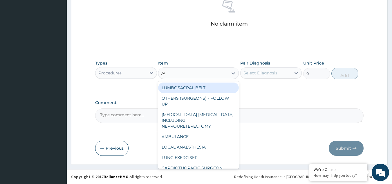
type input "ACUI"
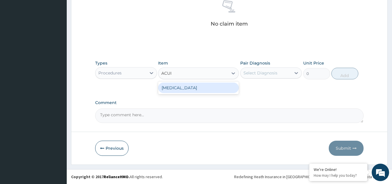
type input "3000"
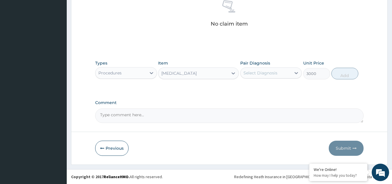
click at [267, 74] on div "Select Diagnosis" at bounding box center [261, 73] width 34 height 6
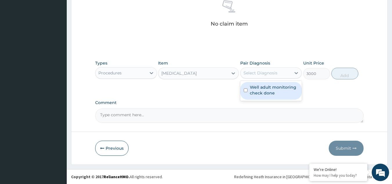
click at [267, 93] on label "Well adult monitoring check done" at bounding box center [274, 90] width 49 height 12
checkbox input "true"
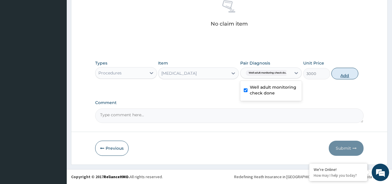
click at [351, 76] on button "Add" at bounding box center [345, 74] width 27 height 12
type input "0"
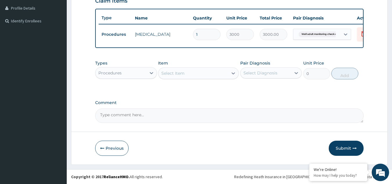
scroll to position [149, 0]
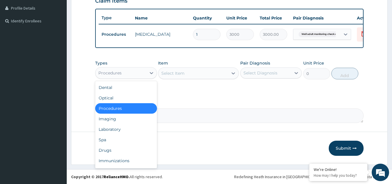
click at [124, 73] on div "Procedures" at bounding box center [121, 72] width 51 height 9
click at [123, 148] on div "Drugs" at bounding box center [126, 150] width 62 height 10
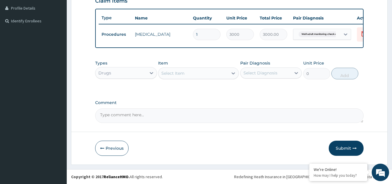
click at [209, 74] on div "Select Item" at bounding box center [194, 73] width 70 height 9
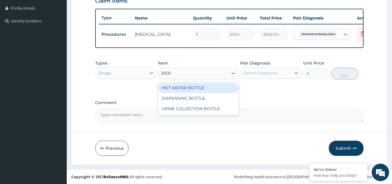
type input "BOTTL"
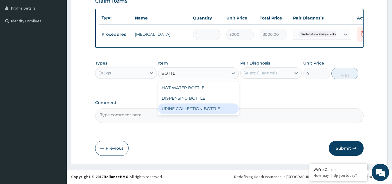
click at [211, 105] on div "URINE COLLECTION BOTTLE" at bounding box center [198, 108] width 81 height 10
type input "198"
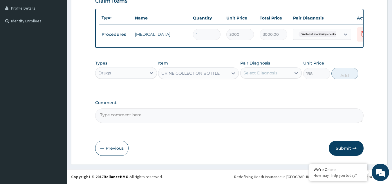
click at [253, 74] on div "Select Diagnosis" at bounding box center [261, 73] width 34 height 6
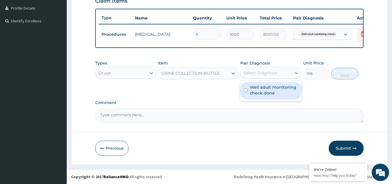
click at [253, 95] on label "Well adult monitoring check done" at bounding box center [274, 90] width 49 height 12
checkbox input "true"
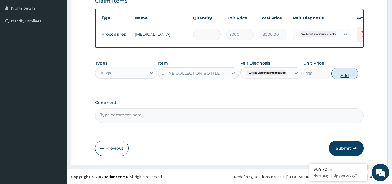
click at [341, 74] on button "Add" at bounding box center [345, 74] width 27 height 12
type input "0"
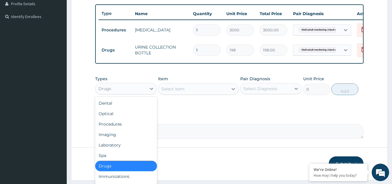
click at [123, 90] on div "Drugs" at bounding box center [121, 88] width 51 height 9
click at [122, 150] on div "Laboratory" at bounding box center [126, 145] width 62 height 10
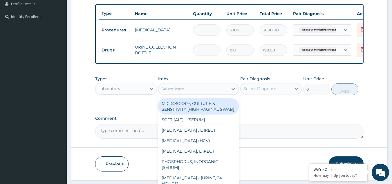
click at [201, 93] on div "Select Item" at bounding box center [194, 88] width 70 height 9
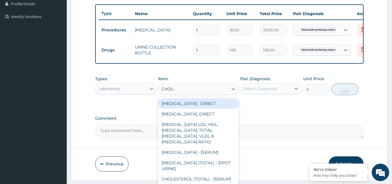
type input "CHOLES"
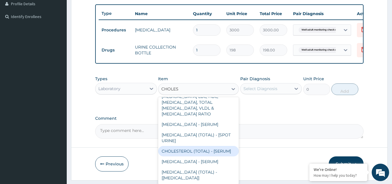
type input "2880"
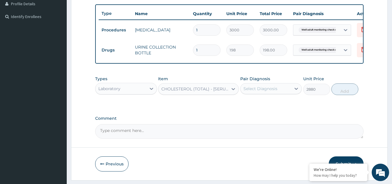
click at [250, 91] on div "Select Diagnosis" at bounding box center [261, 89] width 34 height 6
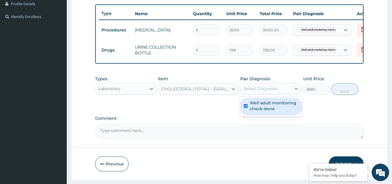
checkbox input "true"
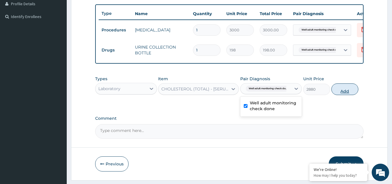
click at [346, 94] on button "Add" at bounding box center [345, 89] width 27 height 12
type input "0"
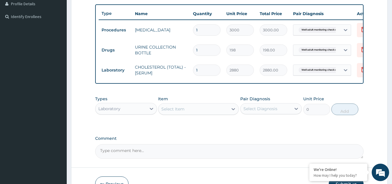
click at [178, 109] on div "Select Item" at bounding box center [194, 108] width 70 height 9
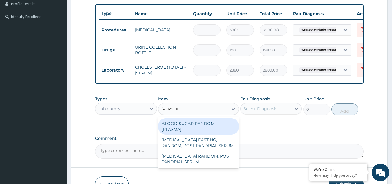
type input "RANDOM"
click at [183, 126] on div "BLOOD SUGAR RANDOM - [PLASMA]" at bounding box center [198, 126] width 81 height 16
type input "1800"
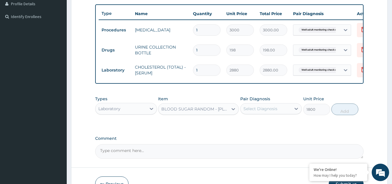
click at [288, 112] on div "Select Diagnosis" at bounding box center [266, 108] width 51 height 9
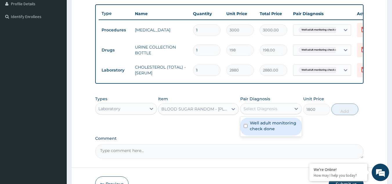
click at [282, 128] on label "Well adult monitoring check done" at bounding box center [274, 126] width 49 height 12
checkbox input "true"
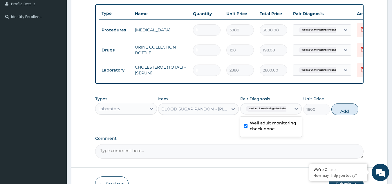
click at [347, 115] on button "Add" at bounding box center [345, 109] width 27 height 12
type input "0"
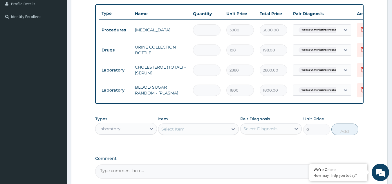
click at [202, 133] on div "Select Item" at bounding box center [194, 128] width 70 height 9
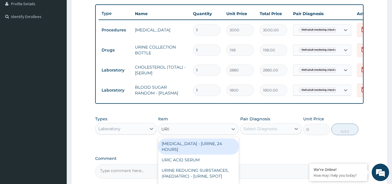
type input "URINA"
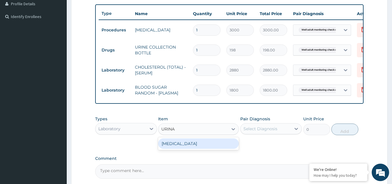
type input "1531.875"
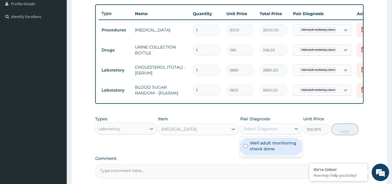
click at [252, 133] on div "Select Diagnosis" at bounding box center [266, 128] width 51 height 9
click at [253, 152] on label "Well adult monitoring check done" at bounding box center [274, 146] width 49 height 12
checkbox input "true"
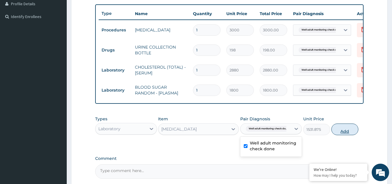
click at [341, 134] on button "Add" at bounding box center [345, 129] width 27 height 12
type input "0"
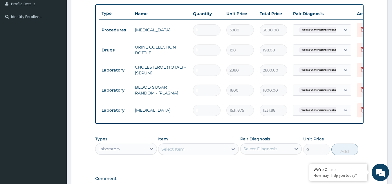
click at [179, 152] on div "Select Item" at bounding box center [172, 149] width 23 height 6
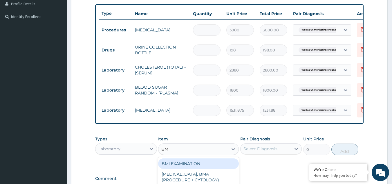
type input "BMI"
type input "1225.5"
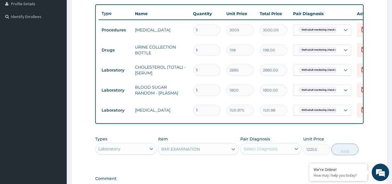
click at [250, 152] on div "Select Diagnosis" at bounding box center [261, 149] width 34 height 6
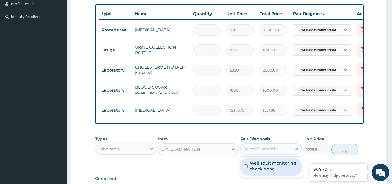
click at [251, 169] on label "Well adult monitoring check done" at bounding box center [274, 166] width 49 height 12
checkbox input "true"
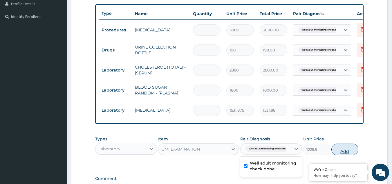
click at [345, 153] on button "Add" at bounding box center [345, 149] width 27 height 12
type input "0"
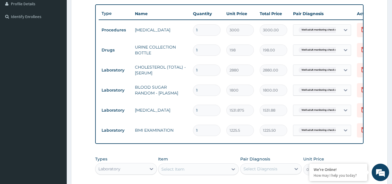
scroll to position [249, 0]
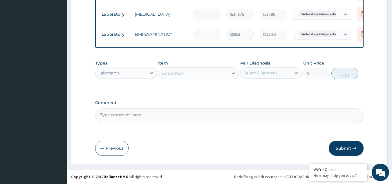
click at [220, 71] on div "Select Item" at bounding box center [194, 73] width 70 height 9
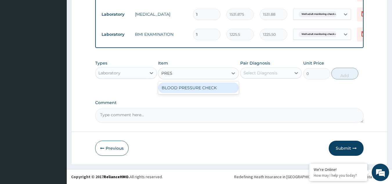
type input "PRESS"
type input "1225.5"
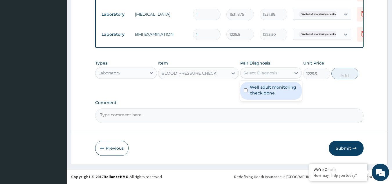
click at [250, 76] on div "Select Diagnosis" at bounding box center [266, 72] width 51 height 9
click at [254, 90] on label "Well adult monitoring check done" at bounding box center [274, 90] width 49 height 12
checkbox input "true"
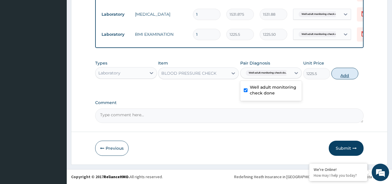
click at [339, 72] on button "Add" at bounding box center [345, 74] width 27 height 12
type input "0"
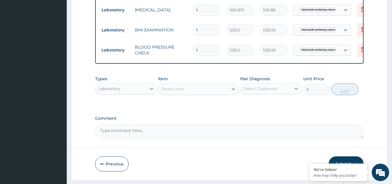
click at [215, 93] on div "Select Item" at bounding box center [194, 88] width 70 height 9
type input "PHYS"
type input "1225.5"
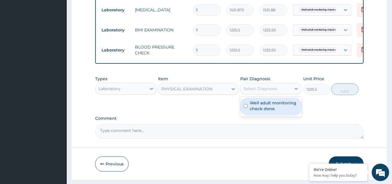
click at [252, 91] on div "Select Diagnosis" at bounding box center [261, 89] width 34 height 6
click at [255, 110] on label "Well adult monitoring check done" at bounding box center [274, 106] width 49 height 12
checkbox input "true"
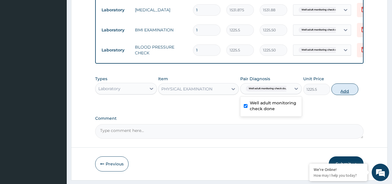
click at [339, 93] on button "Add" at bounding box center [345, 89] width 27 height 12
type input "0"
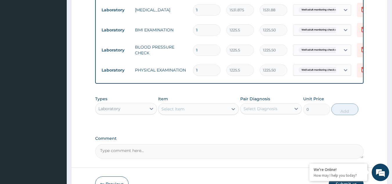
scroll to position [289, 0]
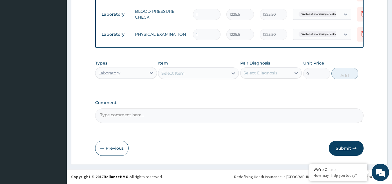
click at [353, 150] on icon "button" at bounding box center [355, 148] width 4 height 4
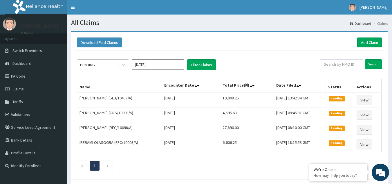
click at [115, 66] on div "PENDING" at bounding box center [97, 64] width 40 height 9
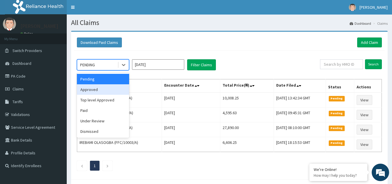
click at [101, 92] on div "Approved" at bounding box center [103, 89] width 52 height 10
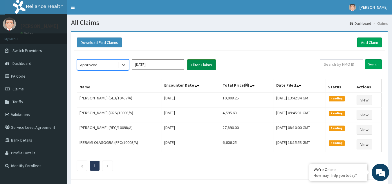
click at [200, 65] on button "Filter Claims" at bounding box center [201, 64] width 29 height 11
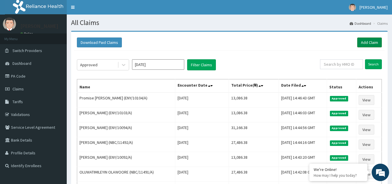
click at [364, 43] on link "Add Claim" at bounding box center [369, 42] width 25 height 10
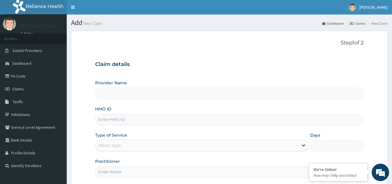
type input "Reliance Family Clinics (RFC) - [GEOGRAPHIC_DATA]"
click at [127, 118] on input "HMO ID" at bounding box center [229, 119] width 269 height 11
paste input "ENY/10108/A"
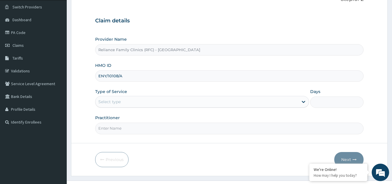
scroll to position [55, 0]
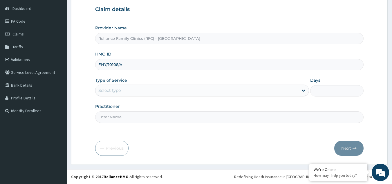
type input "ENY/10108/A"
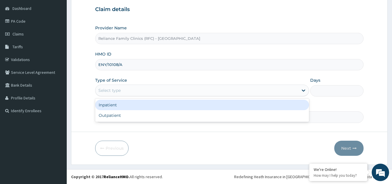
click at [186, 93] on div "Select type" at bounding box center [197, 90] width 203 height 9
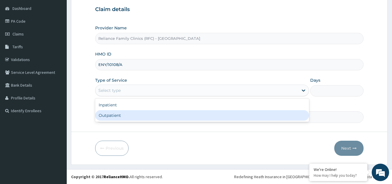
click at [173, 120] on div "Outpatient" at bounding box center [202, 115] width 214 height 10
type input "1"
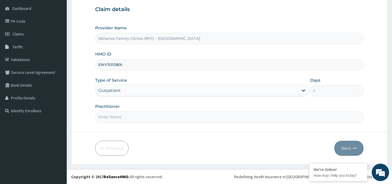
click at [173, 119] on input "Practitioner" at bounding box center [229, 116] width 269 height 11
type input "LOCUM"
click at [345, 148] on button "Next" at bounding box center [348, 148] width 29 height 15
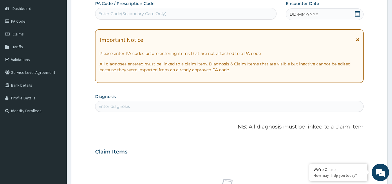
click at [202, 107] on div "Enter diagnosis" at bounding box center [230, 106] width 268 height 9
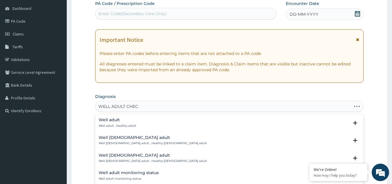
type input "WELL ADULT CHECK"
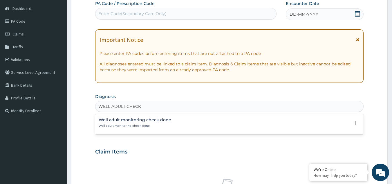
click at [151, 121] on h4 "Well adult monitoring check done" at bounding box center [135, 120] width 73 height 4
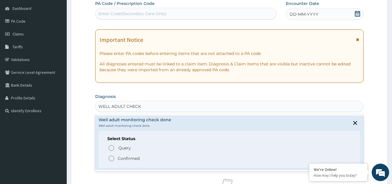
click at [121, 157] on p "Confirmed" at bounding box center [129, 158] width 22 height 6
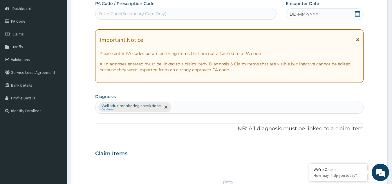
click at [357, 39] on icon at bounding box center [357, 39] width 3 height 4
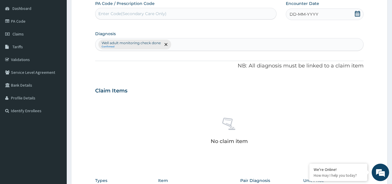
click at [336, 17] on div "DD-MM-YYYY" at bounding box center [325, 14] width 78 height 12
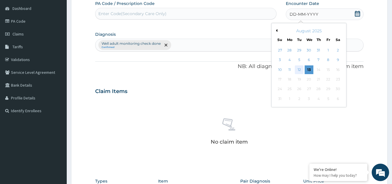
click at [300, 71] on div "12" at bounding box center [299, 69] width 9 height 9
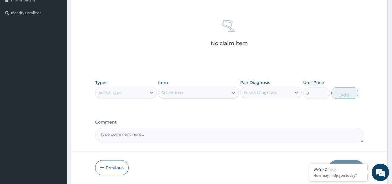
scroll to position [160, 0]
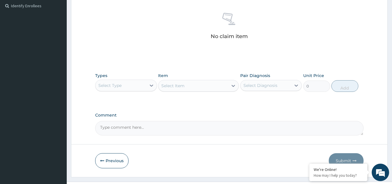
click at [137, 87] on div "Select Type" at bounding box center [121, 85] width 51 height 9
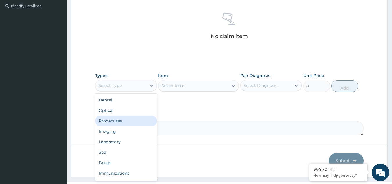
click at [123, 120] on div "Procedures" at bounding box center [126, 121] width 62 height 10
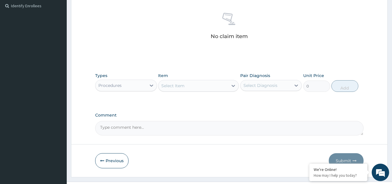
click at [212, 87] on div "Select Item" at bounding box center [194, 85] width 70 height 9
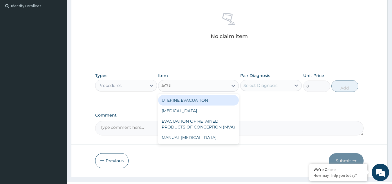
type input "ACUITY"
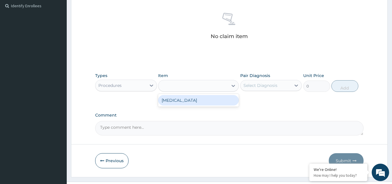
type input "3000"
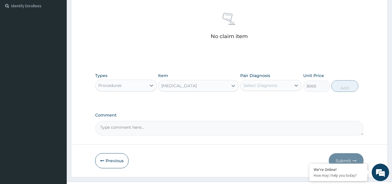
click at [257, 87] on div "Select Diagnosis" at bounding box center [261, 85] width 34 height 6
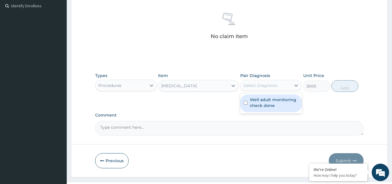
click at [258, 108] on label "Well adult monitoring check done" at bounding box center [274, 103] width 49 height 12
checkbox input "true"
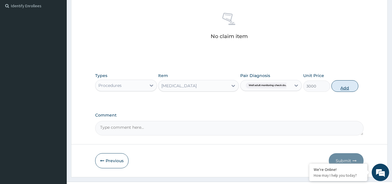
click at [341, 86] on button "Add" at bounding box center [345, 86] width 27 height 12
type input "0"
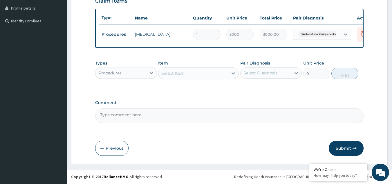
click at [138, 75] on div "Procedures" at bounding box center [121, 72] width 51 height 9
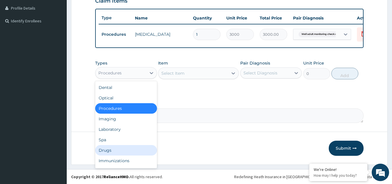
click at [115, 149] on div "Drugs" at bounding box center [126, 150] width 62 height 10
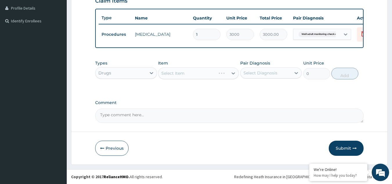
click at [195, 76] on div "Select Item" at bounding box center [198, 73] width 81 height 12
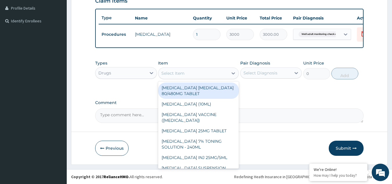
click at [195, 76] on div "Select Item" at bounding box center [194, 73] width 70 height 9
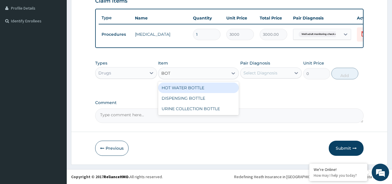
type input "[PERSON_NAME]"
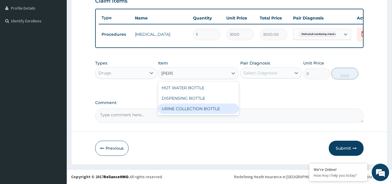
type input "198"
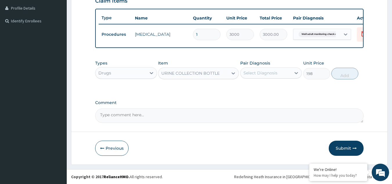
click at [252, 75] on div "Select Diagnosis" at bounding box center [261, 73] width 34 height 6
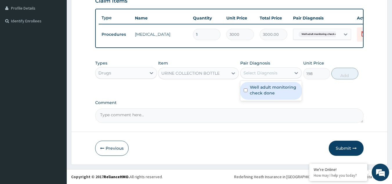
click at [252, 84] on label "Well adult monitoring check done" at bounding box center [274, 90] width 49 height 12
checkbox input "true"
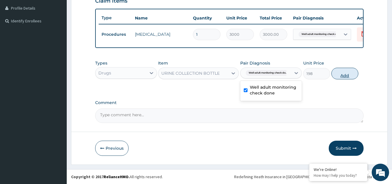
click at [342, 76] on button "Add" at bounding box center [345, 74] width 27 height 12
type input "0"
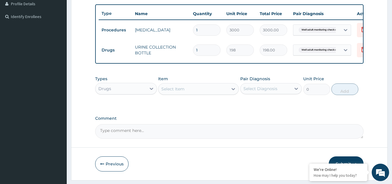
click at [146, 89] on div "Drugs" at bounding box center [121, 88] width 51 height 9
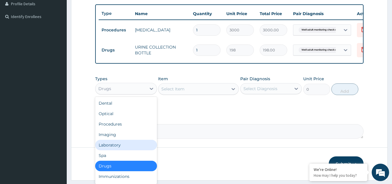
click at [117, 147] on div "Laboratory" at bounding box center [126, 145] width 62 height 10
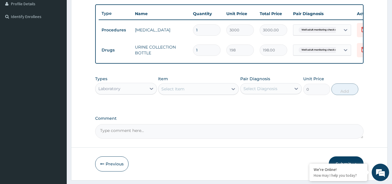
click at [210, 93] on div "Select Item" at bounding box center [194, 88] width 70 height 9
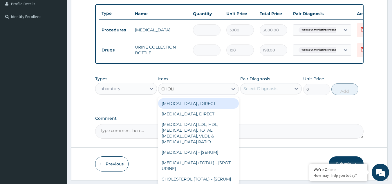
type input "CHOLES"
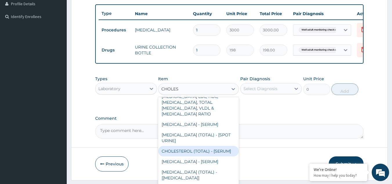
type input "2880"
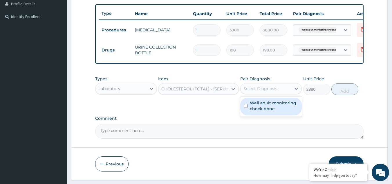
click at [273, 93] on div "Select Diagnosis" at bounding box center [266, 88] width 51 height 9
checkbox input "true"
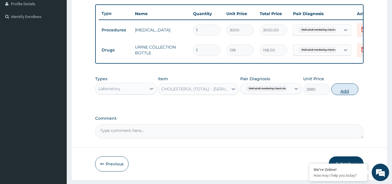
click at [345, 95] on button "Add" at bounding box center [345, 89] width 27 height 12
type input "0"
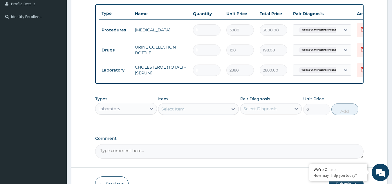
click at [203, 113] on div "Select Item" at bounding box center [194, 108] width 70 height 9
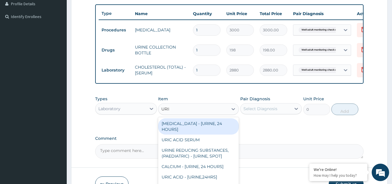
type input "URINA"
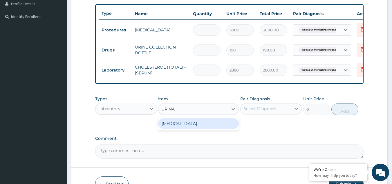
type input "1531.875"
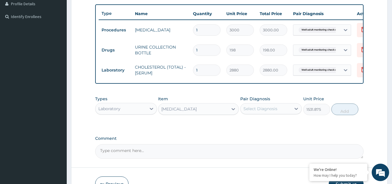
click at [264, 111] on div "Select Diagnosis" at bounding box center [261, 109] width 34 height 6
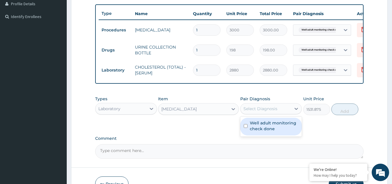
click at [265, 129] on label "Well adult monitoring check done" at bounding box center [274, 126] width 49 height 12
checkbox input "true"
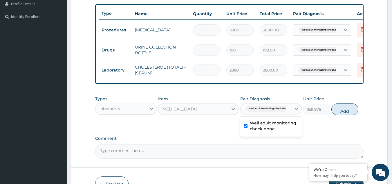
click at [341, 113] on button "Add" at bounding box center [345, 109] width 27 height 12
type input "0"
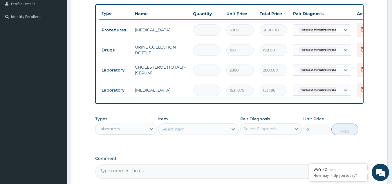
click at [170, 132] on div "Select Item" at bounding box center [172, 129] width 23 height 6
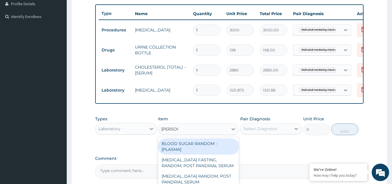
type input "RANDOM"
type input "1800"
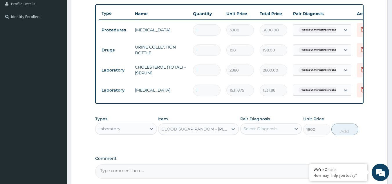
click at [283, 129] on div "Select Diagnosis" at bounding box center [266, 128] width 51 height 9
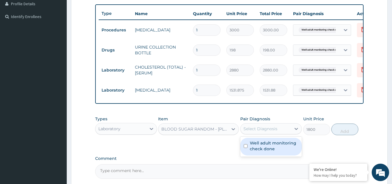
click at [273, 152] on label "Well adult monitoring check done" at bounding box center [274, 146] width 49 height 12
checkbox input "true"
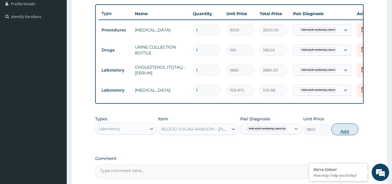
click at [343, 134] on button "Add" at bounding box center [345, 129] width 27 height 12
type input "0"
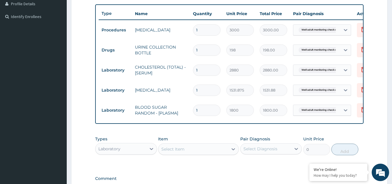
click at [203, 152] on div "Select Item" at bounding box center [194, 148] width 70 height 9
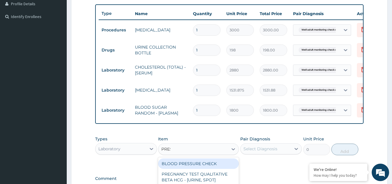
type input "PRESS"
type input "1225.5"
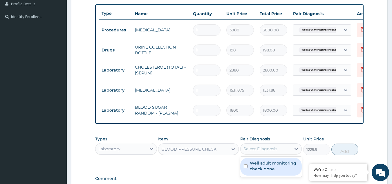
click at [282, 149] on div "Select Diagnosis" at bounding box center [266, 148] width 51 height 9
click at [276, 165] on label "Well adult monitoring check done" at bounding box center [274, 166] width 49 height 12
checkbox input "true"
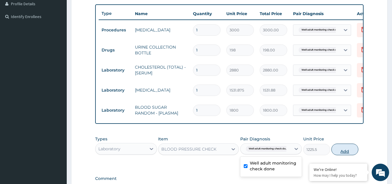
click at [338, 152] on button "Add" at bounding box center [345, 149] width 27 height 12
type input "0"
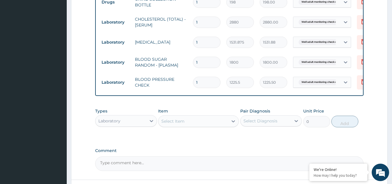
scroll to position [208, 0]
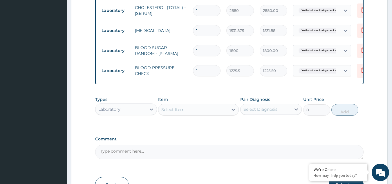
click at [227, 114] on div "Select Item" at bounding box center [194, 109] width 70 height 9
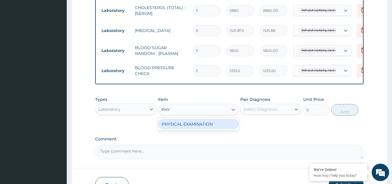
type input "PHYS"
type input "1225.5"
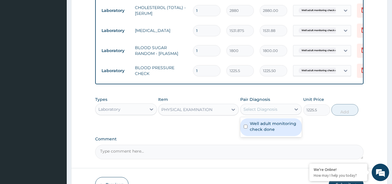
click at [263, 108] on div "Select Diagnosis" at bounding box center [271, 109] width 62 height 11
click at [262, 129] on label "Well adult monitoring check done" at bounding box center [274, 126] width 49 height 12
checkbox input "true"
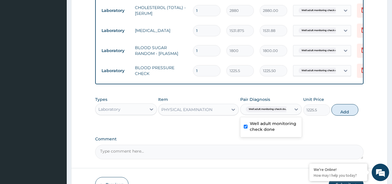
click at [341, 112] on button "Add" at bounding box center [345, 110] width 27 height 12
type input "0"
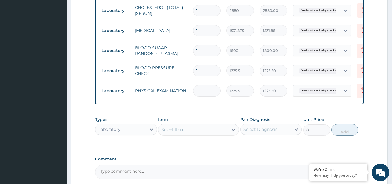
click at [208, 130] on div "Select Item" at bounding box center [194, 129] width 70 height 9
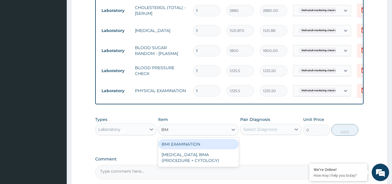
type input "BMI"
type input "1225.5"
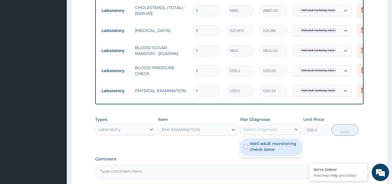
click at [269, 132] on div "Select Diagnosis" at bounding box center [261, 129] width 34 height 6
click at [268, 148] on label "Well adult monitoring check done" at bounding box center [274, 147] width 49 height 12
checkbox input "true"
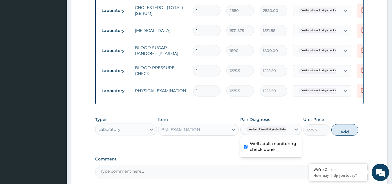
click at [332, 136] on button "Add" at bounding box center [345, 130] width 27 height 12
type input "0"
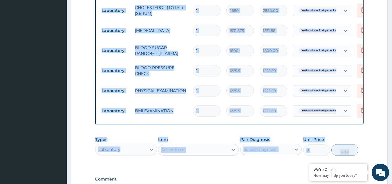
drag, startPoint x: 391, startPoint y: 132, endPoint x: 395, endPoint y: 174, distance: 42.0
click at [392, 174] on html "R EL Toggle navigation Olanike Jegede Olanike Jegede - olanike@getreliancehealt…" at bounding box center [196, 26] width 392 height 469
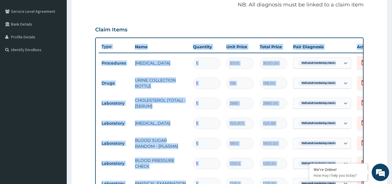
scroll to position [254, 0]
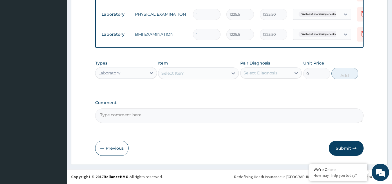
click at [352, 148] on button "Submit" at bounding box center [346, 148] width 35 height 15
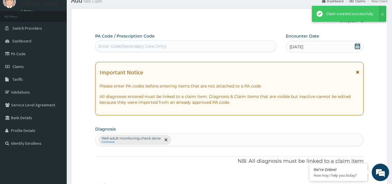
scroll to position [289, 0]
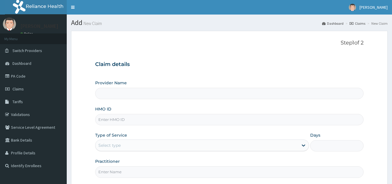
type input "Reliance Family Clinics (RFC) - [GEOGRAPHIC_DATA]"
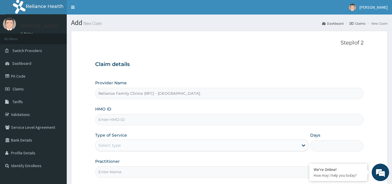
click at [103, 114] on input "HMO ID" at bounding box center [229, 119] width 269 height 11
paste input "ENY/10115/A"
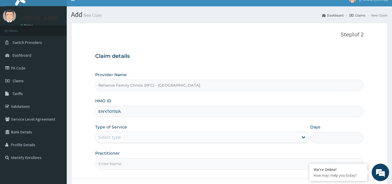
scroll to position [55, 0]
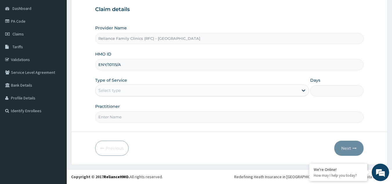
type input "ENY/10115/A"
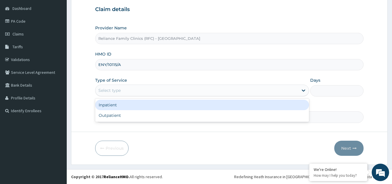
click at [111, 87] on div "Select type" at bounding box center [197, 90] width 203 height 9
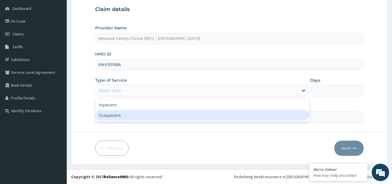
click at [116, 114] on div "Outpatient" at bounding box center [202, 115] width 214 height 10
type input "1"
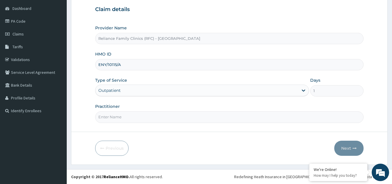
click at [116, 116] on input "Practitioner" at bounding box center [229, 116] width 269 height 11
type input "LOCUM"
click at [355, 148] on icon "button" at bounding box center [355, 148] width 4 height 4
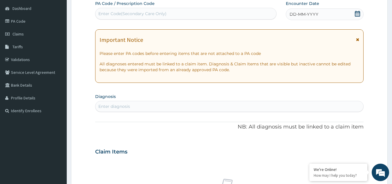
click at [326, 13] on div "DD-MM-YYYY" at bounding box center [325, 14] width 78 height 12
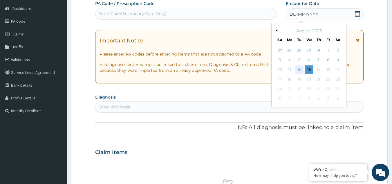
click at [299, 70] on div "12" at bounding box center [299, 69] width 9 height 9
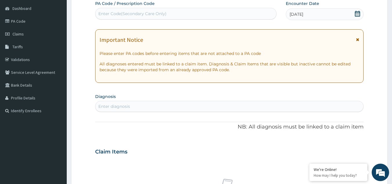
click at [357, 39] on icon at bounding box center [357, 39] width 3 height 4
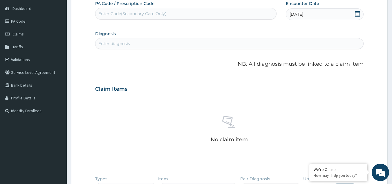
click at [338, 42] on div "Enter diagnosis" at bounding box center [230, 43] width 268 height 9
type input "WELL ADULT CHECK"
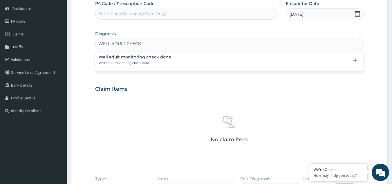
click at [152, 60] on div "Well adult monitoring check done Well adult monitoring check done" at bounding box center [135, 60] width 73 height 10
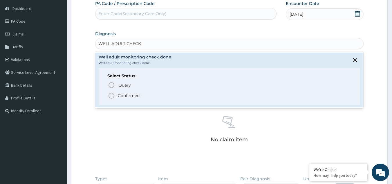
click at [141, 94] on span "Confirmed" at bounding box center [230, 95] width 244 height 7
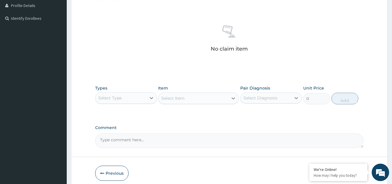
scroll to position [152, 0]
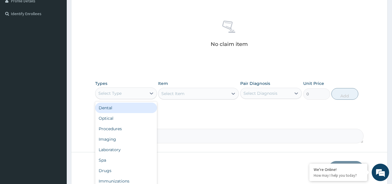
click at [132, 93] on div "Select Type" at bounding box center [121, 93] width 51 height 9
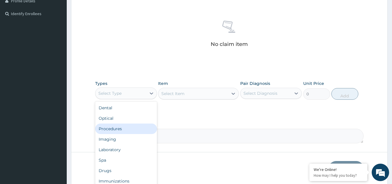
click at [133, 133] on div "Procedures" at bounding box center [126, 128] width 62 height 10
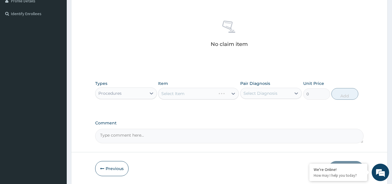
click at [206, 92] on div "Select Item" at bounding box center [198, 94] width 81 height 12
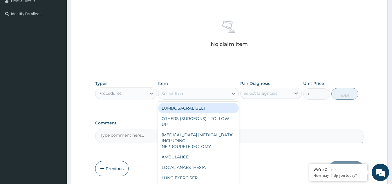
click at [204, 94] on div "Select Item" at bounding box center [194, 93] width 70 height 9
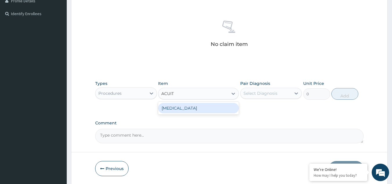
type input "ACUITY"
type input "3000"
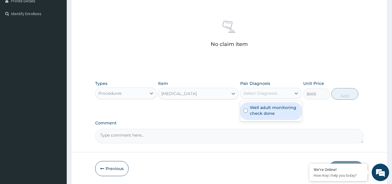
click at [255, 96] on div "Select Diagnosis" at bounding box center [261, 93] width 34 height 6
click at [257, 109] on label "Well adult monitoring check done" at bounding box center [274, 111] width 49 height 12
checkbox input "true"
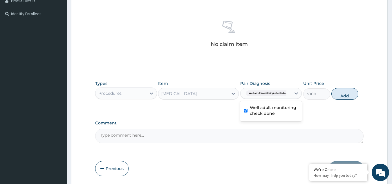
click at [338, 96] on button "Add" at bounding box center [345, 94] width 27 height 12
type input "0"
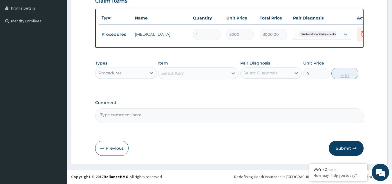
scroll to position [149, 0]
click at [134, 78] on div "Procedures" at bounding box center [126, 73] width 62 height 12
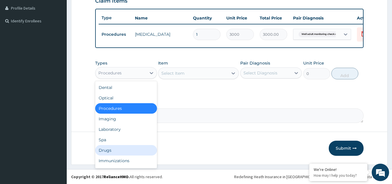
click at [112, 149] on div "Drugs" at bounding box center [126, 150] width 62 height 10
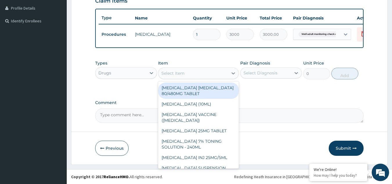
click at [185, 73] on div "Select Item" at bounding box center [194, 73] width 70 height 9
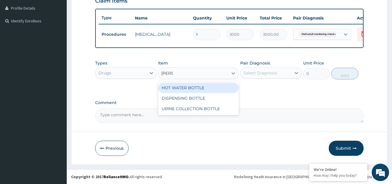
type input "BOTTL"
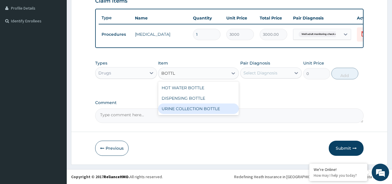
click at [189, 108] on div "URINE COLLECTION BOTTLE" at bounding box center [198, 108] width 81 height 10
type input "198"
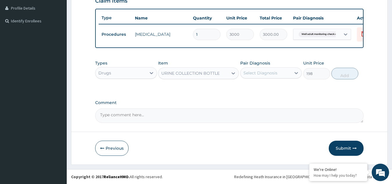
click at [266, 73] on div "Select Diagnosis" at bounding box center [261, 73] width 34 height 6
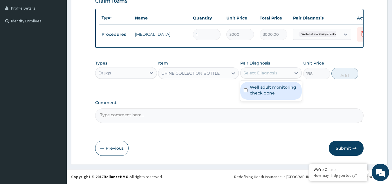
click at [266, 86] on label "Well adult monitoring check done" at bounding box center [274, 90] width 49 height 12
checkbox input "true"
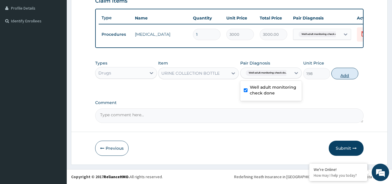
click at [351, 76] on button "Add" at bounding box center [345, 74] width 27 height 12
type input "0"
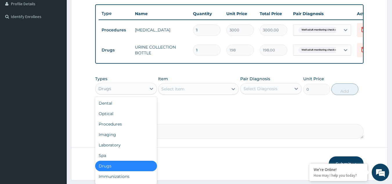
click at [143, 87] on div "Drugs" at bounding box center [126, 89] width 62 height 12
click at [125, 148] on div "Laboratory" at bounding box center [126, 145] width 62 height 10
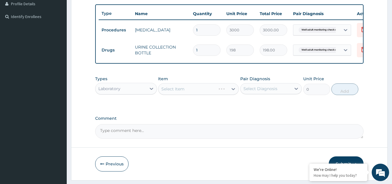
click at [192, 95] on div "Select Item" at bounding box center [198, 89] width 81 height 12
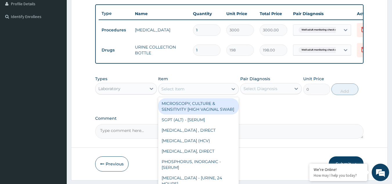
click at [192, 93] on div "Select Item" at bounding box center [194, 88] width 70 height 9
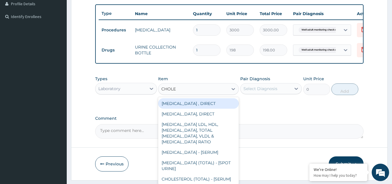
type input "CHOLES"
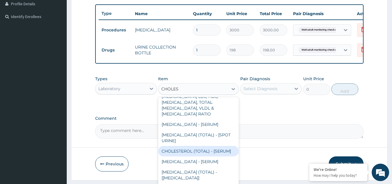
type input "2880"
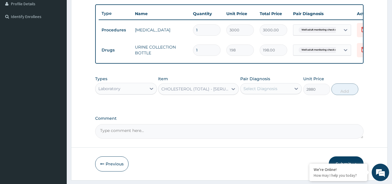
click at [279, 93] on div "Select Diagnosis" at bounding box center [266, 88] width 51 height 9
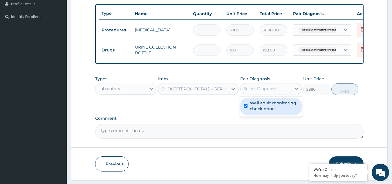
checkbox input "true"
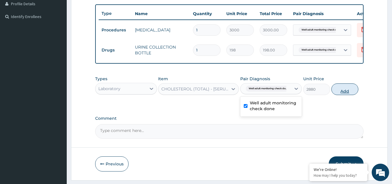
click at [348, 92] on button "Add" at bounding box center [345, 89] width 27 height 12
type input "0"
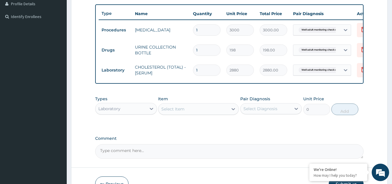
click at [182, 110] on div "Select Item" at bounding box center [194, 108] width 70 height 9
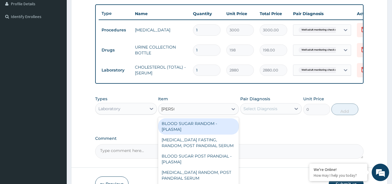
type input "RANDOM"
click at [186, 125] on div "BLOOD SUGAR RANDOM - [PLASMA]" at bounding box center [198, 126] width 81 height 16
type input "1800"
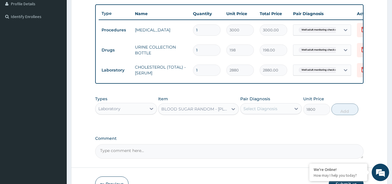
click at [285, 111] on div "Select Diagnosis" at bounding box center [266, 108] width 51 height 9
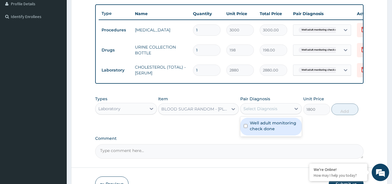
click at [279, 131] on label "Well adult monitoring check done" at bounding box center [274, 126] width 49 height 12
checkbox input "true"
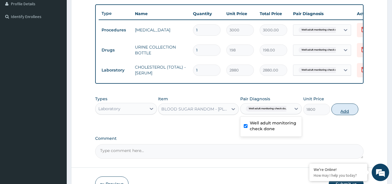
click at [334, 115] on button "Add" at bounding box center [345, 109] width 27 height 12
type input "0"
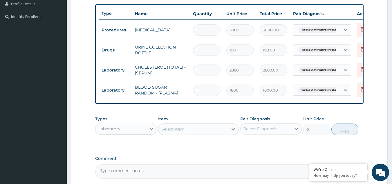
click at [177, 132] on div "Select Item" at bounding box center [172, 129] width 23 height 6
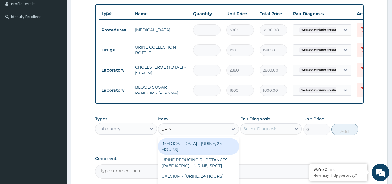
type input "URINA"
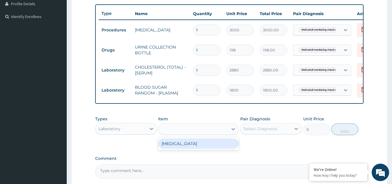
type input "1531.875"
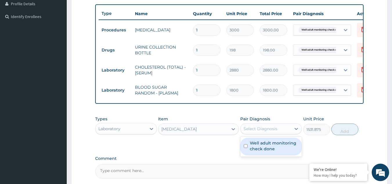
click at [262, 129] on div "Select Diagnosis" at bounding box center [266, 128] width 51 height 9
click at [262, 145] on label "Well adult monitoring check done" at bounding box center [274, 146] width 49 height 12
checkbox input "true"
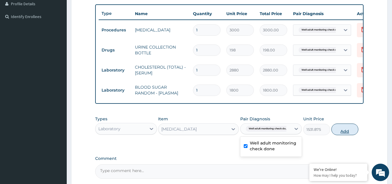
click at [344, 133] on button "Add" at bounding box center [345, 129] width 27 height 12
type input "0"
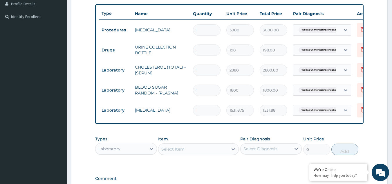
click at [190, 154] on div "Select Item" at bounding box center [194, 148] width 70 height 9
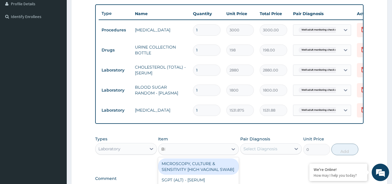
type input "BMI"
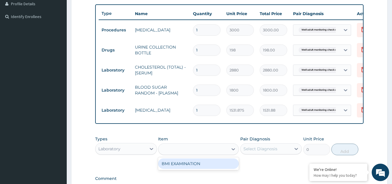
type input "1225.5"
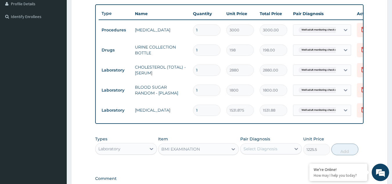
click at [258, 152] on div "Select Diagnosis" at bounding box center [261, 149] width 34 height 6
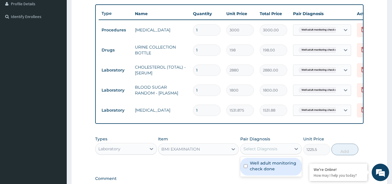
click at [258, 170] on label "Well adult monitoring check done" at bounding box center [274, 166] width 49 height 12
checkbox input "true"
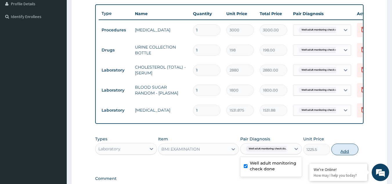
click at [340, 155] on button "Add" at bounding box center [345, 149] width 27 height 12
type input "0"
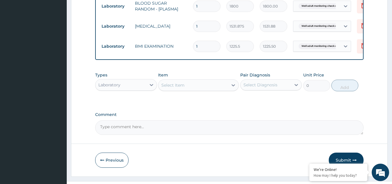
scroll to position [249, 0]
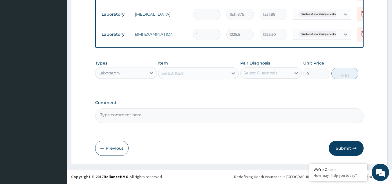
click at [214, 72] on div "Select Item" at bounding box center [194, 73] width 70 height 9
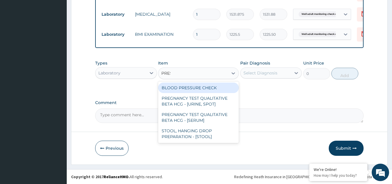
type input "PRESS"
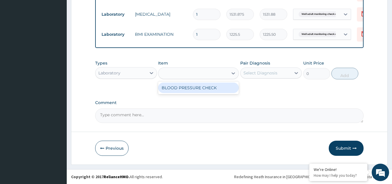
type input "1225.5"
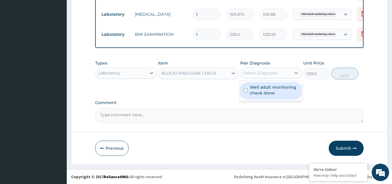
click at [261, 74] on div "Select Diagnosis" at bounding box center [261, 73] width 34 height 6
click at [261, 84] on label "Well adult monitoring check done" at bounding box center [274, 90] width 49 height 12
checkbox input "true"
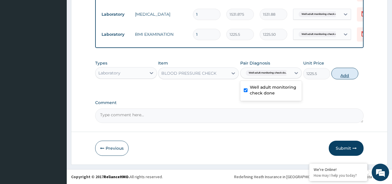
click at [337, 73] on button "Add" at bounding box center [345, 74] width 27 height 12
type input "0"
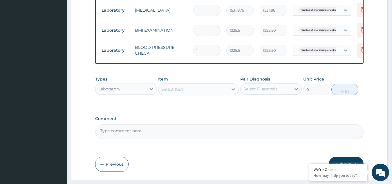
click at [217, 89] on div "Select Item" at bounding box center [194, 88] width 70 height 9
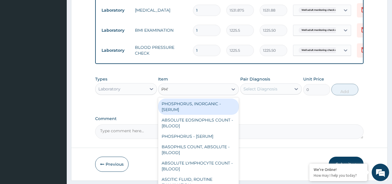
type input "PHYS"
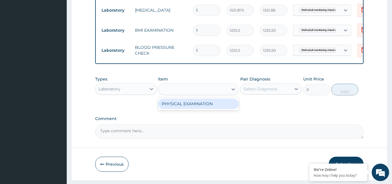
type input "1225.5"
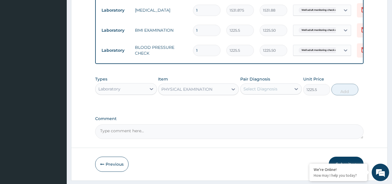
click at [242, 93] on div "Select Diagnosis" at bounding box center [266, 88] width 51 height 9
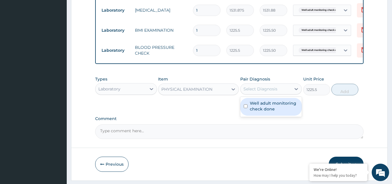
click at [253, 106] on label "Well adult monitoring check done" at bounding box center [274, 106] width 49 height 12
checkbox input "true"
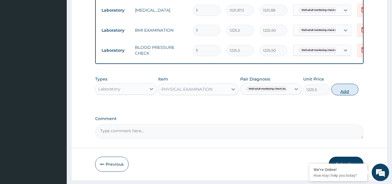
click at [339, 94] on button "Add" at bounding box center [345, 90] width 27 height 12
type input "0"
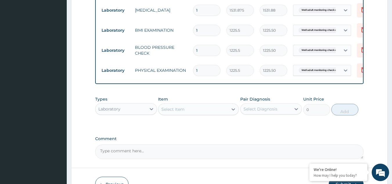
scroll to position [289, 0]
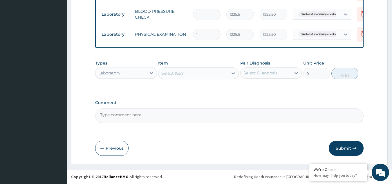
click at [348, 148] on button "Submit" at bounding box center [346, 148] width 35 height 15
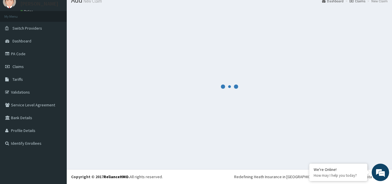
scroll to position [22, 0]
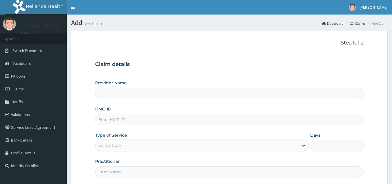
type input "Reliance Family Clinics (RFC) - Gbagada"
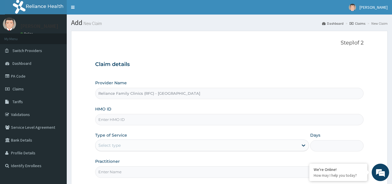
click at [149, 118] on input "HMO ID" at bounding box center [229, 119] width 269 height 11
paste input "ENY/10116/A"
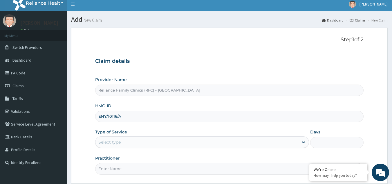
scroll to position [55, 0]
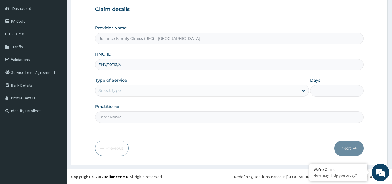
type input "ENY/10116/A"
click at [151, 90] on div "Select type" at bounding box center [197, 90] width 203 height 9
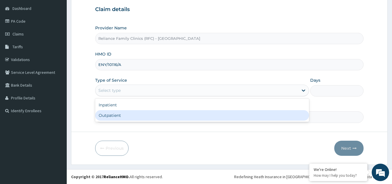
click at [143, 111] on div "Outpatient" at bounding box center [202, 115] width 214 height 10
type input "1"
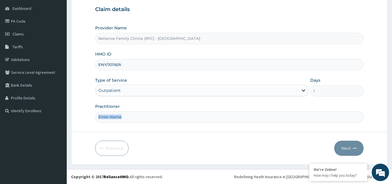
click at [143, 111] on div "Practitioner" at bounding box center [229, 112] width 269 height 19
click at [142, 114] on input "Practitioner" at bounding box center [229, 116] width 269 height 11
type input "LOCUM"
click at [347, 152] on button "Next" at bounding box center [348, 148] width 29 height 15
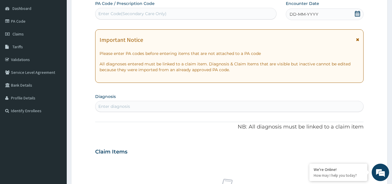
click at [197, 15] on div "Enter Code(Secondary Care Only)" at bounding box center [186, 13] width 181 height 9
paste input "ENY/10116/A"
type input "ENY/10116/A"
click at [163, 102] on div "Enter diagnosis" at bounding box center [230, 106] width 268 height 9
type input "WELL ADULT CHECK"
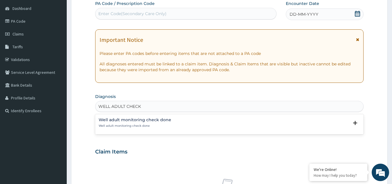
click at [111, 120] on h4 "Well adult monitoring check done" at bounding box center [135, 120] width 73 height 4
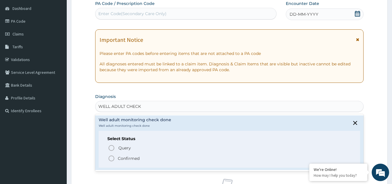
click at [125, 157] on p "Confirmed" at bounding box center [129, 158] width 22 height 6
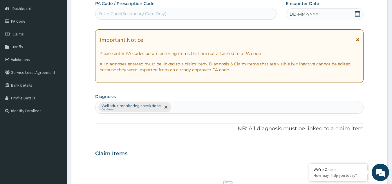
click at [338, 17] on div "DD-MM-YYYY" at bounding box center [325, 14] width 78 height 12
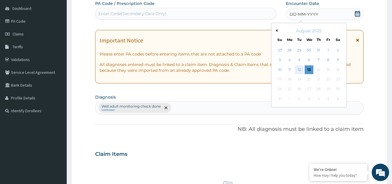
click at [299, 67] on div "12" at bounding box center [299, 69] width 9 height 9
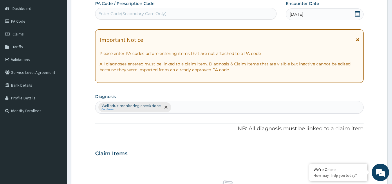
click at [356, 39] on icon at bounding box center [357, 39] width 3 height 4
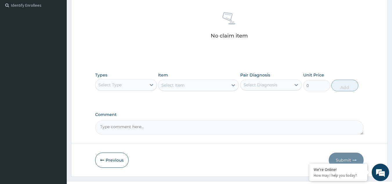
scroll to position [169, 0]
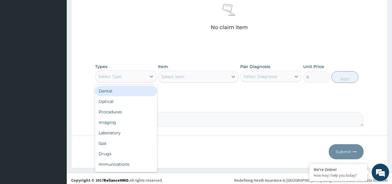
click at [143, 78] on div "Select Type" at bounding box center [121, 76] width 51 height 9
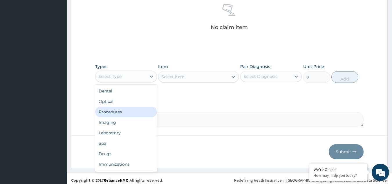
click at [130, 111] on div "Procedures" at bounding box center [126, 112] width 62 height 10
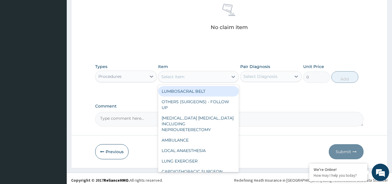
click at [204, 76] on div "Select Item" at bounding box center [194, 76] width 70 height 9
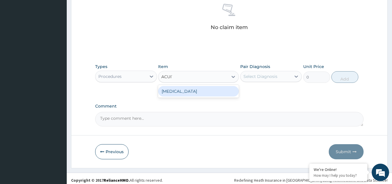
type input "ACUITY"
type input "3000"
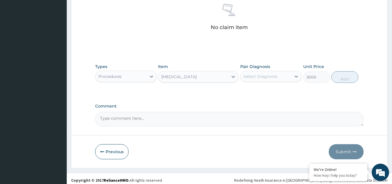
click at [245, 78] on div "Select Diagnosis" at bounding box center [261, 76] width 34 height 6
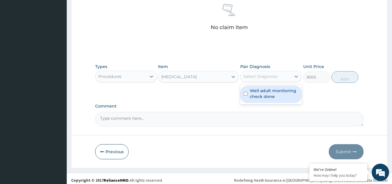
click at [256, 97] on label "Well adult monitoring check done" at bounding box center [274, 94] width 49 height 12
checkbox input "true"
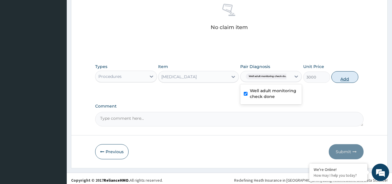
click at [341, 77] on button "Add" at bounding box center [345, 77] width 27 height 12
type input "0"
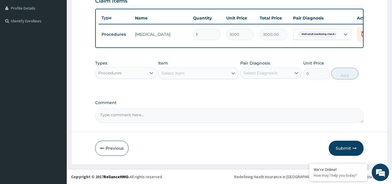
scroll to position [149, 0]
click at [131, 78] on div "Procedures" at bounding box center [126, 73] width 62 height 12
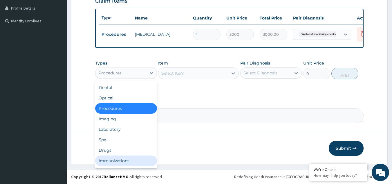
drag, startPoint x: 119, startPoint y: 144, endPoint x: 118, endPoint y: 161, distance: 16.3
click at [118, 161] on div "Dental Optical Procedures Imaging Laboratory Spa Drugs Immunizations Others Gym" at bounding box center [126, 124] width 62 height 87
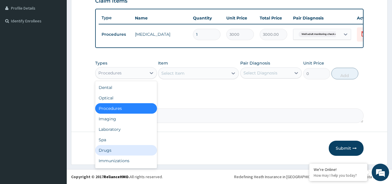
click at [116, 151] on div "Drugs" at bounding box center [126, 150] width 62 height 10
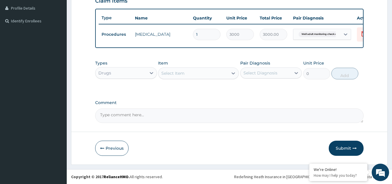
click at [213, 75] on div "Select Item" at bounding box center [194, 73] width 70 height 9
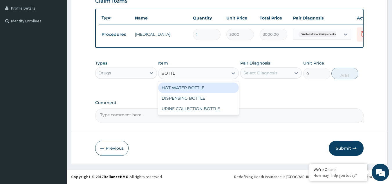
type input "BOTTLE"
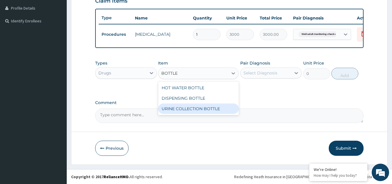
click at [212, 109] on div "URINE COLLECTION BOTTLE" at bounding box center [198, 108] width 81 height 10
type input "198"
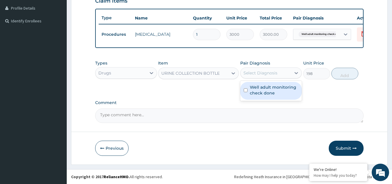
click at [264, 74] on div "Select Diagnosis" at bounding box center [261, 73] width 34 height 6
click at [262, 91] on label "Well adult monitoring check done" at bounding box center [274, 90] width 49 height 12
checkbox input "true"
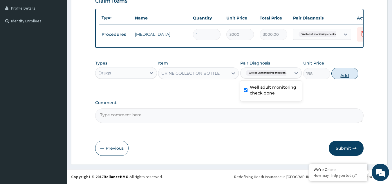
click at [346, 72] on button "Add" at bounding box center [345, 74] width 27 height 12
type input "0"
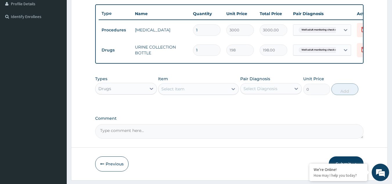
click at [132, 93] on div "Drugs" at bounding box center [121, 88] width 51 height 9
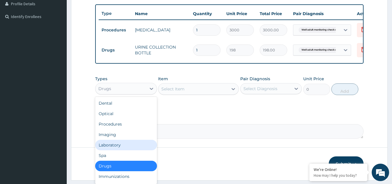
click at [124, 150] on div "Laboratory" at bounding box center [126, 145] width 62 height 10
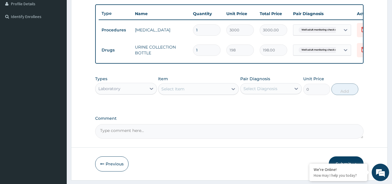
click at [193, 93] on div "Select Item" at bounding box center [194, 88] width 70 height 9
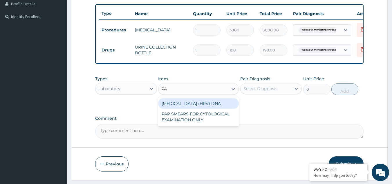
type input "PAP"
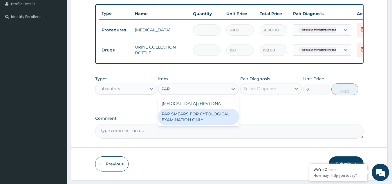
click at [212, 125] on div "PAP SMEARS FOR CYTOLOGICAL EXAMINATION ONLY" at bounding box center [198, 117] width 81 height 16
type input "18080"
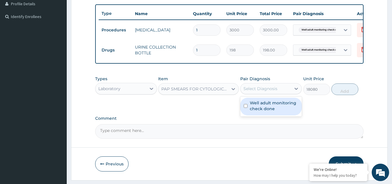
click at [267, 91] on div "Select Diagnosis" at bounding box center [261, 89] width 34 height 6
click at [262, 110] on label "Well adult monitoring check done" at bounding box center [274, 106] width 49 height 12
checkbox input "true"
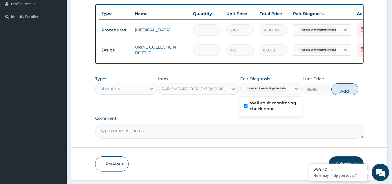
click at [343, 95] on button "Add" at bounding box center [345, 89] width 27 height 12
type input "0"
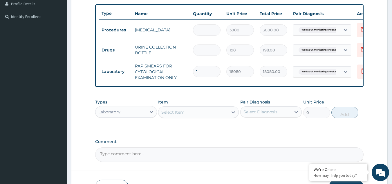
click at [172, 112] on div "Select Item" at bounding box center [194, 111] width 70 height 9
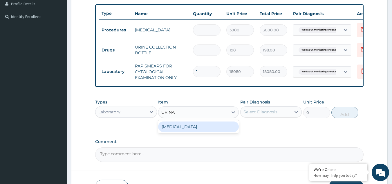
type input "URINAL"
type input "1531.875"
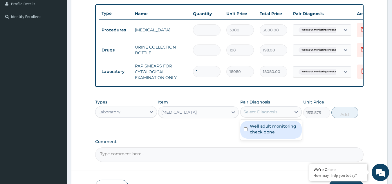
click at [256, 115] on div "Select Diagnosis" at bounding box center [261, 112] width 34 height 6
click at [257, 128] on label "Well adult monitoring check done" at bounding box center [274, 129] width 49 height 12
checkbox input "true"
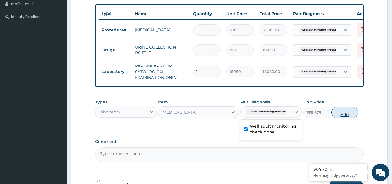
click at [339, 118] on button "Add" at bounding box center [345, 113] width 27 height 12
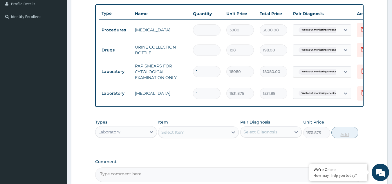
type input "0"
click at [180, 135] on div "Select Item" at bounding box center [172, 132] width 23 height 6
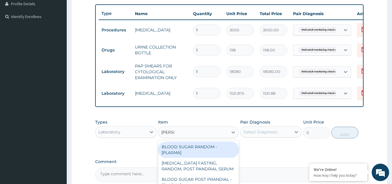
type input "RANDOM"
type input "1800"
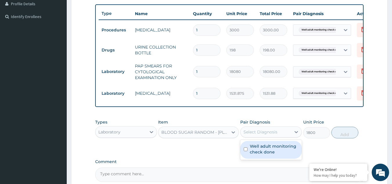
click at [274, 135] on div "Select Diagnosis" at bounding box center [261, 132] width 34 height 6
click at [270, 152] on label "Well adult monitoring check done" at bounding box center [274, 149] width 49 height 12
checkbox input "true"
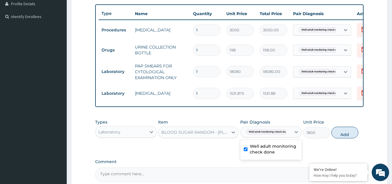
click at [345, 138] on button "Add" at bounding box center [345, 133] width 27 height 12
type input "0"
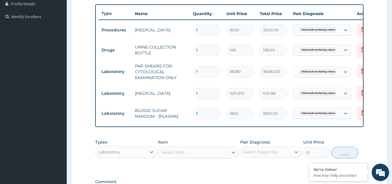
click at [165, 155] on div "Select Item" at bounding box center [172, 152] width 23 height 6
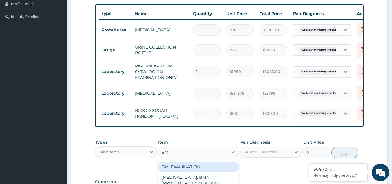
type input "BMI"
type input "1225.5"
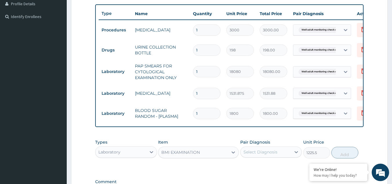
click at [274, 155] on div "Select Diagnosis" at bounding box center [261, 152] width 34 height 6
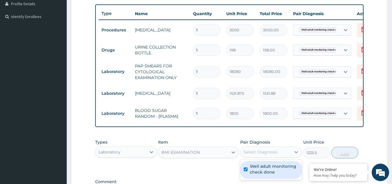
checkbox input "true"
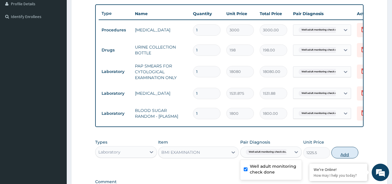
click at [347, 157] on button "Add" at bounding box center [345, 153] width 27 height 12
type input "0"
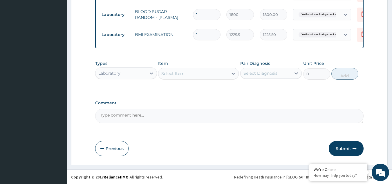
scroll to position [252, 0]
click at [176, 75] on div "Select Item" at bounding box center [172, 73] width 23 height 6
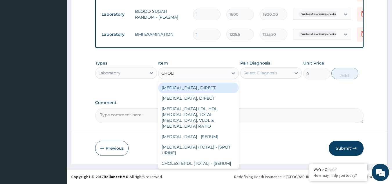
type input "CHOLES"
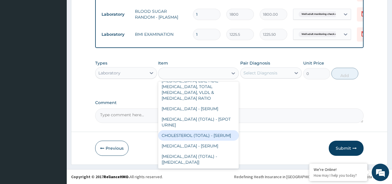
type input "2880"
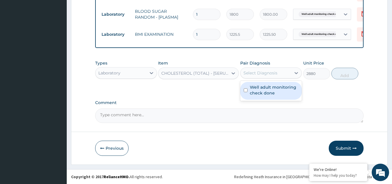
click at [258, 75] on div "Select Diagnosis" at bounding box center [261, 73] width 34 height 6
click at [257, 93] on label "Well adult monitoring check done" at bounding box center [274, 90] width 49 height 12
checkbox input "true"
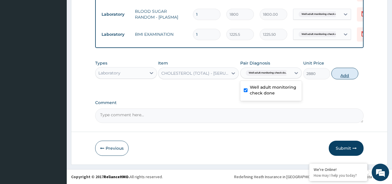
click at [343, 75] on button "Add" at bounding box center [345, 74] width 27 height 12
type input "0"
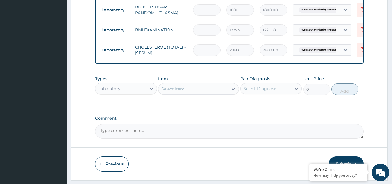
click at [197, 92] on div "Select Item" at bounding box center [194, 88] width 70 height 9
type input "PHYS"
type input "1225.5"
click at [257, 91] on div "Select Diagnosis" at bounding box center [261, 89] width 34 height 6
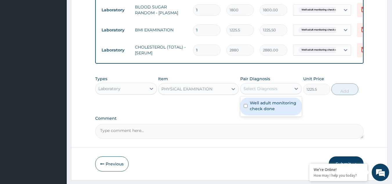
click at [257, 111] on label "Well adult monitoring check done" at bounding box center [274, 106] width 49 height 12
checkbox input "true"
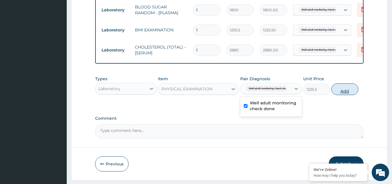
click at [343, 95] on button "Add" at bounding box center [345, 89] width 27 height 12
type input "0"
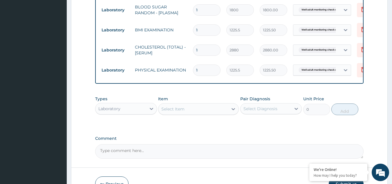
click at [163, 112] on div "Select Item" at bounding box center [172, 109] width 23 height 6
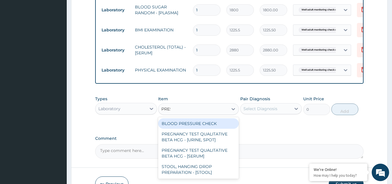
type input "PRESS"
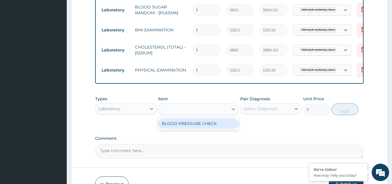
type input "1225.5"
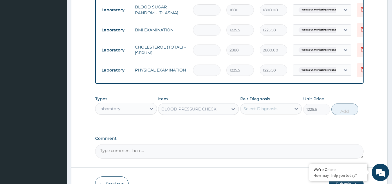
click at [285, 110] on div "Select Diagnosis" at bounding box center [266, 108] width 51 height 9
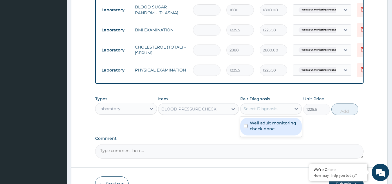
click at [274, 130] on label "Well adult monitoring check done" at bounding box center [274, 126] width 49 height 12
checkbox input "true"
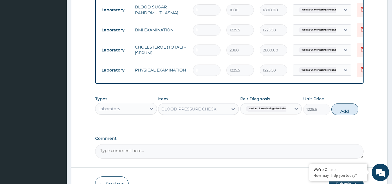
click at [350, 114] on button "Add" at bounding box center [345, 109] width 27 height 12
type input "0"
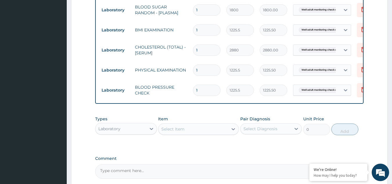
scroll to position [312, 0]
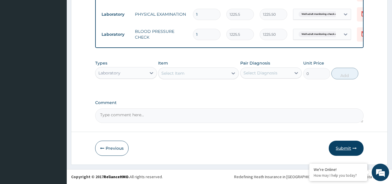
click at [346, 142] on button "Submit" at bounding box center [346, 148] width 35 height 15
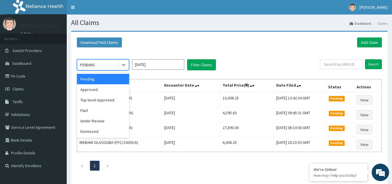
click at [108, 65] on div "PENDING" at bounding box center [97, 64] width 40 height 9
click at [105, 89] on div "Approved" at bounding box center [103, 89] width 52 height 10
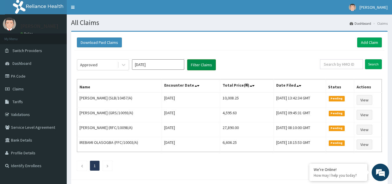
click at [193, 65] on button "Filter Claims" at bounding box center [201, 64] width 29 height 11
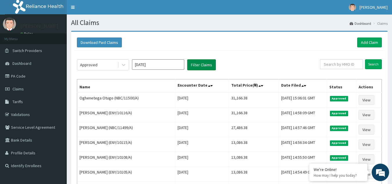
click at [200, 65] on button "Filter Claims" at bounding box center [201, 64] width 29 height 11
click at [362, 41] on link "Add Claim" at bounding box center [369, 42] width 25 height 10
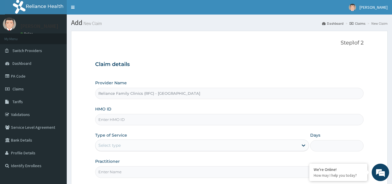
click at [146, 118] on input "HMO ID" at bounding box center [229, 119] width 269 height 11
paste input "ENY/10125/A"
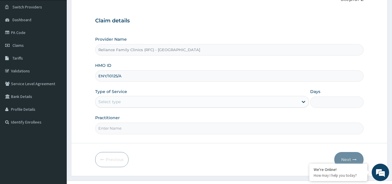
scroll to position [46, 0]
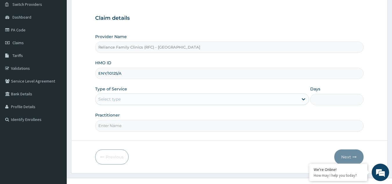
type input "ENY/10125/A"
click at [152, 98] on div "Select type" at bounding box center [197, 98] width 203 height 9
click at [163, 18] on h3 "Claim details" at bounding box center [229, 18] width 269 height 6
click at [133, 100] on div "Select type" at bounding box center [197, 98] width 203 height 9
click at [105, 99] on div "Select type" at bounding box center [109, 99] width 22 height 6
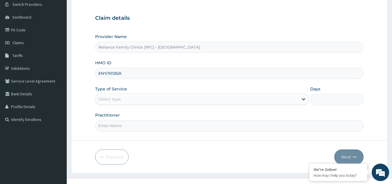
click at [77, 20] on form "Step 1 of 2 Claim details Provider Name Reliance Family Clinics (RFC) - Gbagada…" at bounding box center [229, 79] width 317 height 189
click at [118, 104] on div "Select type" at bounding box center [202, 99] width 214 height 12
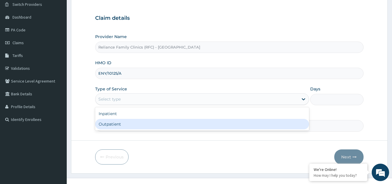
click at [118, 129] on div "Outpatient" at bounding box center [202, 124] width 214 height 10
type input "1"
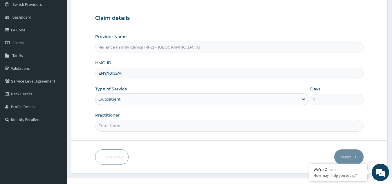
click at [118, 127] on input "Practitioner" at bounding box center [229, 125] width 269 height 11
type input "LOCUM"
click at [346, 151] on button "Next" at bounding box center [348, 156] width 29 height 15
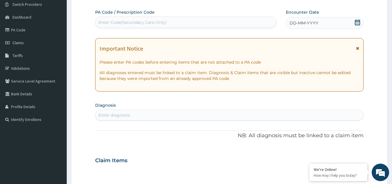
click at [205, 115] on div "Enter diagnosis" at bounding box center [230, 114] width 268 height 9
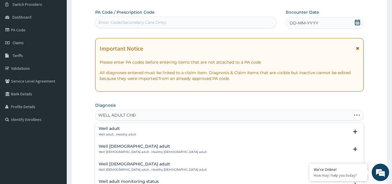
type input "WELL ADULT CHECK"
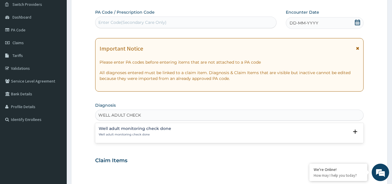
click at [127, 132] on p "Well adult monitoring check done" at bounding box center [135, 134] width 73 height 4
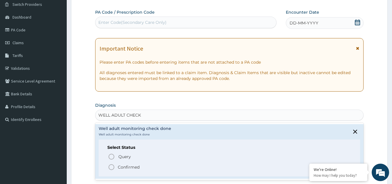
click at [122, 169] on p "Confirmed" at bounding box center [129, 167] width 22 height 6
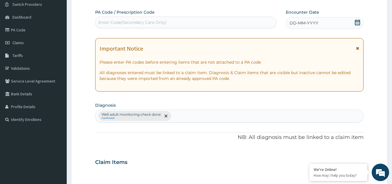
click at [335, 27] on div "DD-MM-YYYY" at bounding box center [325, 23] width 78 height 12
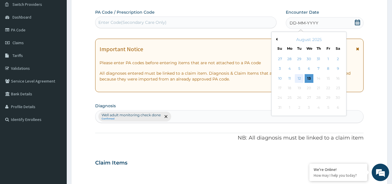
click at [300, 78] on div "12" at bounding box center [299, 78] width 9 height 9
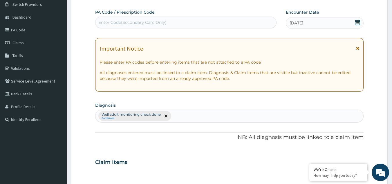
click at [357, 48] on icon at bounding box center [357, 48] width 3 height 4
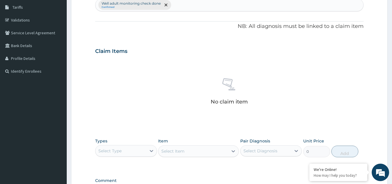
scroll to position [96, 0]
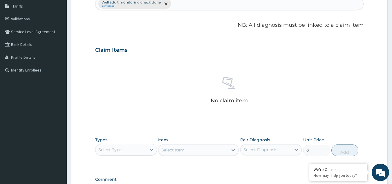
click at [137, 154] on div "Select Type" at bounding box center [121, 149] width 51 height 9
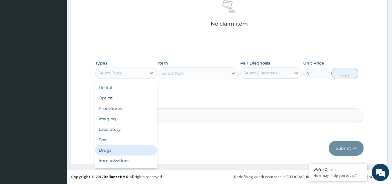
click at [111, 146] on div "Drugs" at bounding box center [126, 150] width 62 height 10
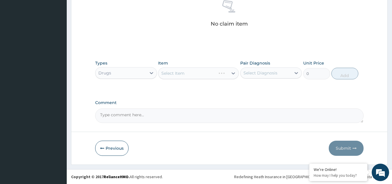
click at [206, 70] on div "Select Item" at bounding box center [198, 73] width 81 height 12
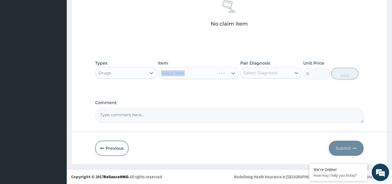
click at [206, 70] on div "Select Item" at bounding box center [198, 73] width 81 height 12
click at [206, 70] on div "Select Item" at bounding box center [194, 73] width 70 height 9
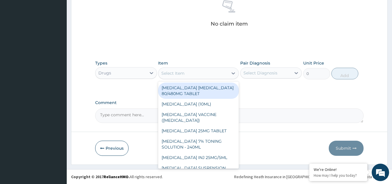
click at [206, 70] on div "Select Item" at bounding box center [194, 73] width 70 height 9
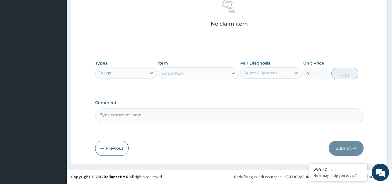
click at [206, 70] on div "Select Item" at bounding box center [194, 73] width 70 height 9
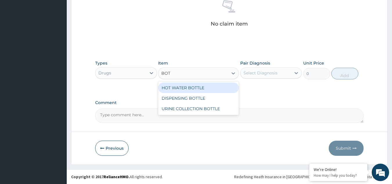
type input "[PERSON_NAME]"
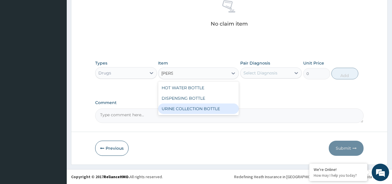
click at [202, 110] on div "URINE COLLECTION BOTTLE" at bounding box center [198, 108] width 81 height 10
type input "198"
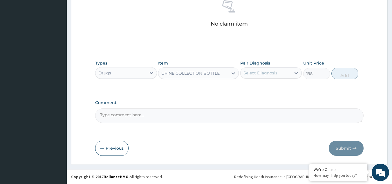
click at [237, 91] on div "PA Code / Prescription Code Enter Code(Secondary Care Only) Encounter Date [DAT…" at bounding box center [229, 2] width 269 height 239
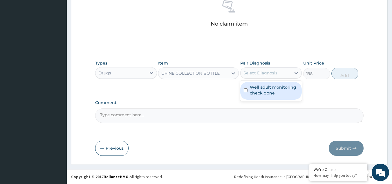
click at [264, 71] on div "Select Diagnosis" at bounding box center [261, 73] width 34 height 6
click at [259, 94] on label "Well adult monitoring check done" at bounding box center [274, 90] width 49 height 12
checkbox input "true"
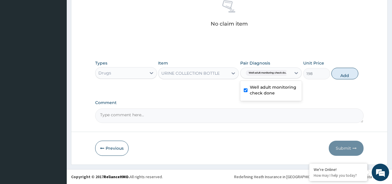
click at [334, 73] on button "Add" at bounding box center [345, 74] width 27 height 12
type input "0"
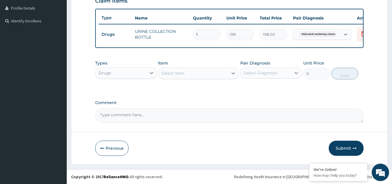
scroll to position [149, 0]
click at [115, 70] on div "Drugs" at bounding box center [121, 72] width 51 height 9
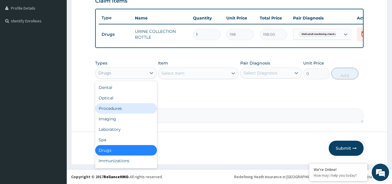
click at [133, 108] on div "Procedures" at bounding box center [126, 108] width 62 height 10
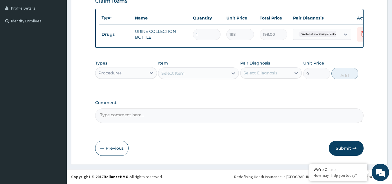
click at [190, 74] on div "Select Item" at bounding box center [194, 73] width 70 height 9
type input "ACUITY"
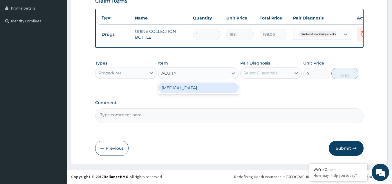
type input "3000"
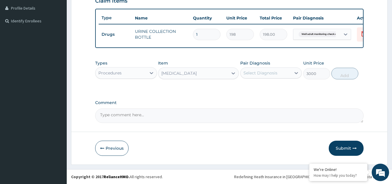
click at [289, 74] on div "Select Diagnosis" at bounding box center [266, 72] width 51 height 9
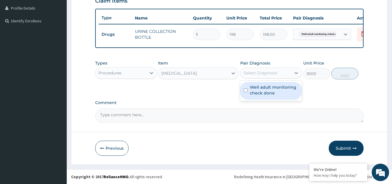
click at [273, 92] on label "Well adult monitoring check done" at bounding box center [274, 90] width 49 height 12
checkbox input "true"
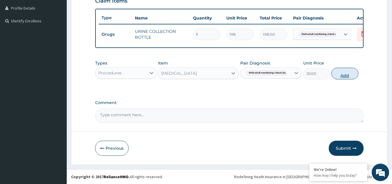
click at [332, 74] on button "Add" at bounding box center [345, 74] width 27 height 12
type input "0"
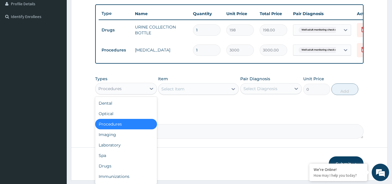
click at [143, 92] on div "Procedures" at bounding box center [121, 88] width 51 height 9
click at [130, 150] on div "Laboratory" at bounding box center [126, 145] width 62 height 10
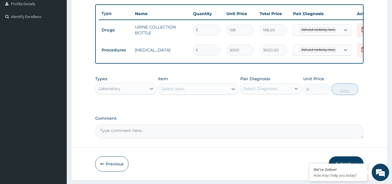
click at [192, 90] on div "Select Item" at bounding box center [194, 88] width 70 height 9
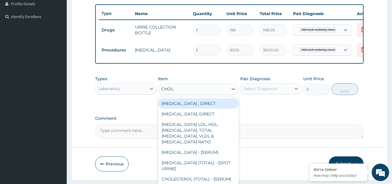
type input "CHOLES"
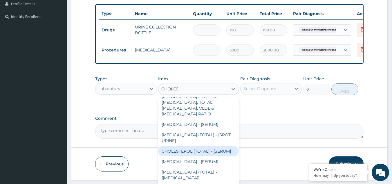
type input "2880"
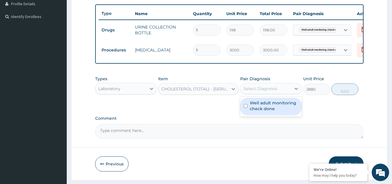
click at [264, 93] on div "Select Diagnosis" at bounding box center [266, 88] width 51 height 9
click at [261, 108] on label "Well adult monitoring check done" at bounding box center [274, 106] width 49 height 12
checkbox input "true"
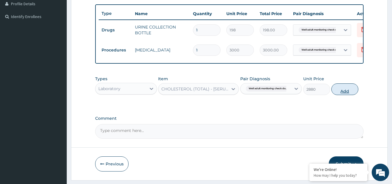
click at [343, 93] on button "Add" at bounding box center [345, 89] width 27 height 12
type input "0"
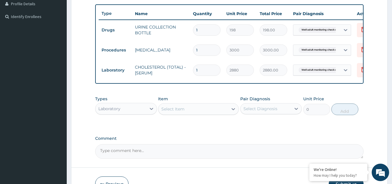
click at [143, 113] on div "Laboratory" at bounding box center [121, 108] width 51 height 9
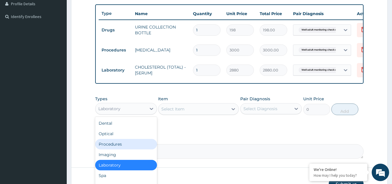
click at [176, 112] on div "Select Item" at bounding box center [172, 109] width 23 height 6
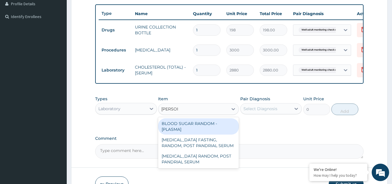
type input "RANDOM"
type input "1800"
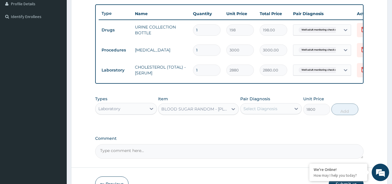
click at [257, 113] on div "Select Diagnosis" at bounding box center [266, 108] width 51 height 9
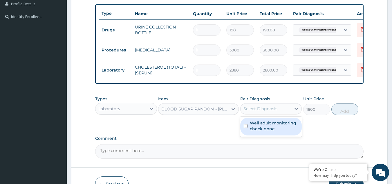
click at [256, 127] on label "Well adult monitoring check done" at bounding box center [274, 126] width 49 height 12
checkbox input "true"
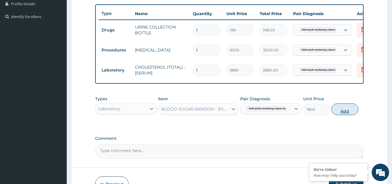
click at [337, 114] on button "Add" at bounding box center [345, 109] width 27 height 12
type input "0"
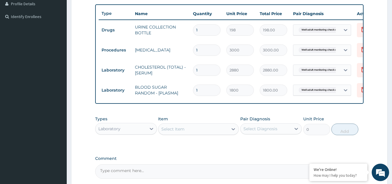
click at [120, 132] on div "Laboratory" at bounding box center [109, 129] width 22 height 6
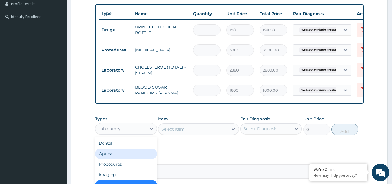
click at [228, 134] on div "Select Item" at bounding box center [194, 128] width 70 height 9
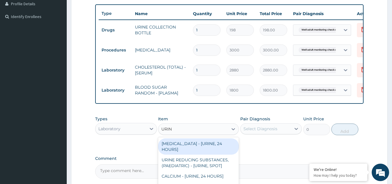
type input "URINA"
type input "1531.875"
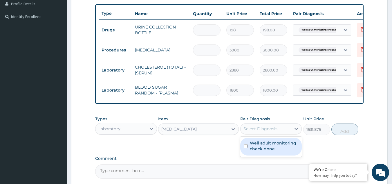
click at [278, 133] on div "Select Diagnosis" at bounding box center [266, 128] width 51 height 9
click at [271, 148] on label "Well adult monitoring check done" at bounding box center [274, 146] width 49 height 12
checkbox input "true"
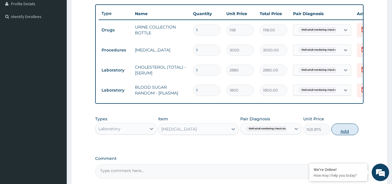
click at [333, 133] on button "Add" at bounding box center [345, 129] width 27 height 12
type input "0"
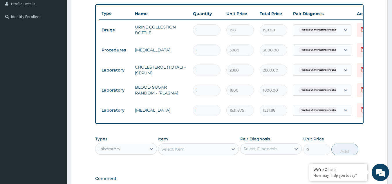
click at [217, 154] on div "Select Item" at bounding box center [194, 148] width 70 height 9
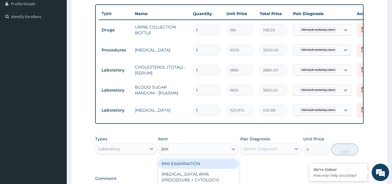
type input "BMI"
type input "1225.5"
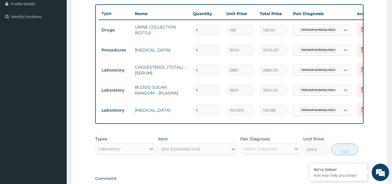
click at [261, 153] on div "Select Diagnosis" at bounding box center [266, 148] width 51 height 9
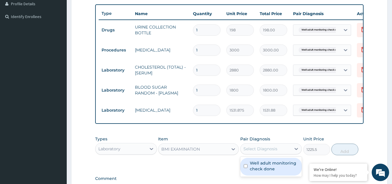
click at [259, 165] on label "Well adult monitoring check done" at bounding box center [274, 166] width 49 height 12
checkbox input "true"
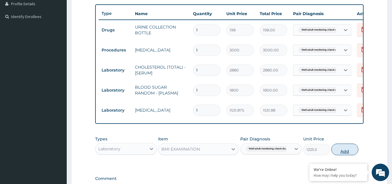
click at [339, 152] on button "Add" at bounding box center [345, 149] width 27 height 12
type input "0"
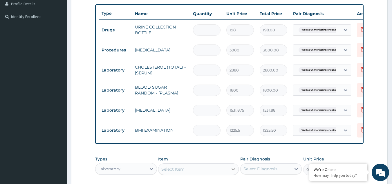
click at [229, 171] on div at bounding box center [233, 169] width 10 height 10
type input "PRESS"
type input "1225.5"
click at [252, 172] on div "Select Diagnosis" at bounding box center [261, 169] width 34 height 6
checkbox input "true"
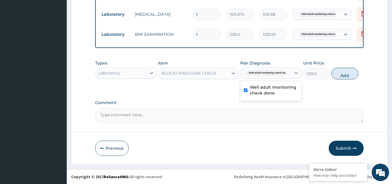
scroll to position [249, 0]
click at [338, 78] on button "Add" at bounding box center [345, 74] width 27 height 12
type input "0"
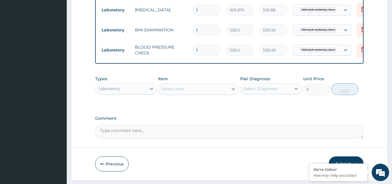
click at [213, 91] on div "Select Item" at bounding box center [194, 88] width 70 height 9
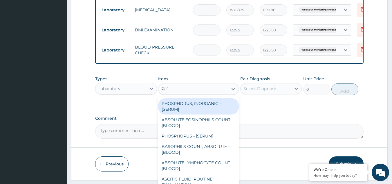
type input "PHYS"
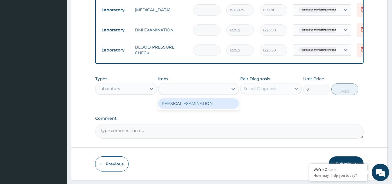
type input "1225.5"
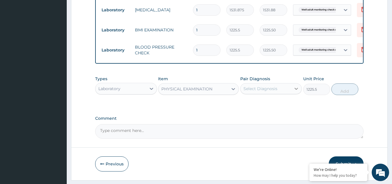
click at [294, 91] on icon at bounding box center [296, 89] width 6 height 6
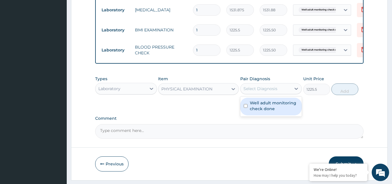
click at [282, 111] on label "Well adult monitoring check done" at bounding box center [274, 106] width 49 height 12
checkbox input "true"
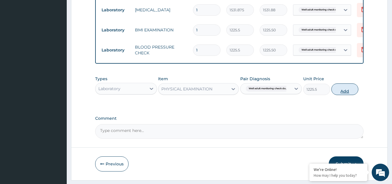
click at [345, 92] on button "Add" at bounding box center [345, 89] width 27 height 12
type input "0"
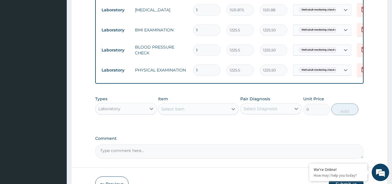
drag, startPoint x: 390, startPoint y: 105, endPoint x: 396, endPoint y: 137, distance: 33.4
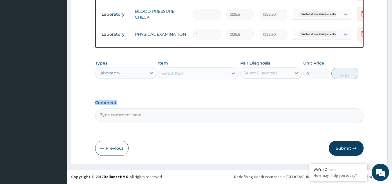
click at [352, 144] on button "Submit" at bounding box center [346, 148] width 35 height 15
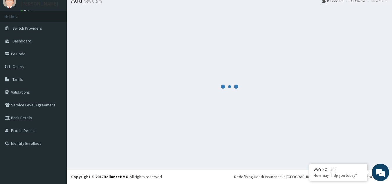
scroll to position [22, 0]
